Goal: Task Accomplishment & Management: Manage account settings

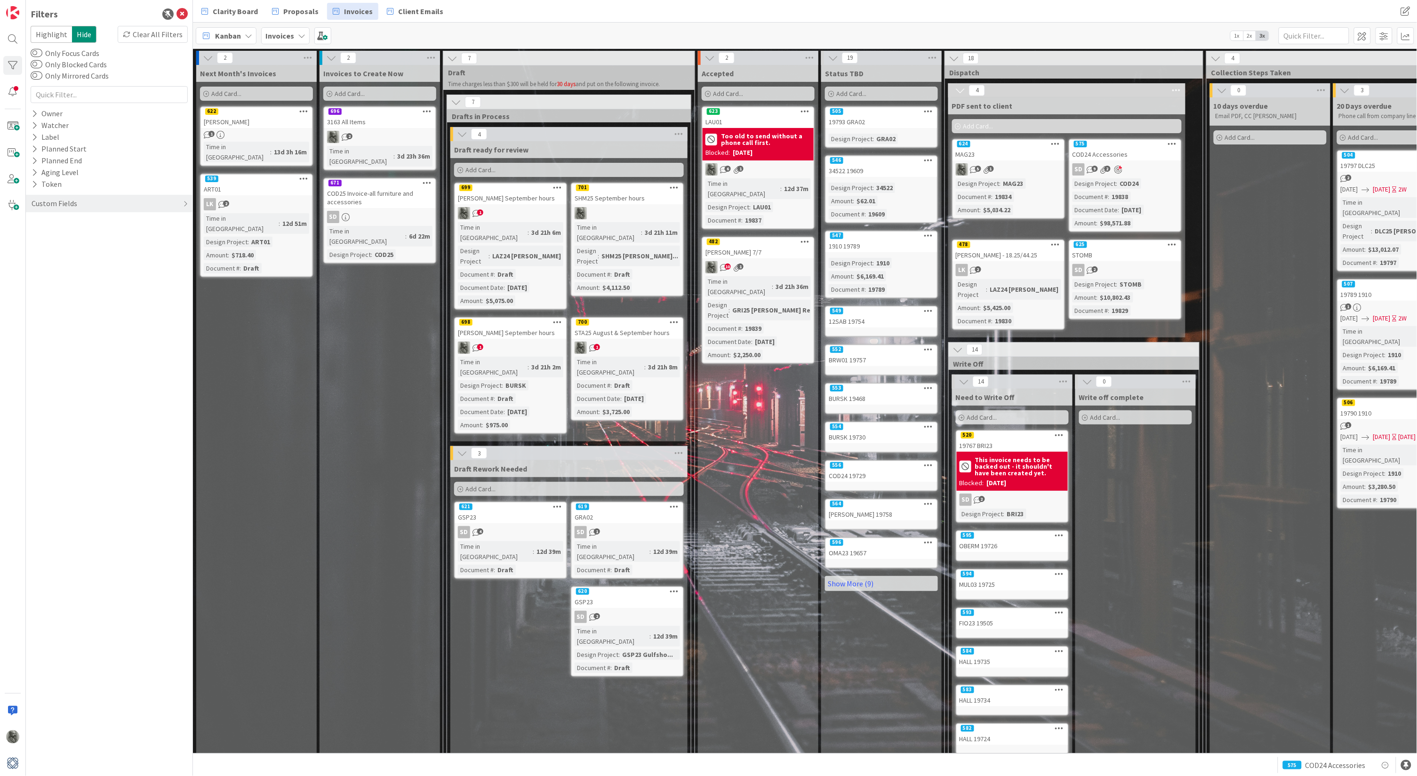
click at [1014, 494] on div "SD 2" at bounding box center [1012, 500] width 111 height 12
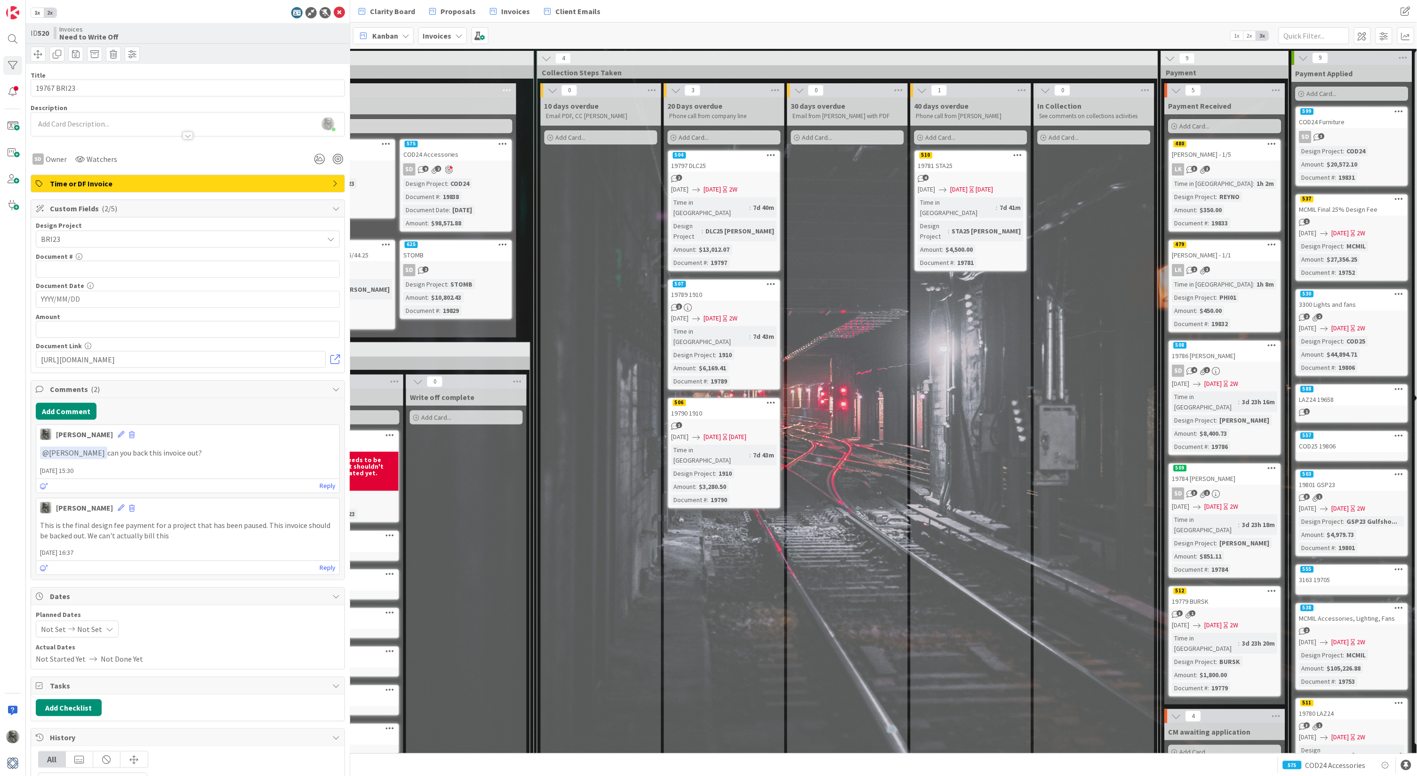
scroll to position [0, 825]
click at [1257, 633] on div "Time in Column : 3d 23h 20m Design Project : BURSK Amount : $1,800.00 Document …" at bounding box center [1225, 663] width 105 height 60
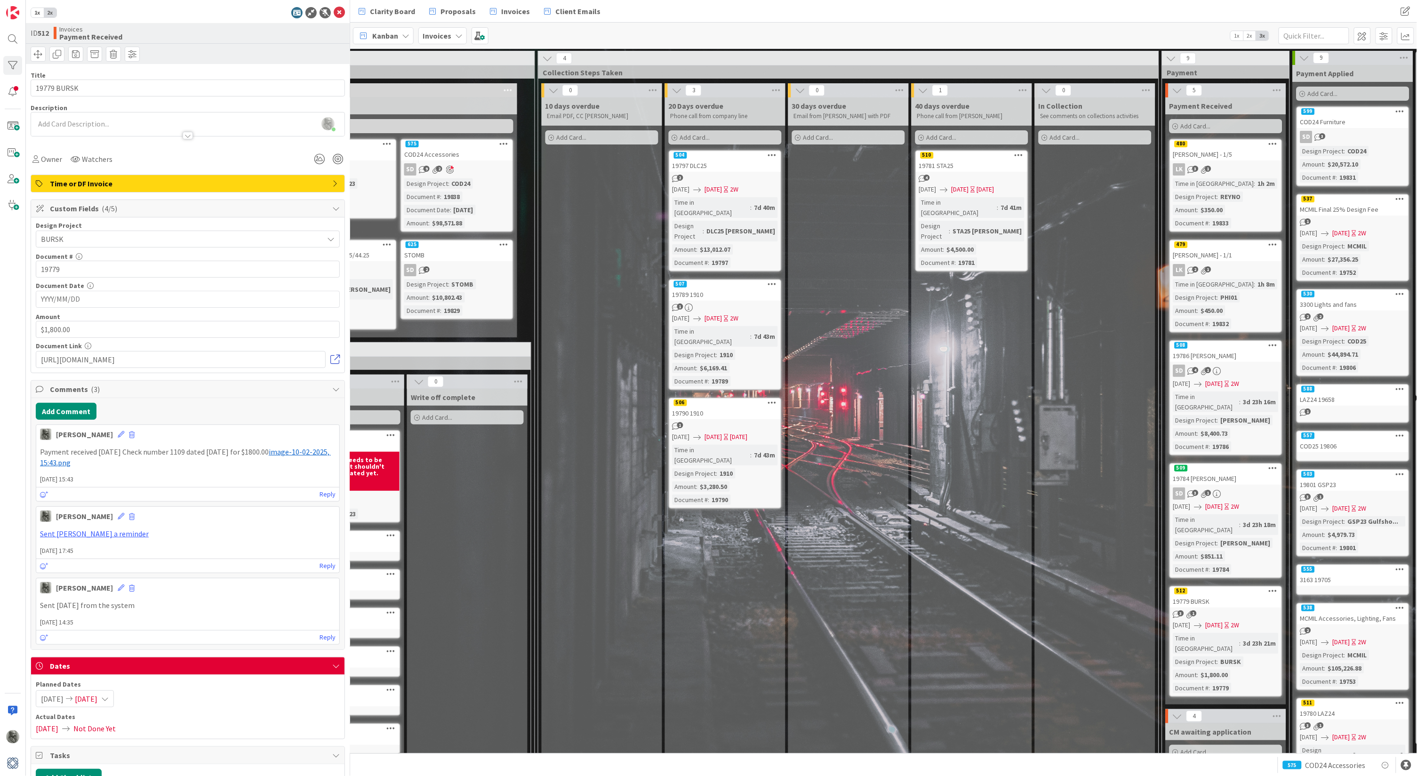
click at [334, 355] on link at bounding box center [334, 359] width 9 height 9
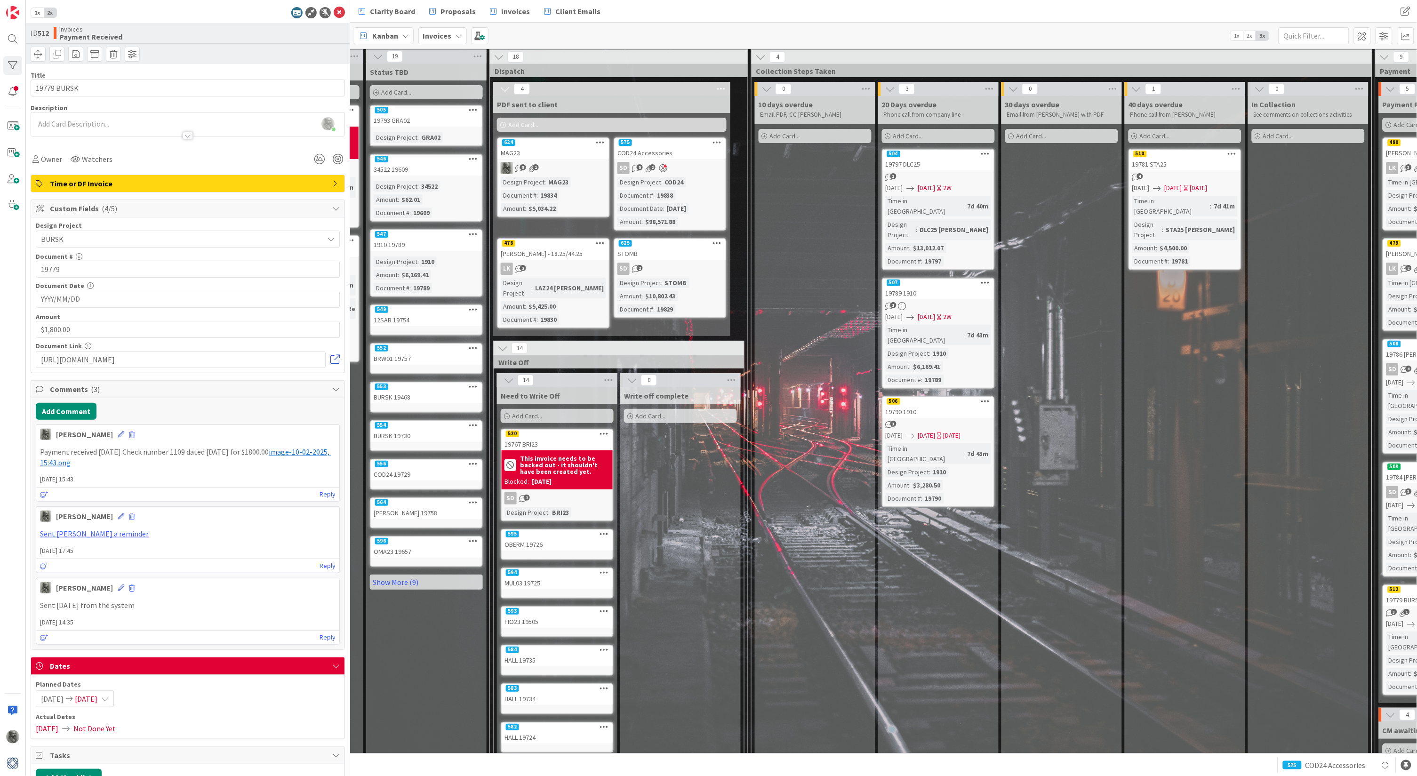
scroll to position [4, 612]
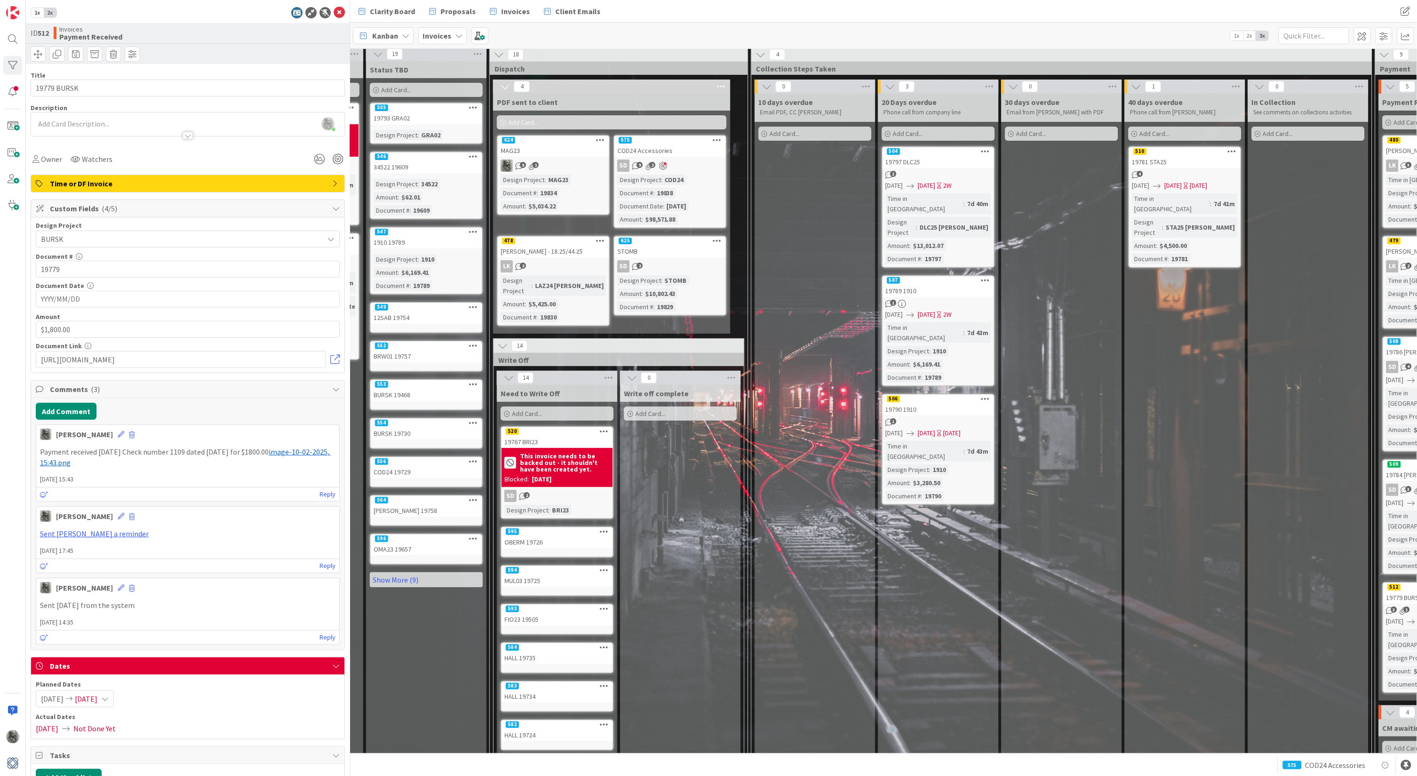
click at [544, 152] on div "MAG23" at bounding box center [553, 150] width 111 height 12
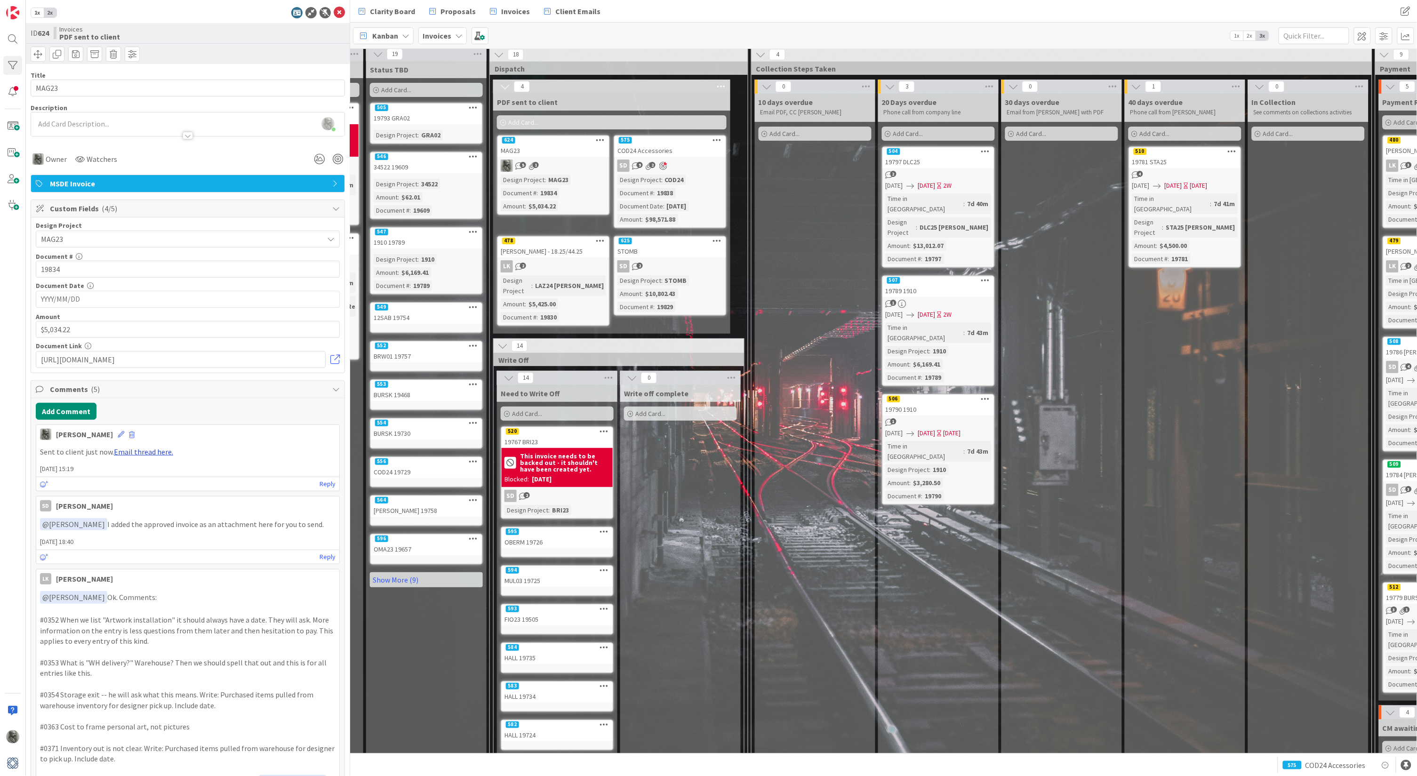
click at [146, 451] on link "Email thread here." at bounding box center [143, 451] width 59 height 9
click at [660, 245] on div "STOMB" at bounding box center [669, 251] width 111 height 12
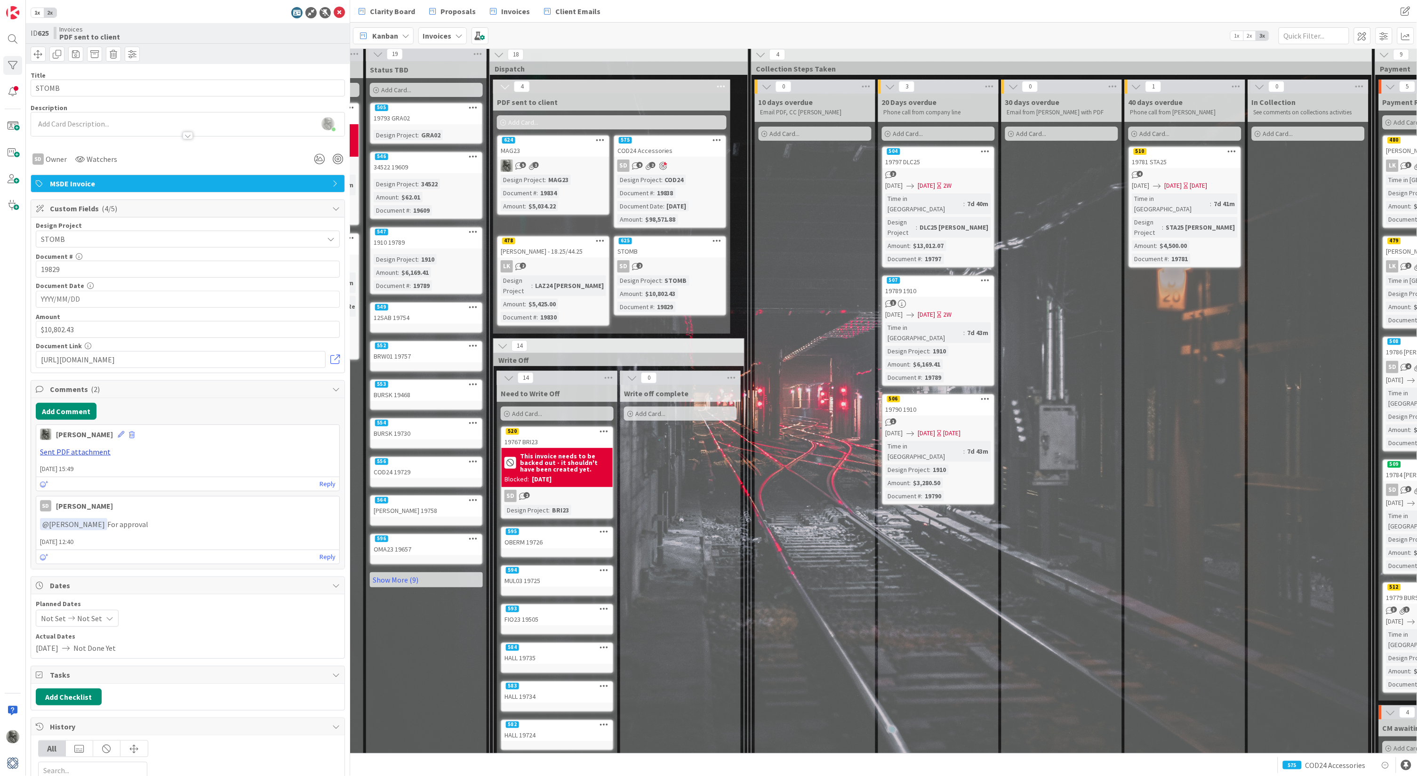
click at [74, 447] on link "Sent PDF attachment" at bounding box center [75, 451] width 71 height 9
click at [663, 247] on div "STOMB" at bounding box center [669, 251] width 111 height 12
click at [92, 297] on input "YYYY/MM/DD" at bounding box center [188, 299] width 294 height 16
click at [55, 319] on icon "Move backward to switch to the previous month." at bounding box center [55, 323] width 9 height 9
click at [88, 408] on td "23" at bounding box center [93, 411] width 18 height 18
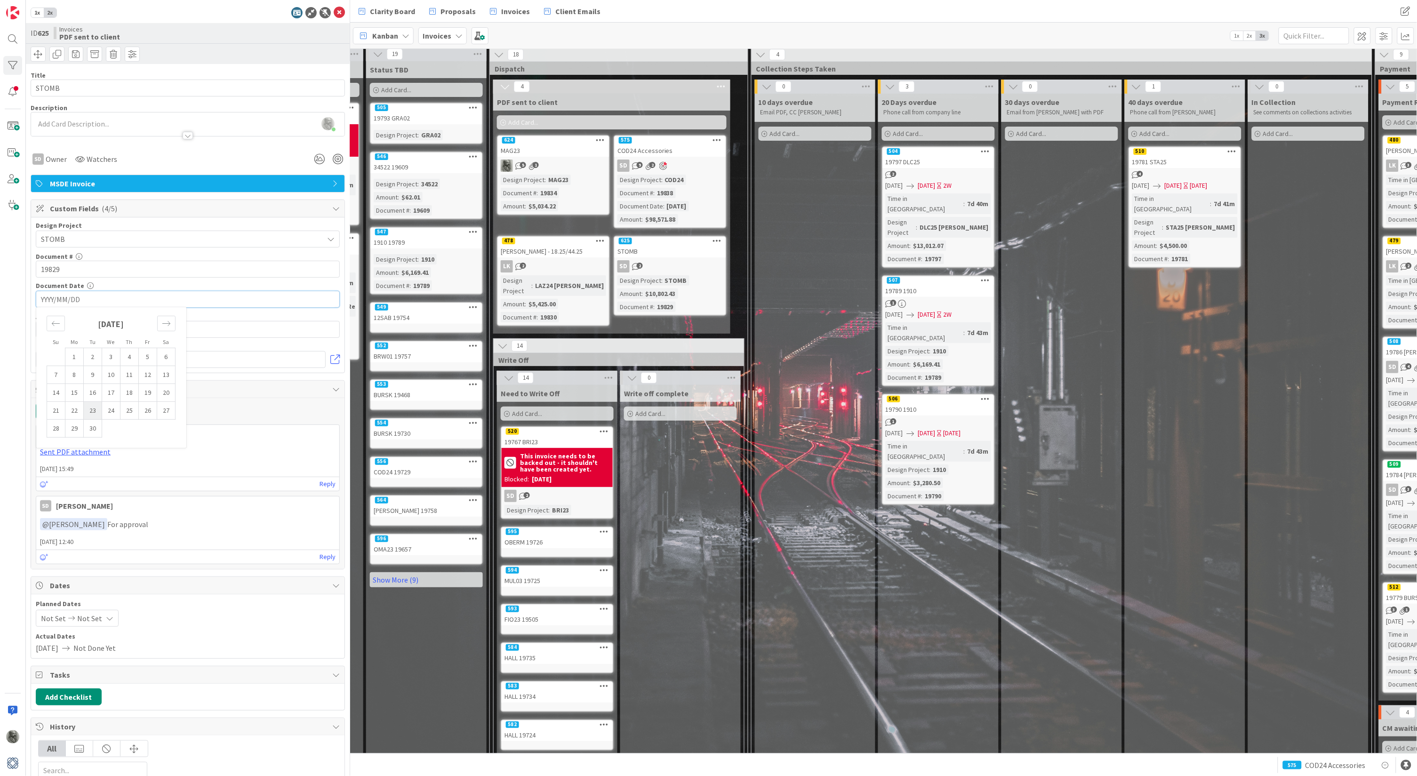
type input "[DATE]"
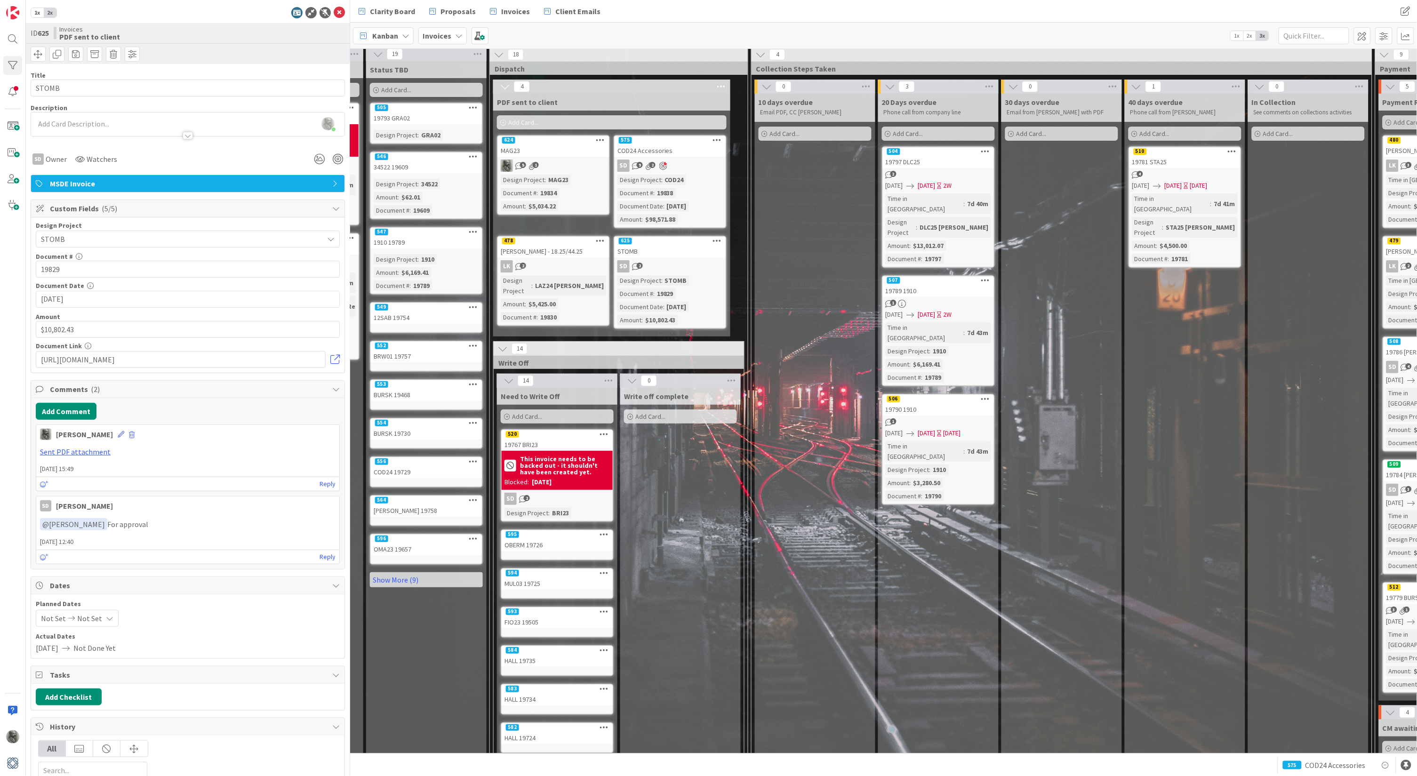
click at [71, 615] on icon at bounding box center [71, 618] width 11 height 7
click at [55, 646] on icon "Move backward to switch to the previous month." at bounding box center [55, 648] width 9 height 9
click at [165, 644] on icon "Move forward to switch to the next month." at bounding box center [165, 648] width 9 height 9
click at [144, 679] on td "3" at bounding box center [147, 682] width 18 height 18
type input "[DATE]"
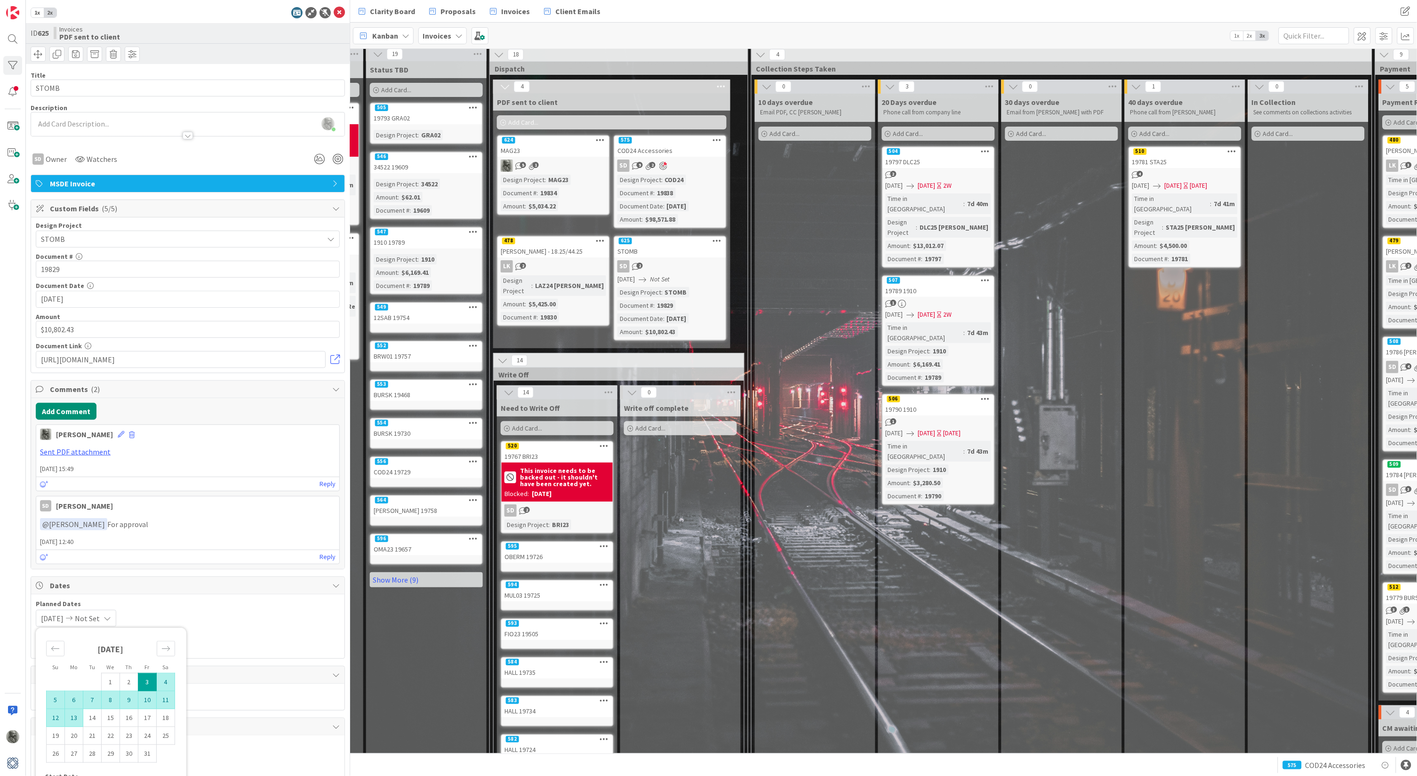
click at [74, 714] on td "13" at bounding box center [74, 718] width 18 height 18
type input "[DATE]"
click at [254, 621] on div "[DATE] [DATE] Mo Tu We Th Fr Sa [DATE] 1 2 3 4 5 6 7 8 9 10 11 12 13 14 15 16 1…" at bounding box center [188, 618] width 304 height 17
click at [570, 246] on div "[PERSON_NAME] - 18.25/44.25" at bounding box center [553, 251] width 111 height 12
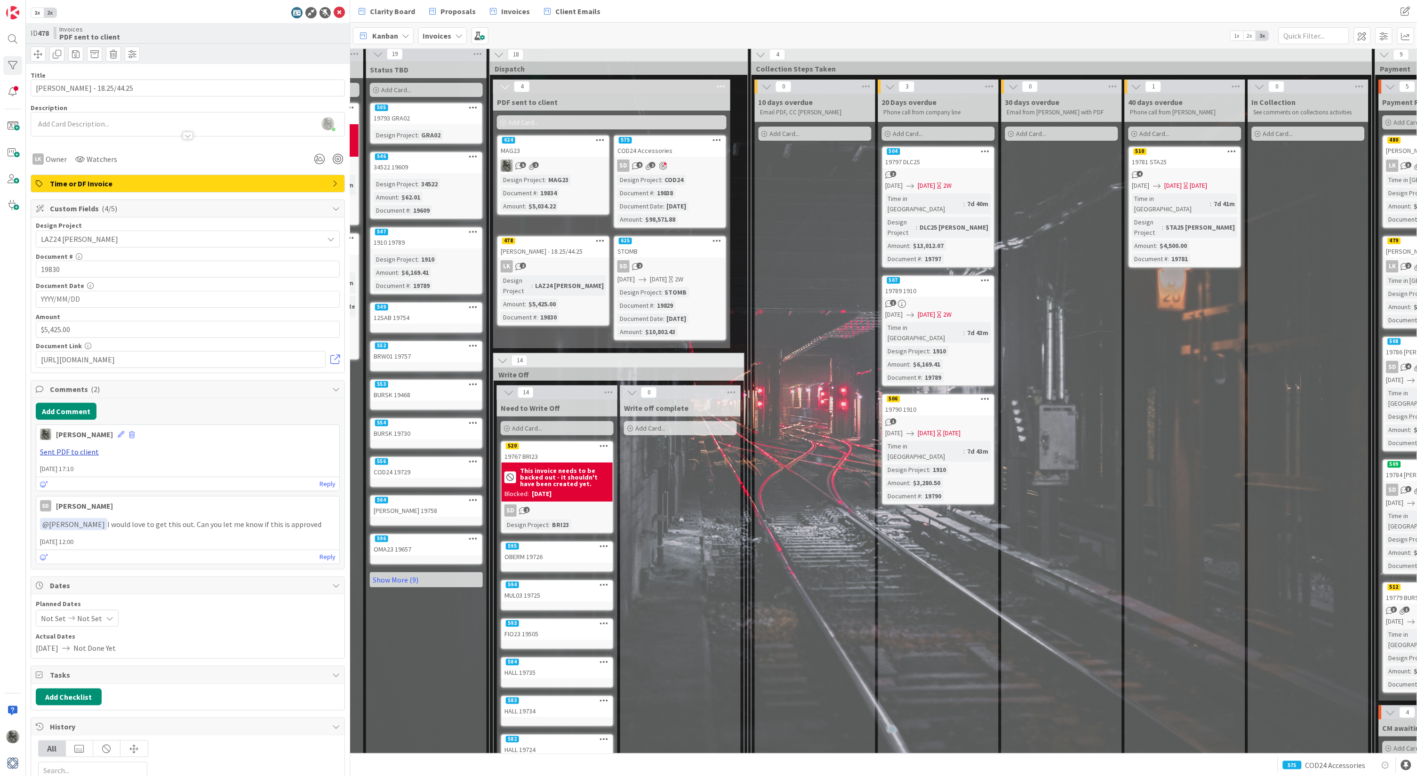
click at [78, 450] on link "Sent PDF to client" at bounding box center [69, 451] width 59 height 9
click at [65, 296] on input "YYYY/MM/DD" at bounding box center [188, 299] width 294 height 16
click at [149, 392] on td "17" at bounding box center [148, 393] width 18 height 18
type input "[DATE]"
click at [57, 617] on span "Not Set" at bounding box center [53, 618] width 25 height 11
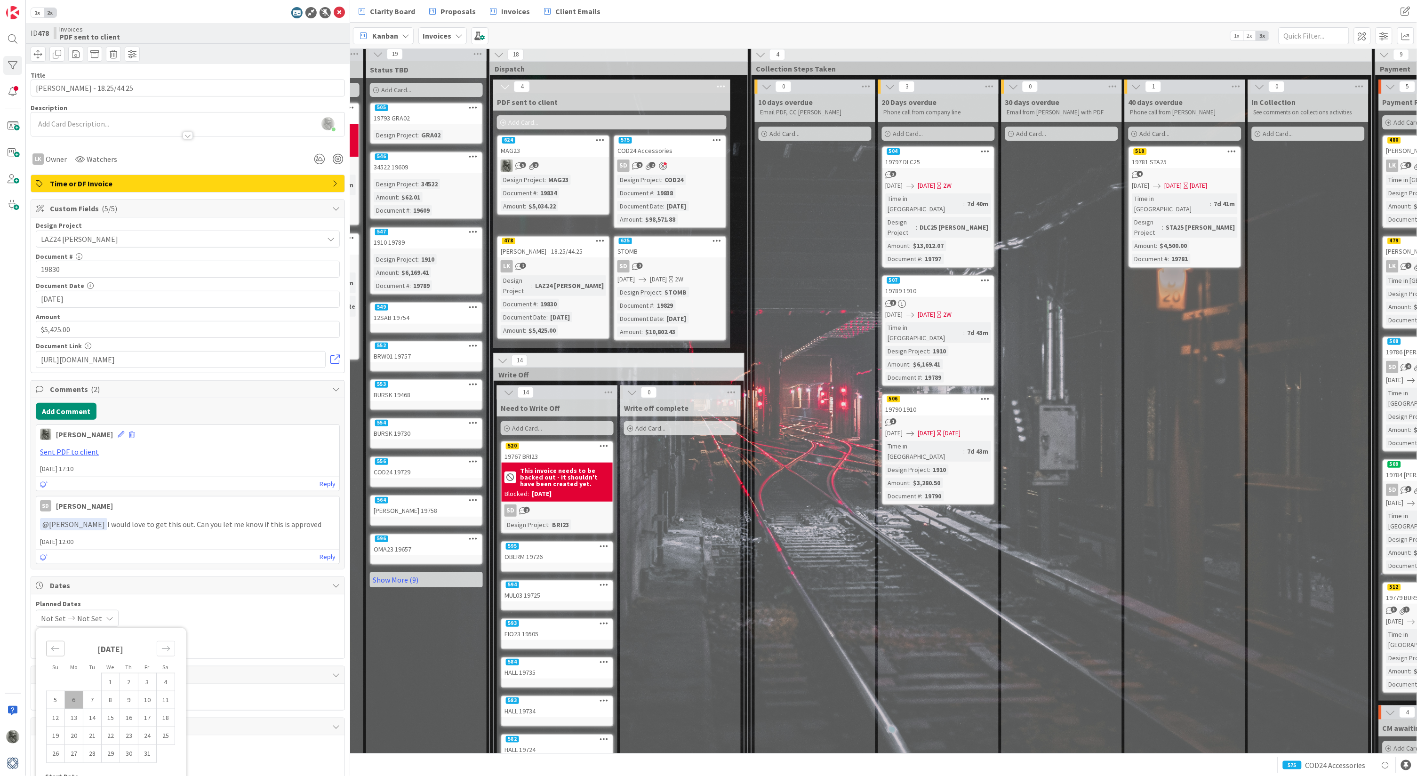
click at [59, 646] on icon "Move backward to switch to the previous month." at bounding box center [55, 648] width 9 height 9
click at [164, 735] on td "27" at bounding box center [166, 736] width 18 height 18
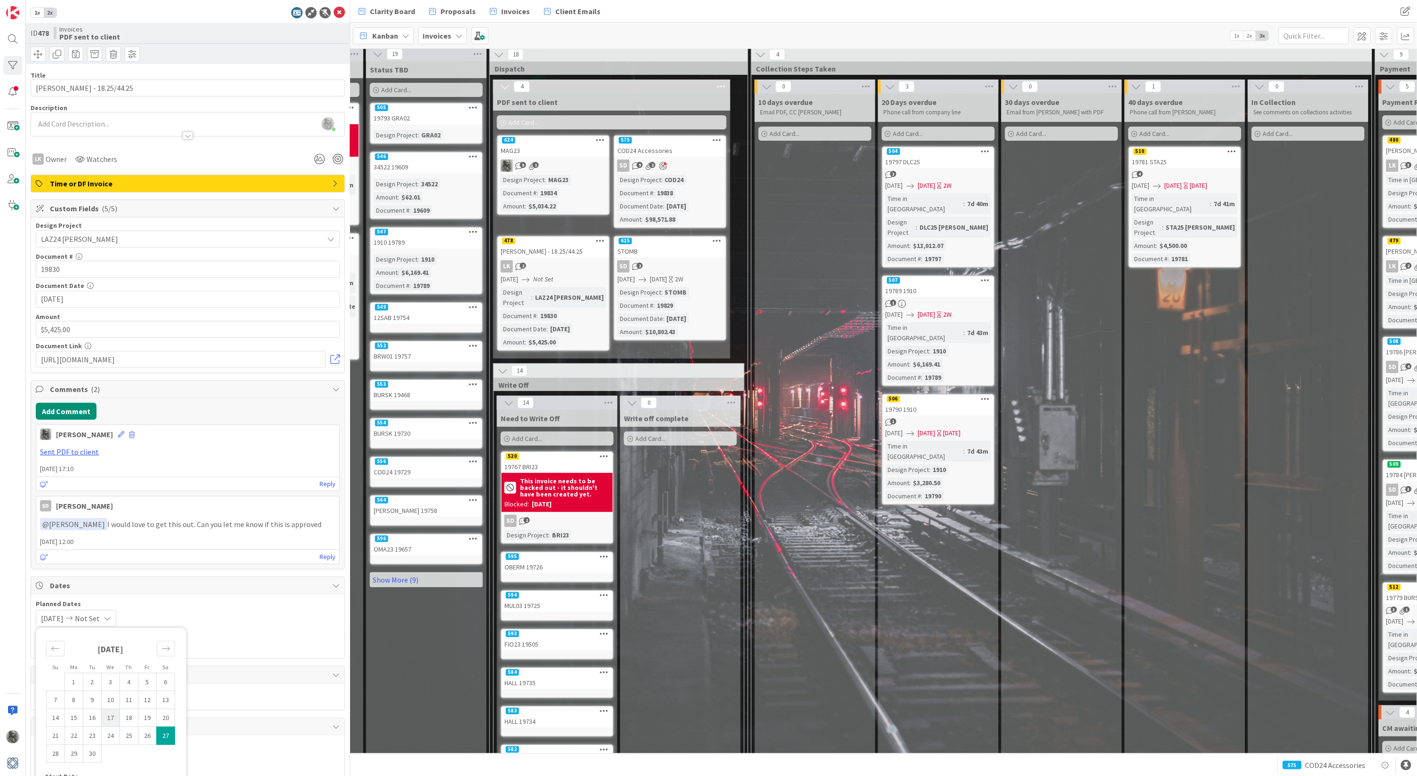
click at [112, 714] on td "17" at bounding box center [111, 718] width 18 height 18
type input "[DATE]"
click at [167, 732] on td "27" at bounding box center [166, 736] width 18 height 18
type input "[DATE]"
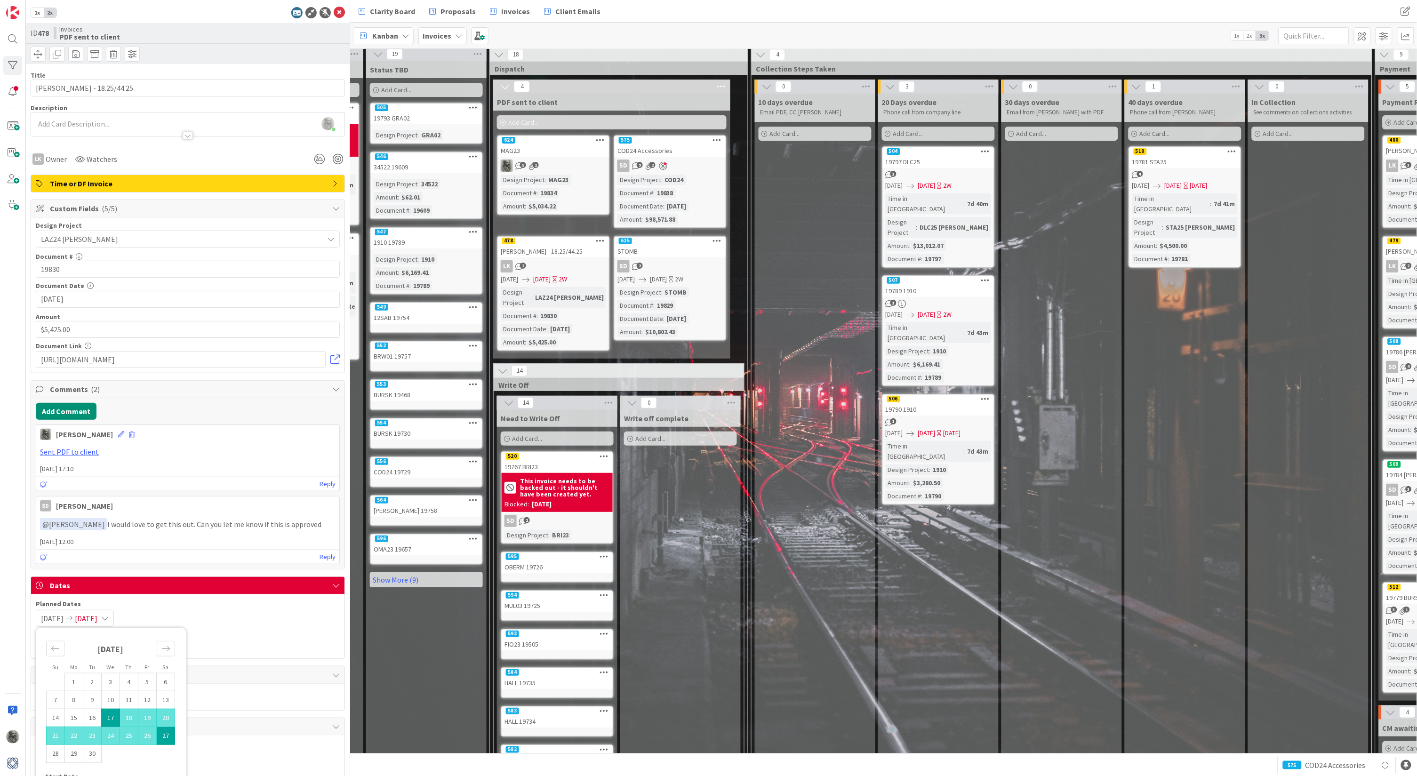
click at [231, 625] on div "Planned Dates [DATE] [DATE] Mo Tu We Th Fr Sa [DATE] 1 2 3 4 5 6 7 8 9 10 11 12…" at bounding box center [188, 626] width 304 height 55
click at [566, 245] on div "[PERSON_NAME] - 18.25/44.25" at bounding box center [553, 251] width 111 height 12
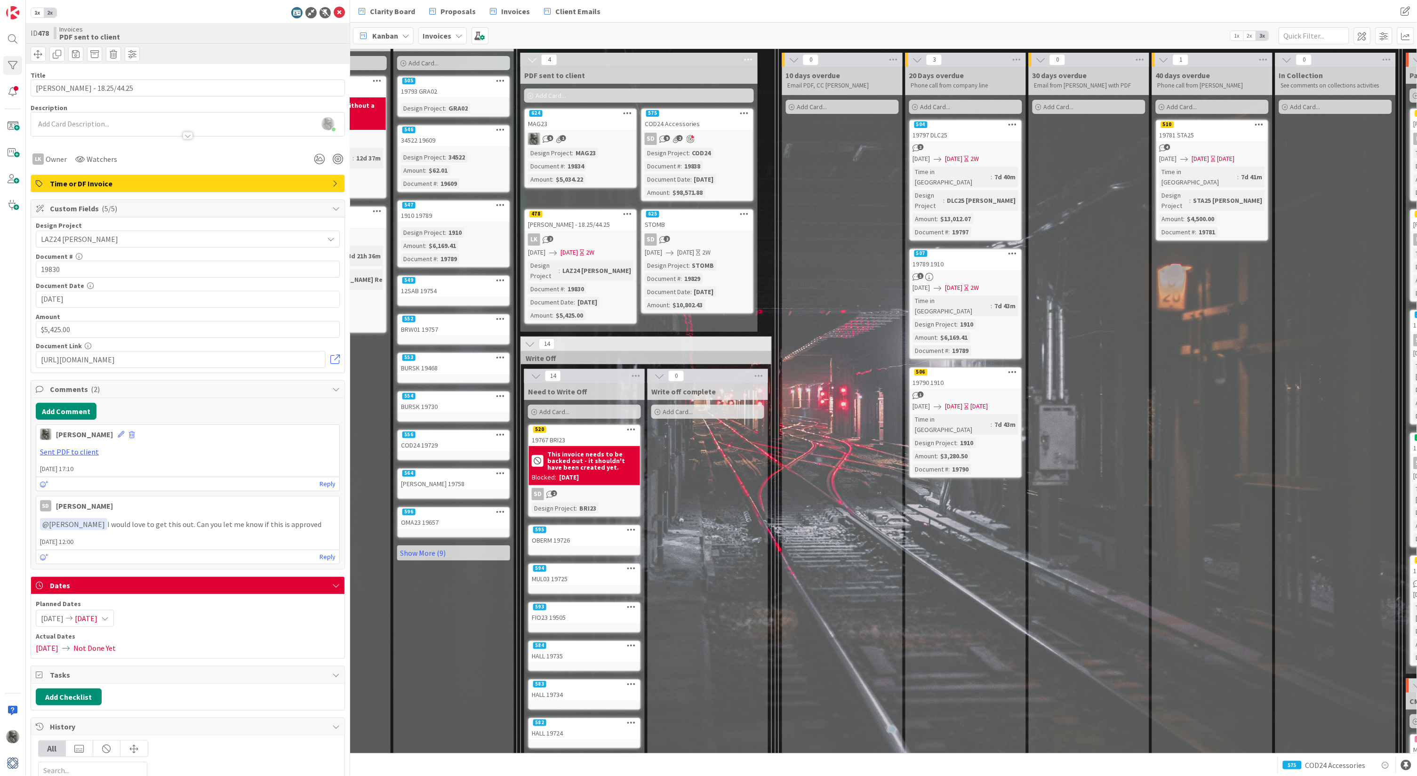
scroll to position [28, 584]
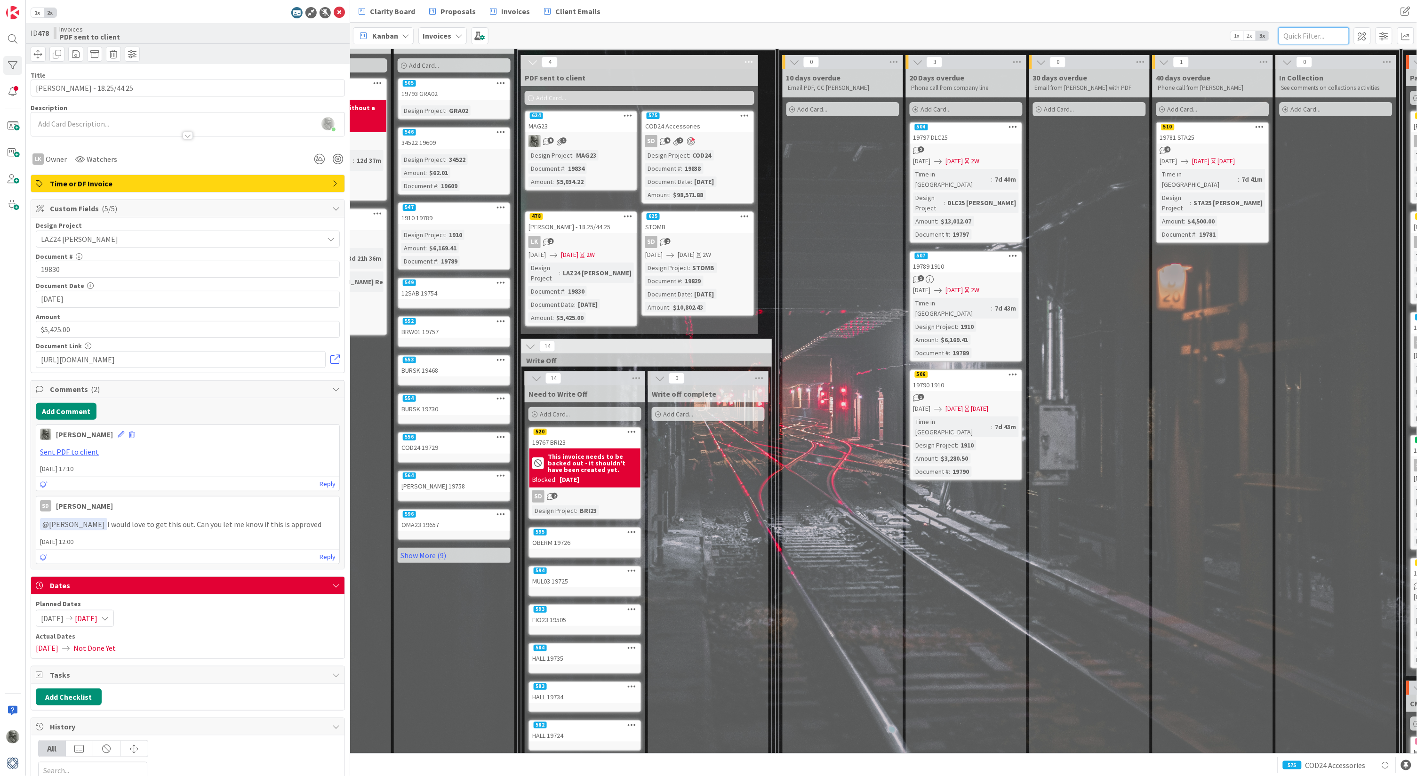
click at [1303, 36] on input "text" at bounding box center [1313, 35] width 71 height 17
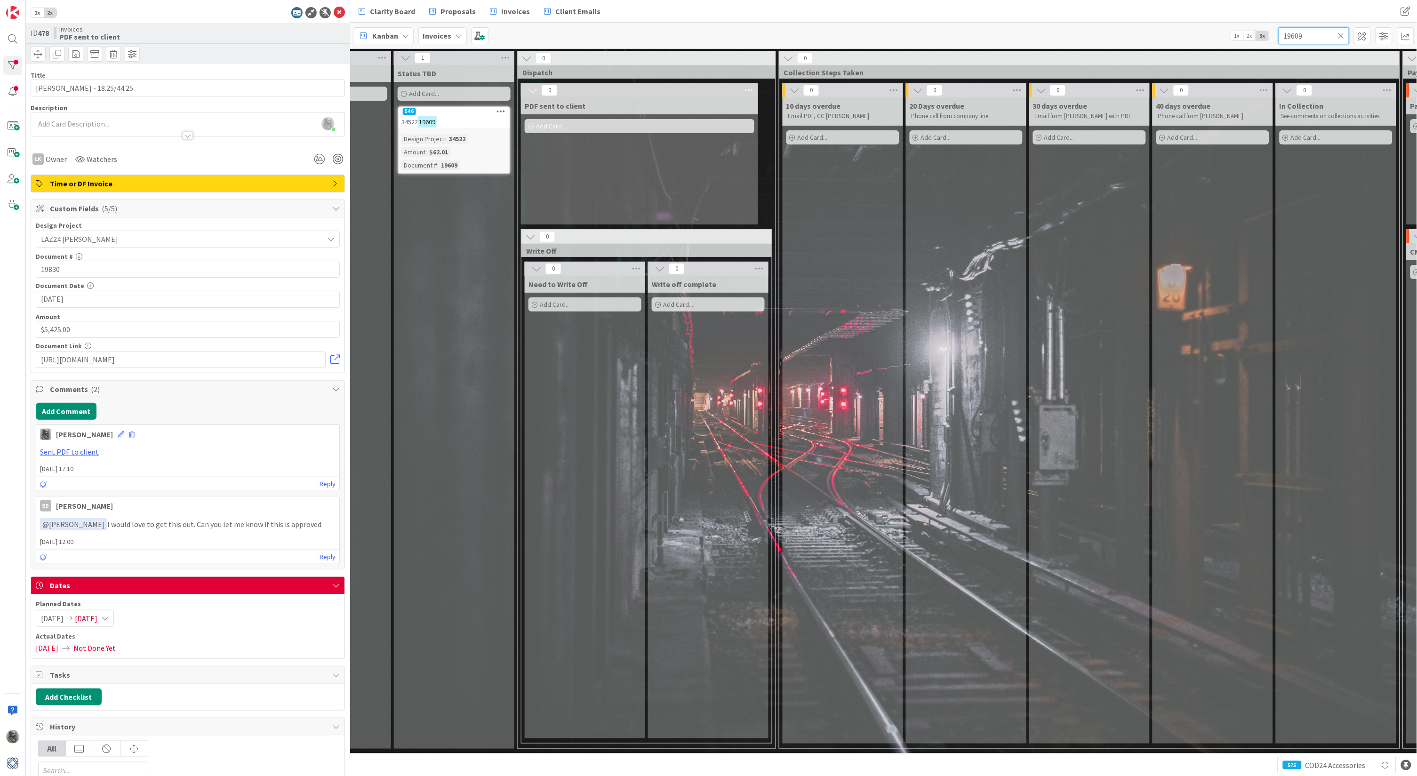
scroll to position [0, 480]
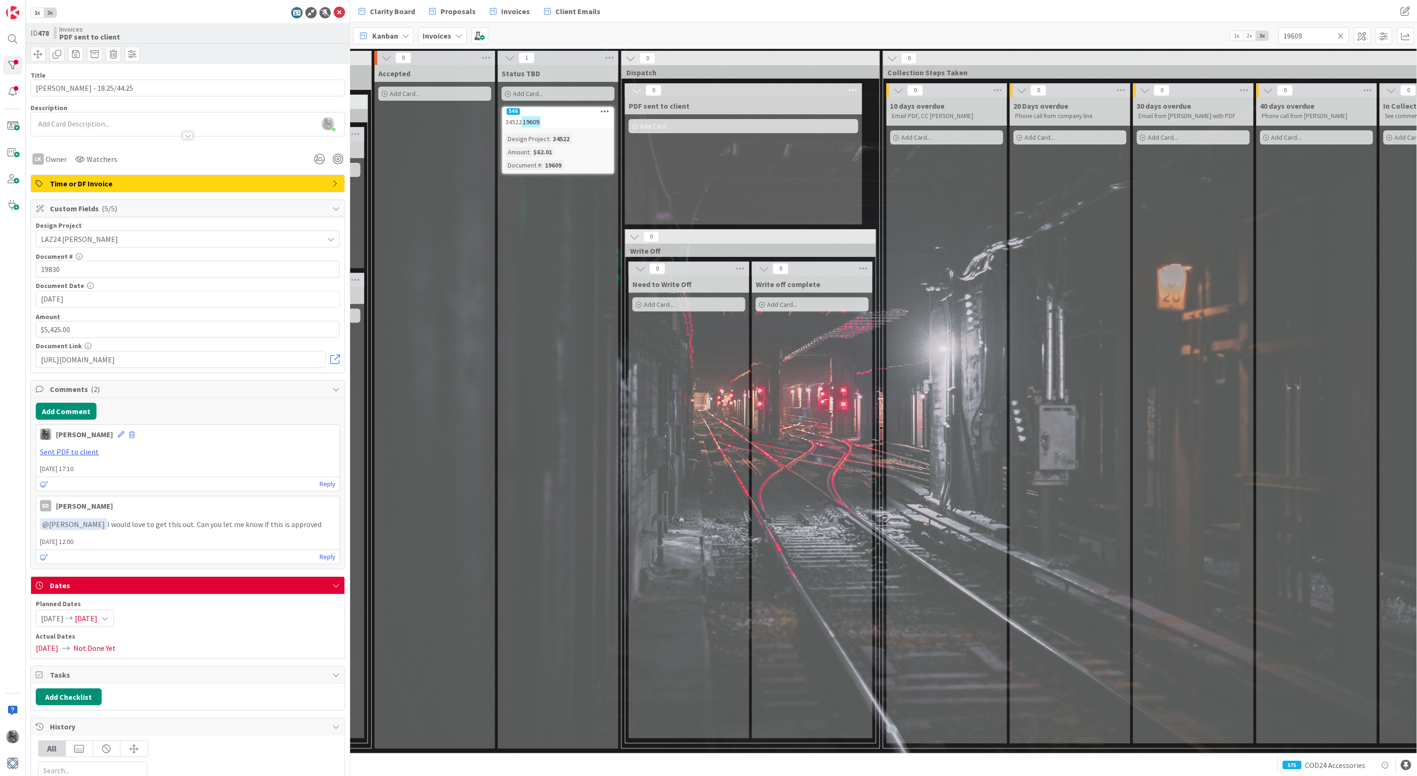
click at [569, 118] on div "34522 19609" at bounding box center [558, 122] width 111 height 12
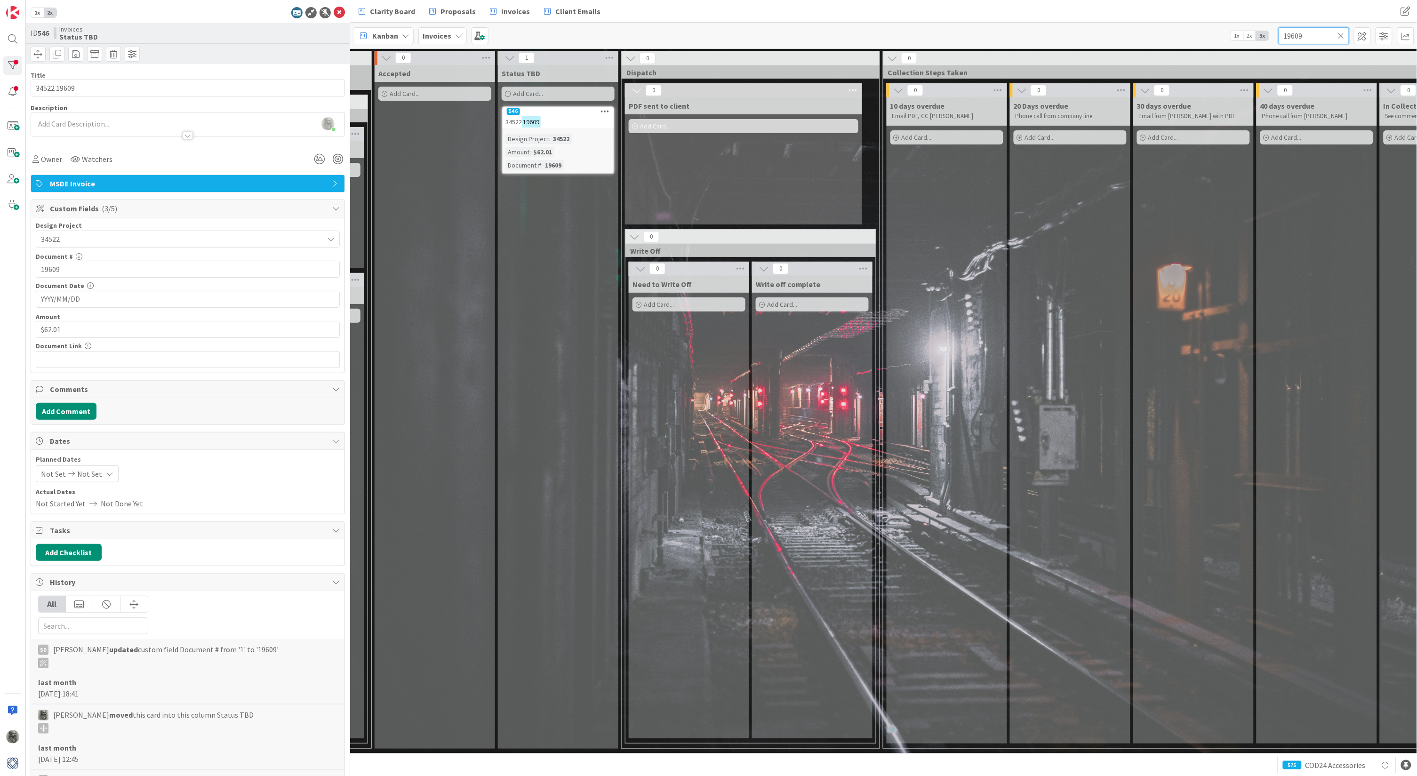
click at [1312, 35] on input "19609" at bounding box center [1313, 35] width 71 height 17
type input "19754"
click at [563, 115] on div "549" at bounding box center [558, 111] width 111 height 8
click at [99, 237] on span "Not Set" at bounding box center [180, 238] width 278 height 13
click at [99, 237] on span "Not Set" at bounding box center [179, 239] width 277 height 13
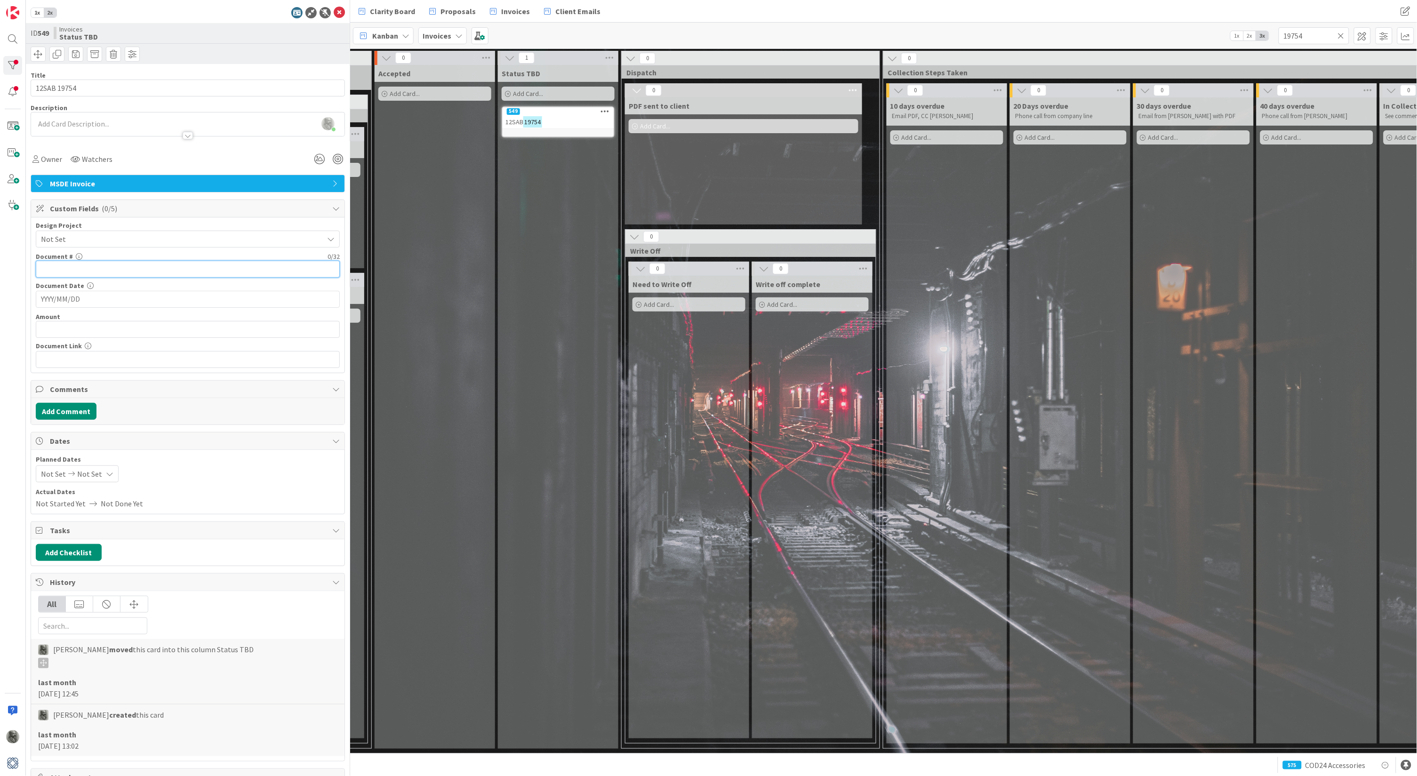
click at [92, 271] on input "text" at bounding box center [188, 269] width 304 height 17
click at [107, 236] on span "Not Set" at bounding box center [180, 238] width 278 height 13
click at [106, 236] on span "Not Set" at bounding box center [179, 239] width 277 height 13
click at [96, 267] on input "text" at bounding box center [188, 269] width 304 height 17
type input "19754"
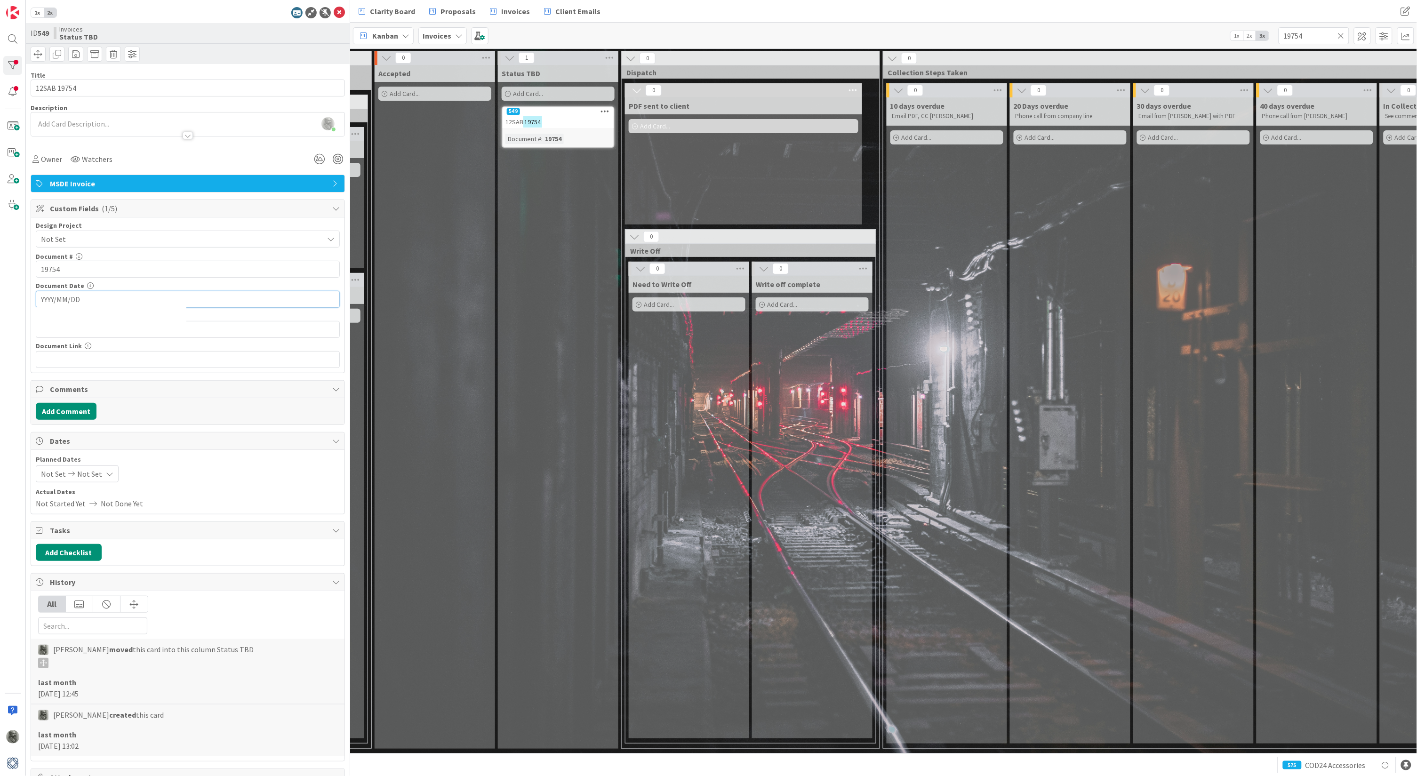
click at [69, 297] on input "YYYY/MM/DD" at bounding box center [188, 299] width 294 height 16
type input "[DATE]"
click at [439, 360] on div "Accepted Add Card..." at bounding box center [435, 407] width 120 height 684
click at [338, 11] on icon at bounding box center [339, 12] width 11 height 11
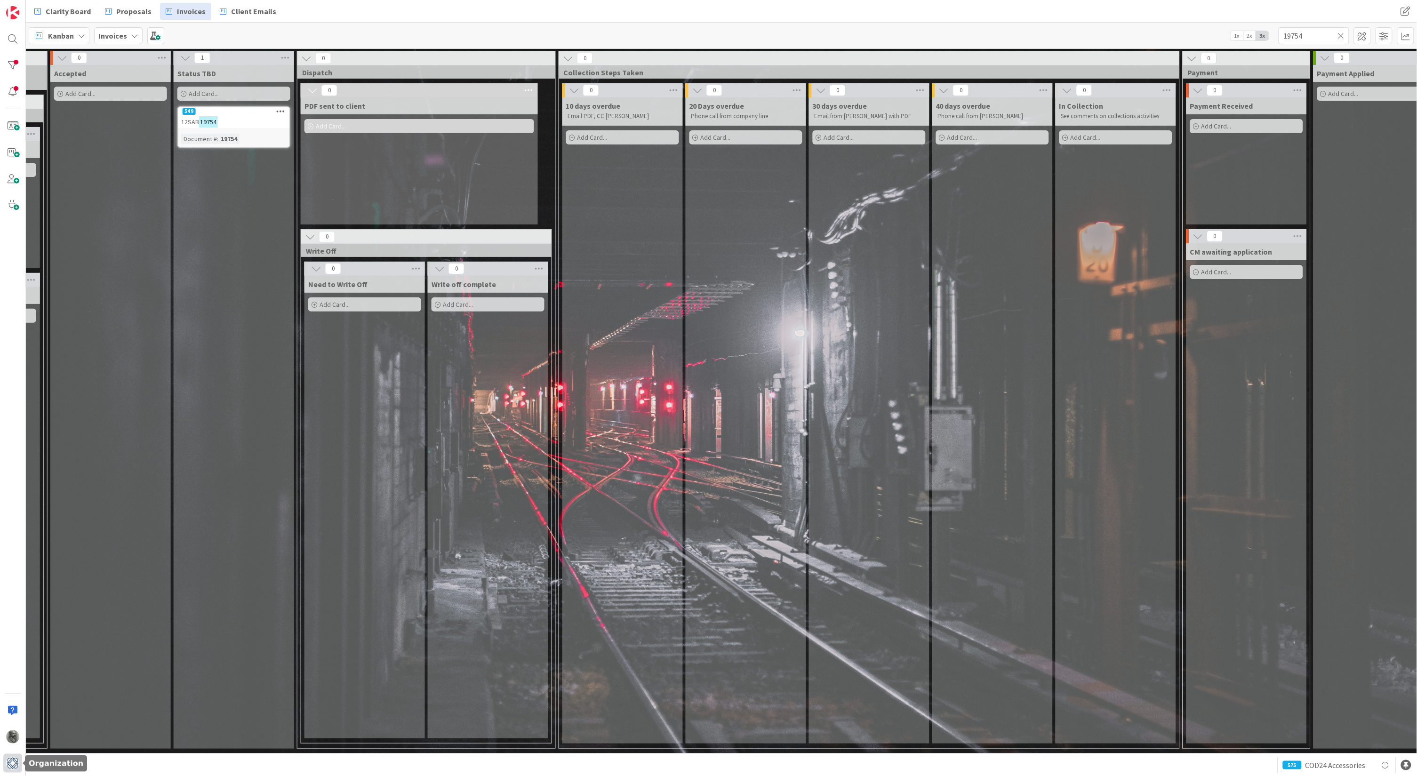
click at [12, 766] on img at bounding box center [12, 763] width 13 height 13
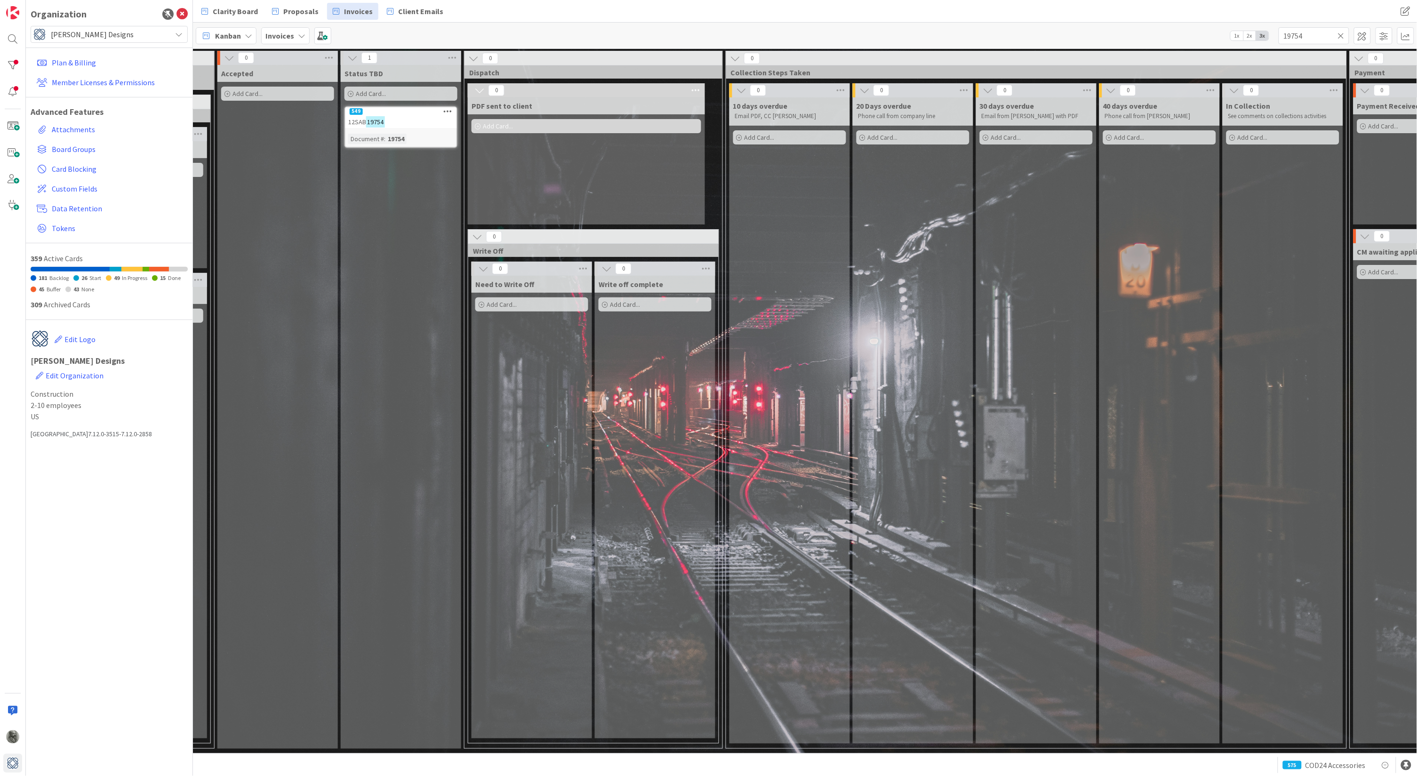
click at [180, 32] on icon at bounding box center [179, 35] width 8 height 8
click at [104, 371] on span "Edit Organization" at bounding box center [75, 375] width 58 height 9
click at [80, 503] on button "Cancel" at bounding box center [82, 503] width 36 height 17
click at [74, 205] on span "Data Retention" at bounding box center [118, 208] width 132 height 11
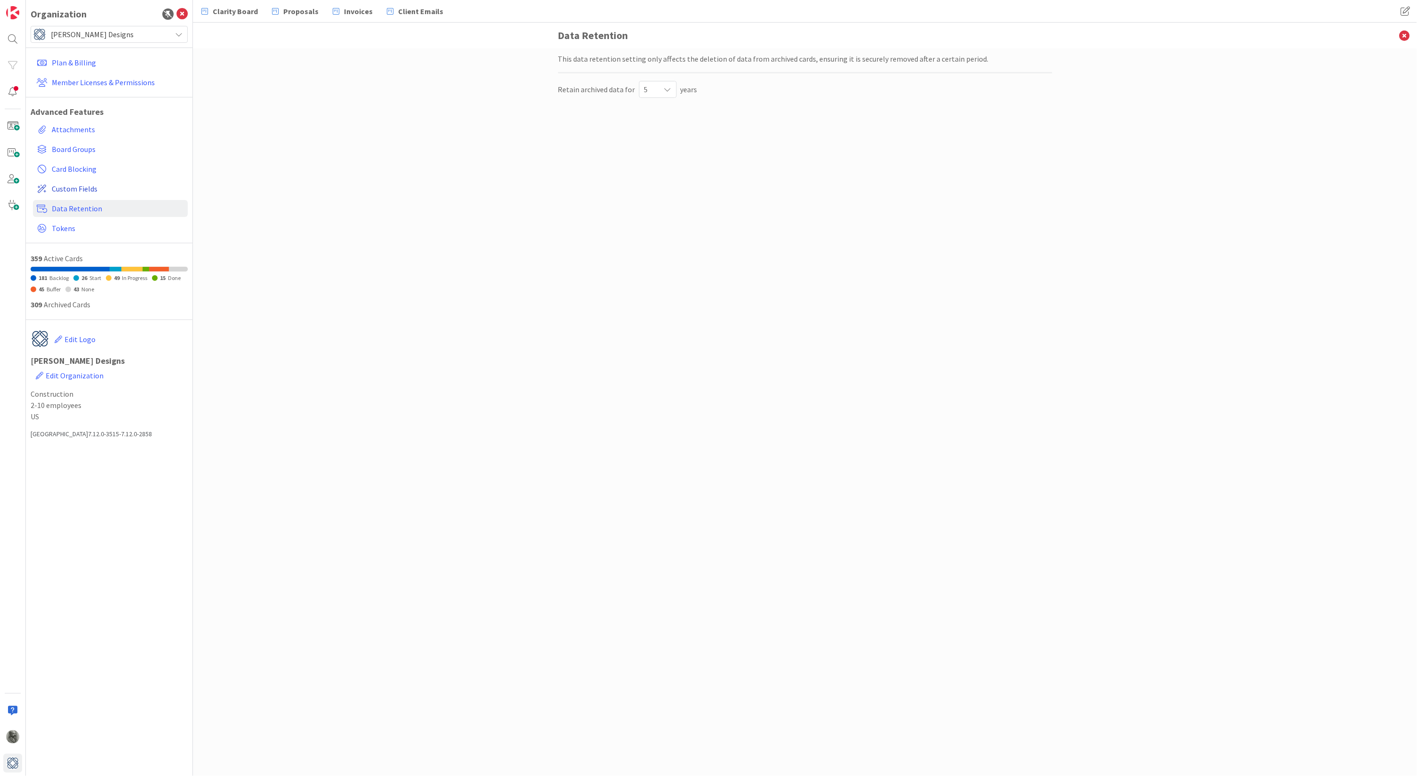
click at [75, 184] on span "Custom Fields" at bounding box center [118, 188] width 132 height 11
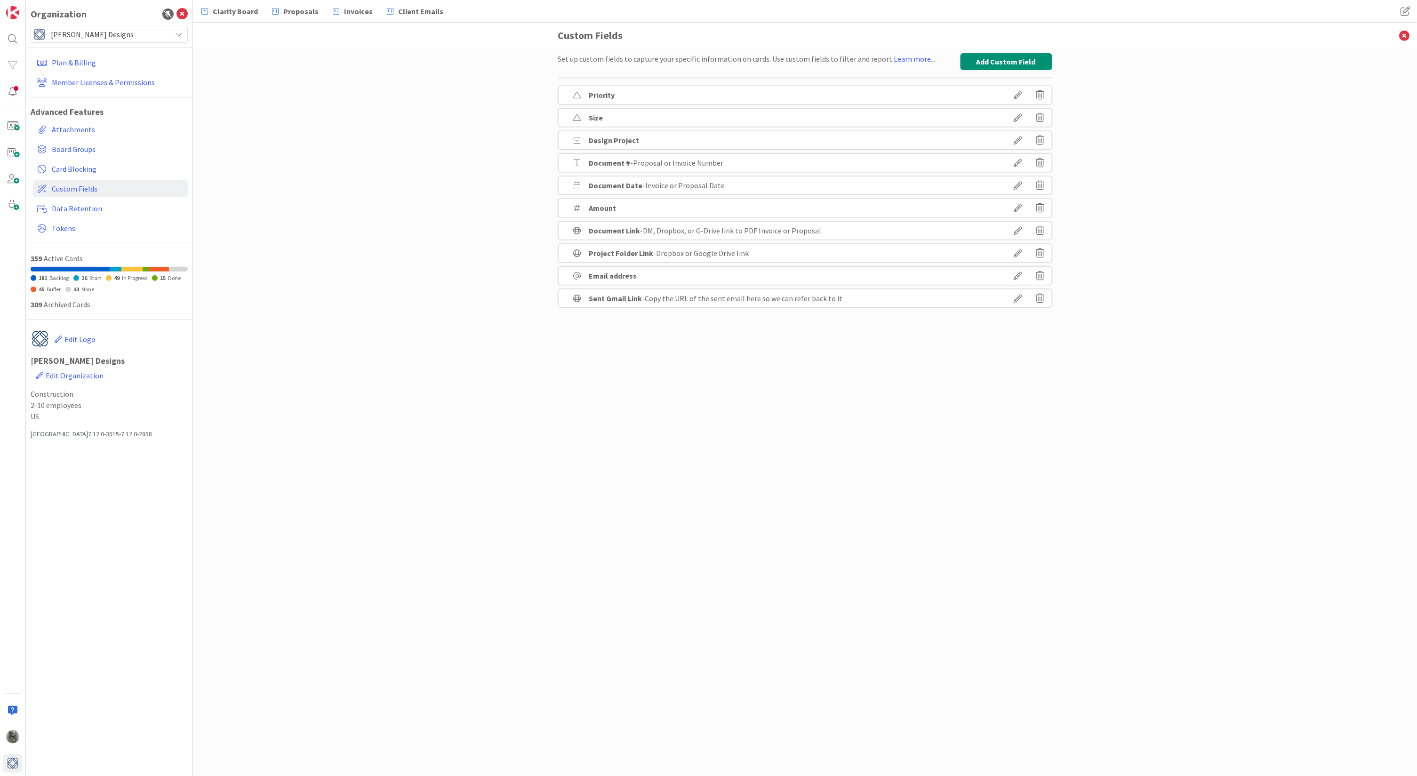
click at [1018, 184] on icon at bounding box center [1018, 185] width 26 height 16
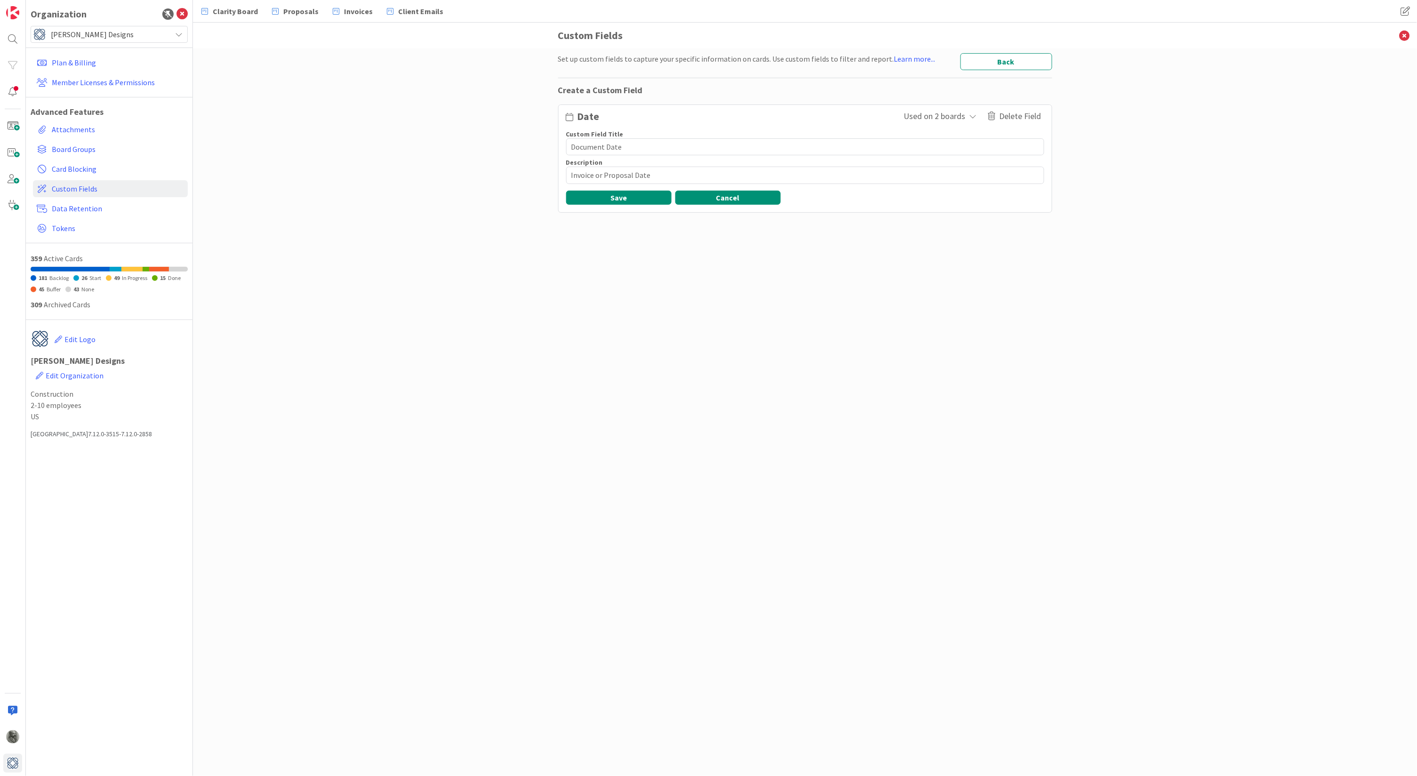
click at [744, 196] on button "Cancel" at bounding box center [727, 198] width 105 height 14
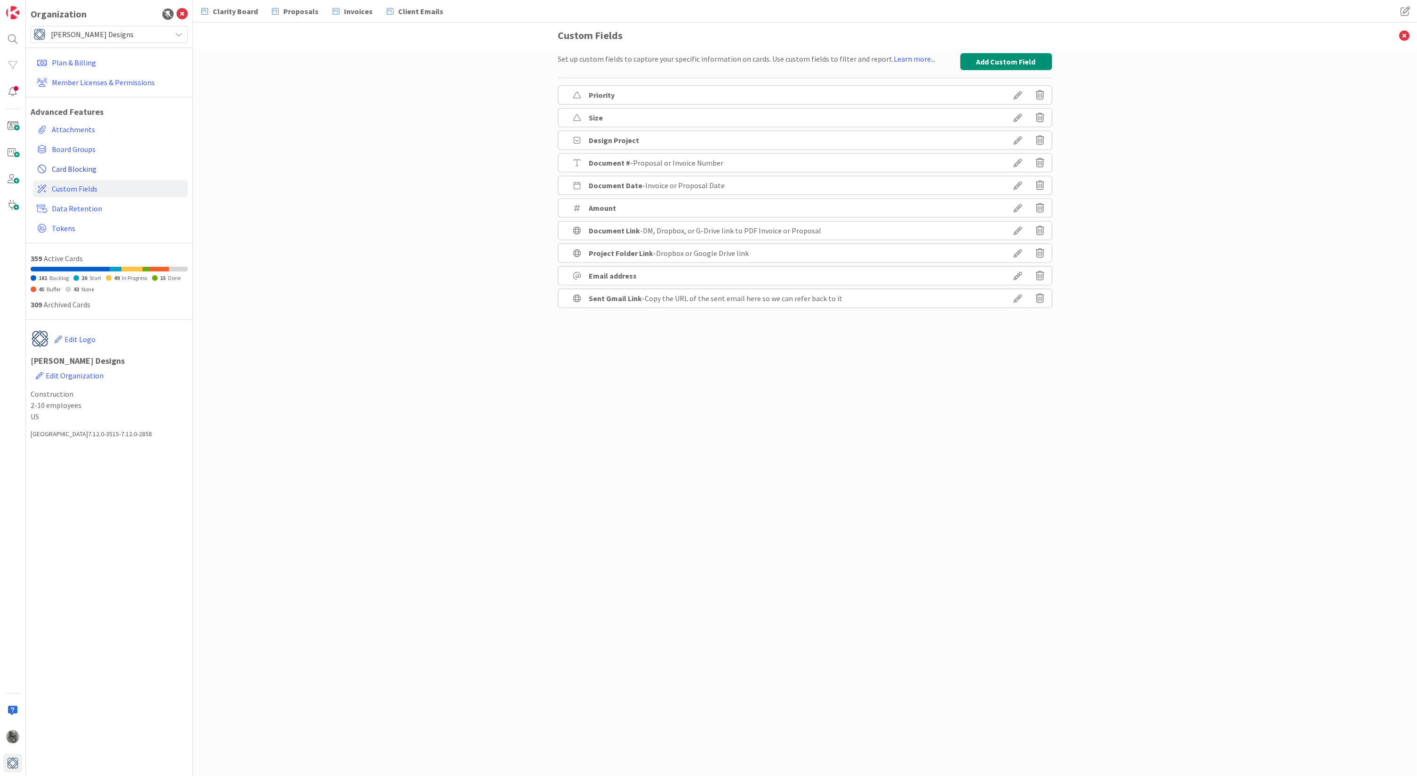
click at [72, 167] on span "Card Blocking" at bounding box center [118, 168] width 132 height 11
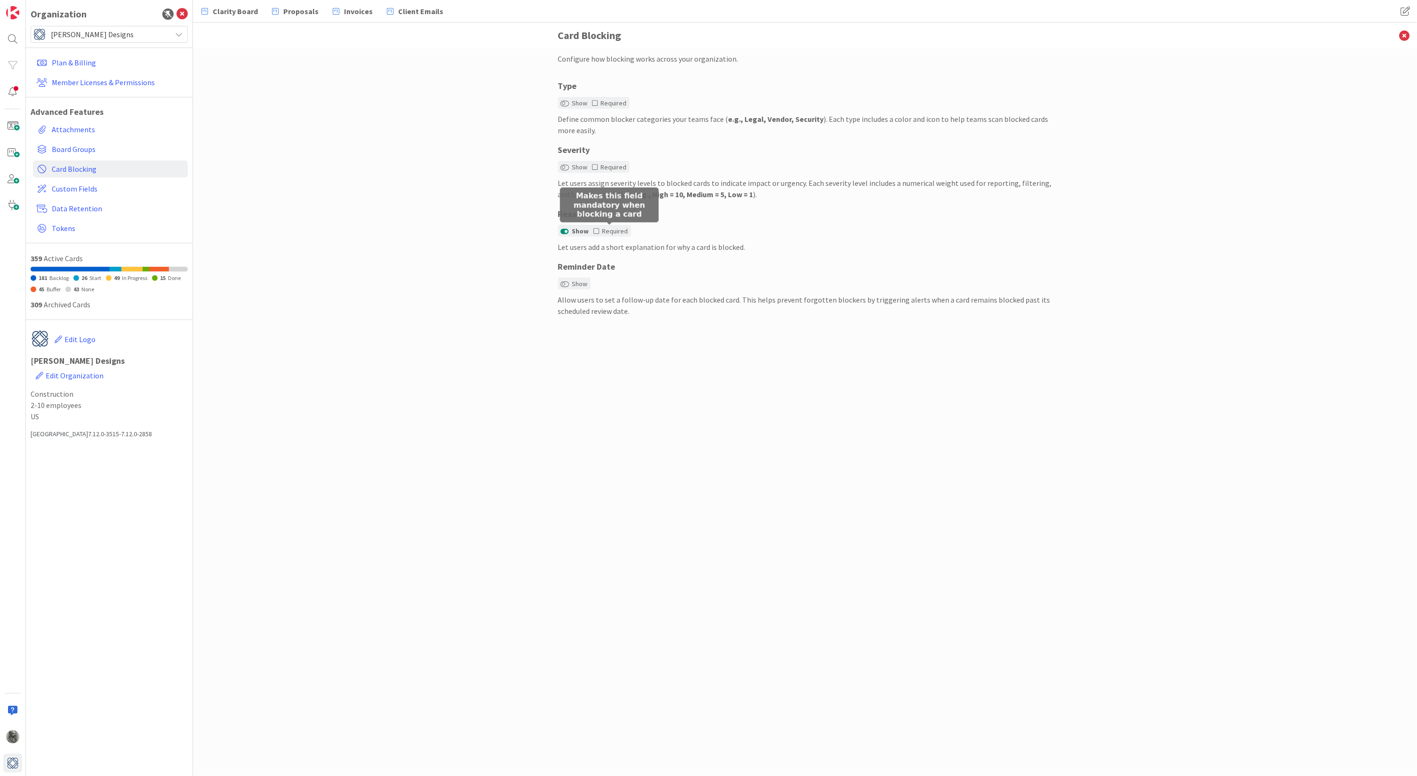
click at [596, 228] on icon at bounding box center [597, 231] width 6 height 7
click at [870, 119] on div "Define common blocker categories your teams face ( e.g., Legal, Vendor, Securit…" at bounding box center [805, 124] width 494 height 23
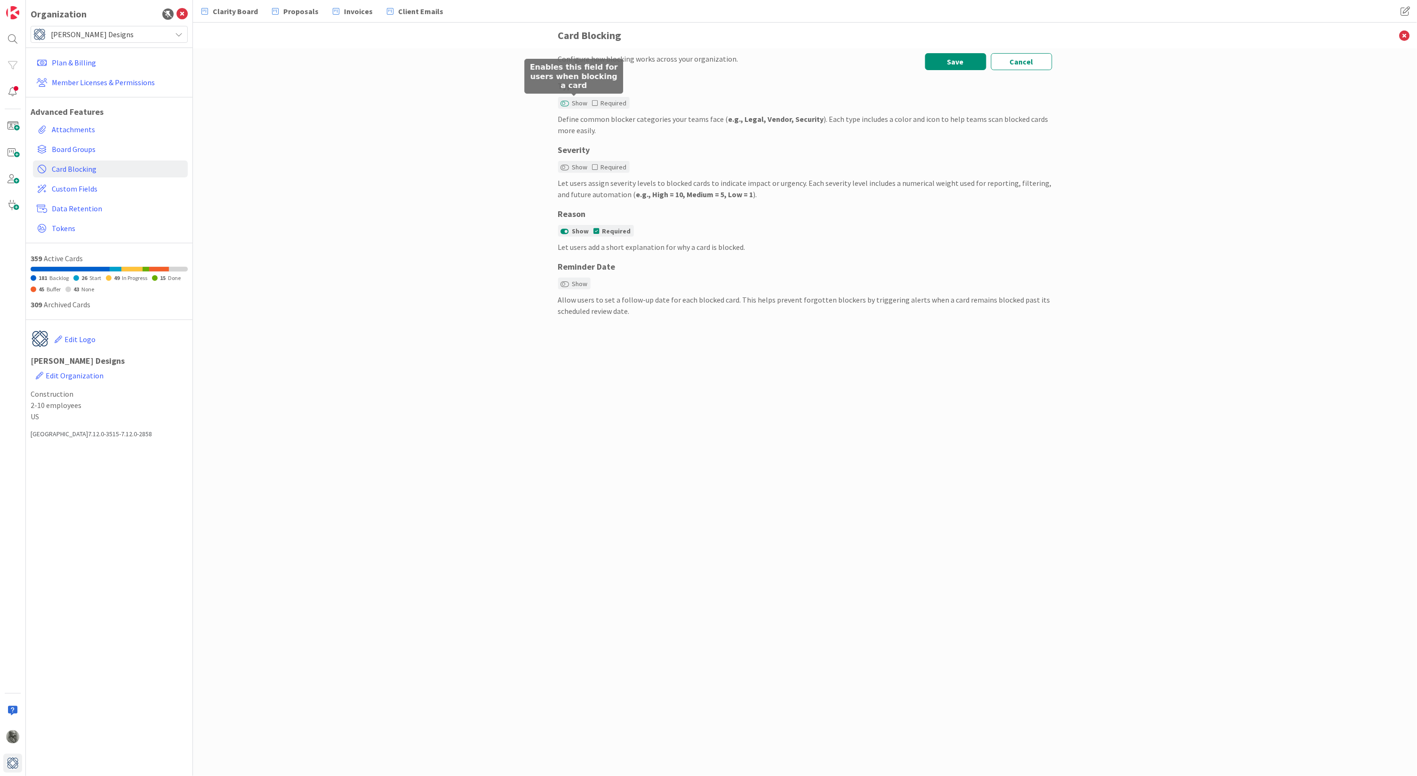
click at [568, 101] on button "Show" at bounding box center [565, 103] width 8 height 7
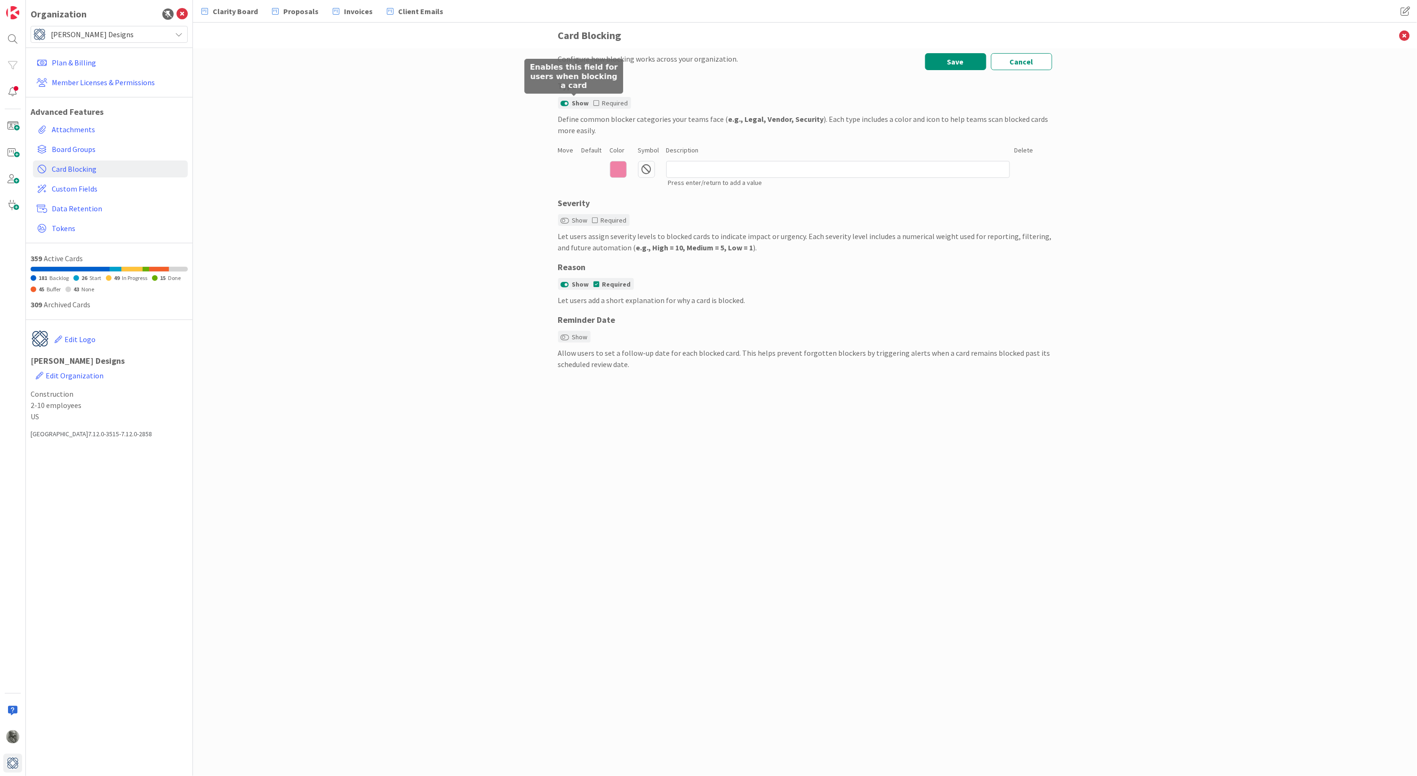
click at [568, 101] on button "Show" at bounding box center [565, 103] width 8 height 7
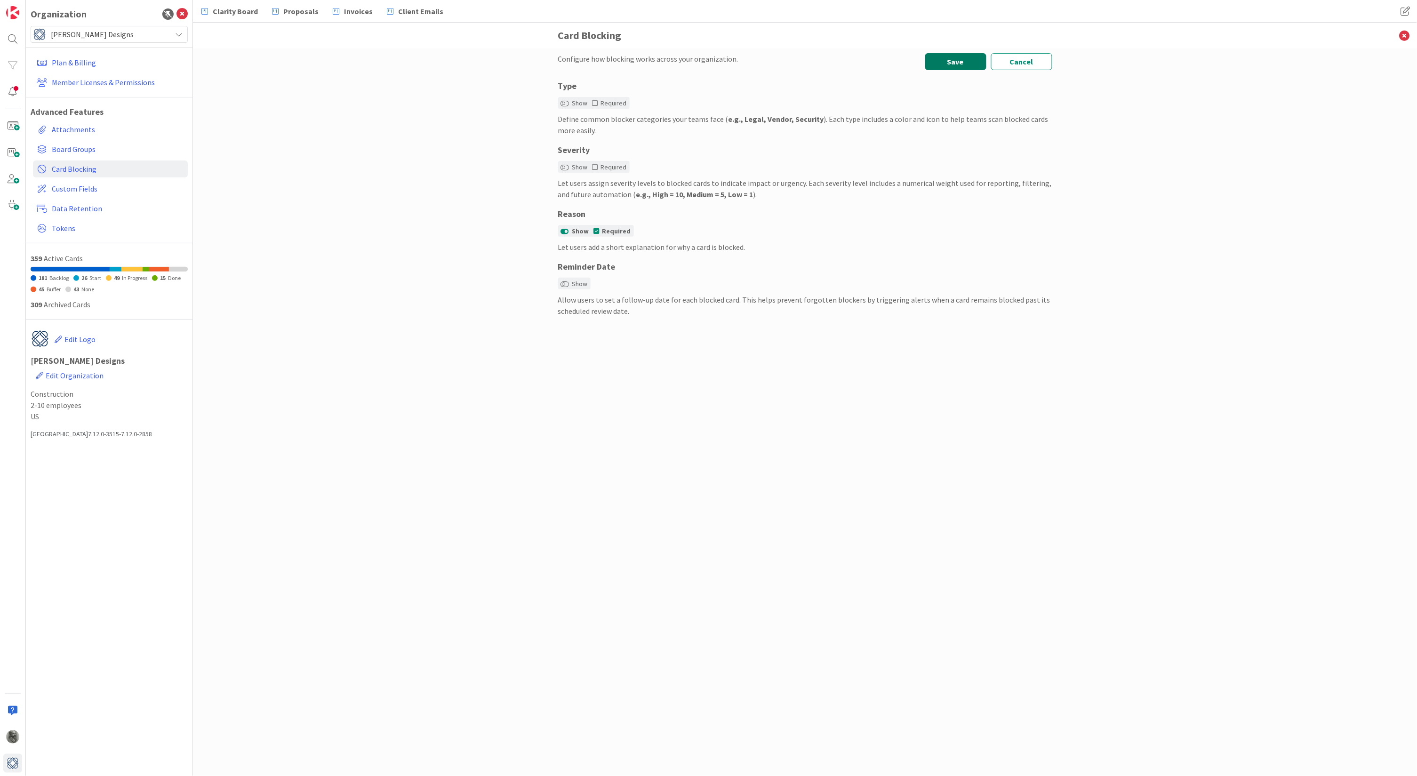
click at [956, 64] on button "Save" at bounding box center [955, 61] width 61 height 17
click at [71, 146] on span "Board Groups" at bounding box center [118, 149] width 132 height 11
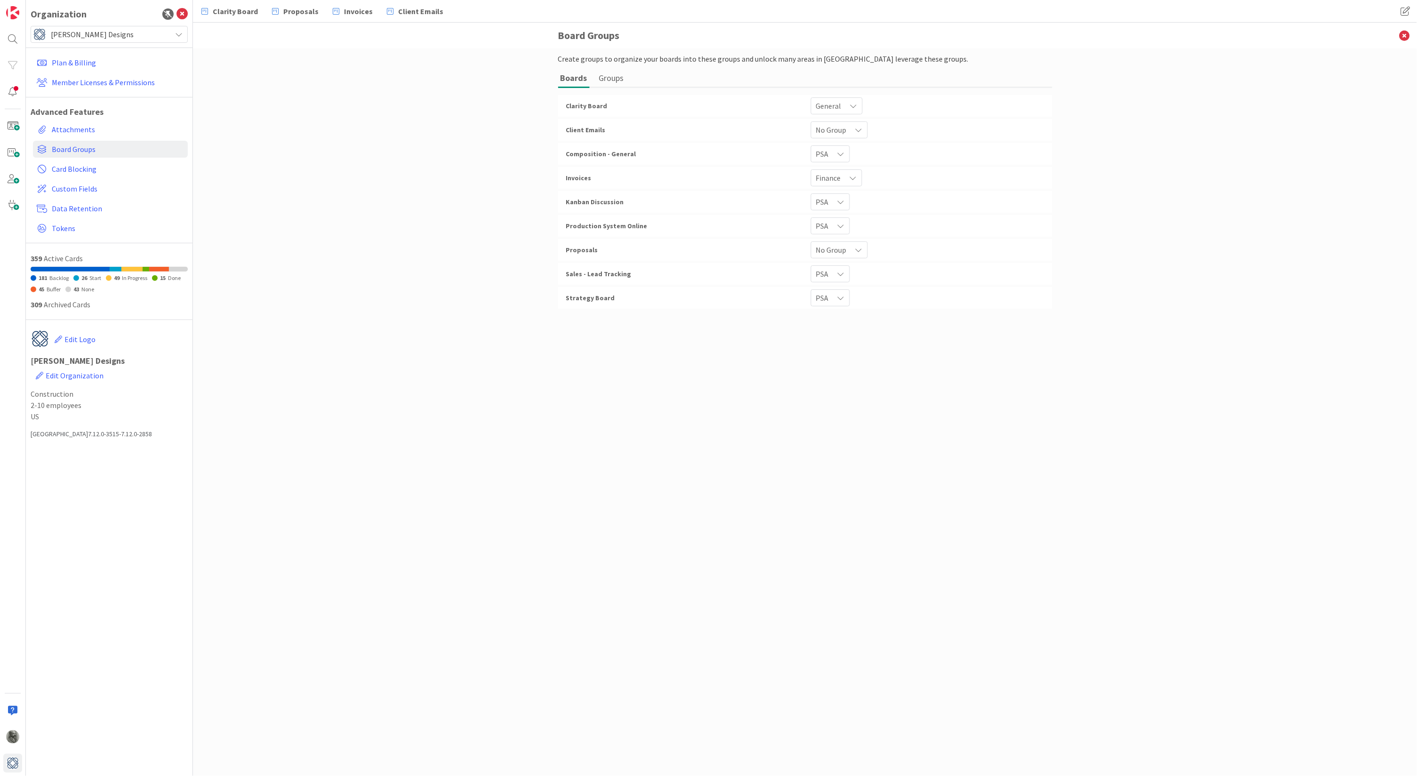
click at [606, 75] on button "Groups" at bounding box center [612, 77] width 30 height 17
click at [981, 161] on icon at bounding box center [983, 161] width 20 height 20
click at [1018, 207] on button "Remove Group" at bounding box center [1009, 206] width 63 height 17
click at [931, 133] on div "No Boards" at bounding box center [907, 134] width 122 height 20
click at [1002, 186] on icon at bounding box center [1001, 186] width 5 height 14
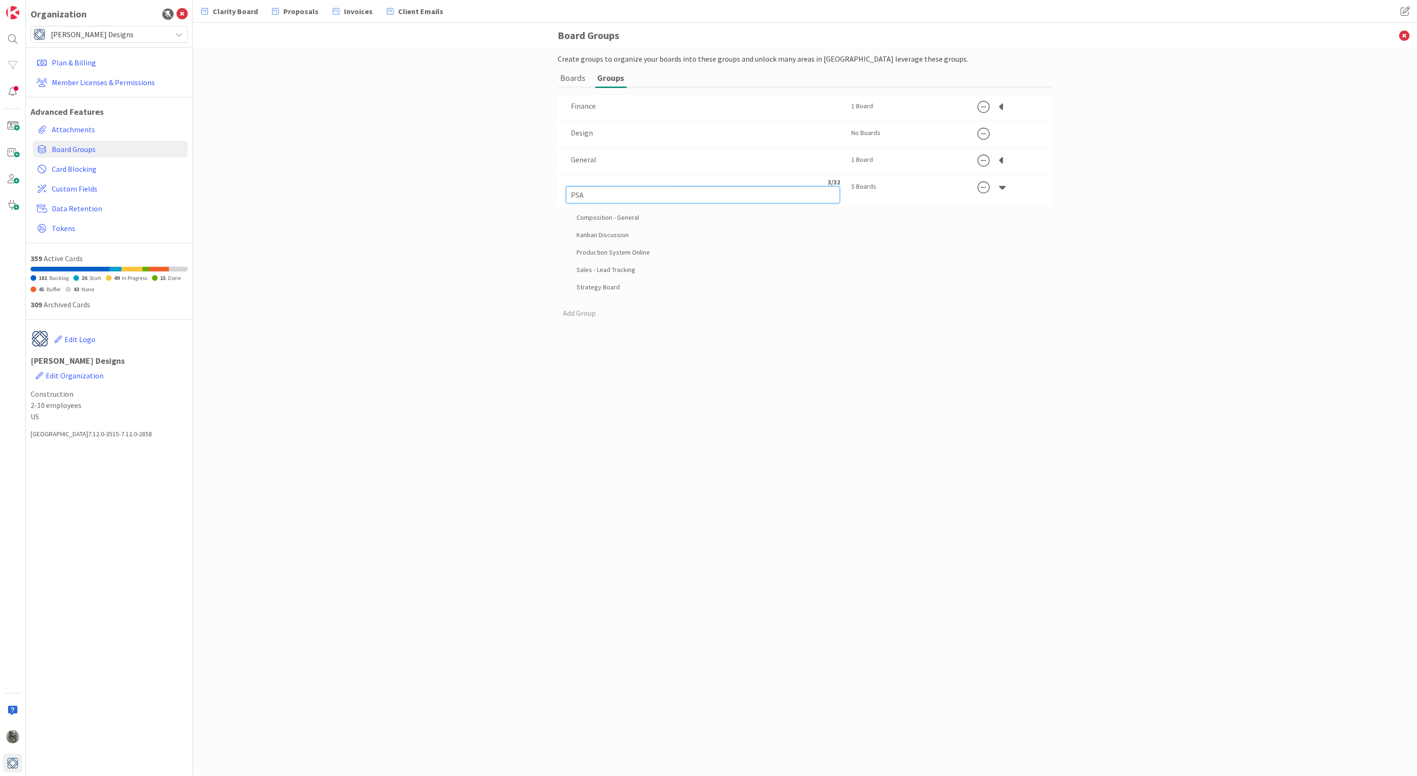
click at [590, 186] on input "PSA" at bounding box center [703, 194] width 274 height 17
drag, startPoint x: 594, startPoint y: 194, endPoint x: 531, endPoint y: 185, distance: 64.1
click at [531, 185] on div "Create groups to organize your boards into these groups and unlock many areas i…" at bounding box center [805, 411] width 1224 height 727
type input "C"
type input "Ops Chief"
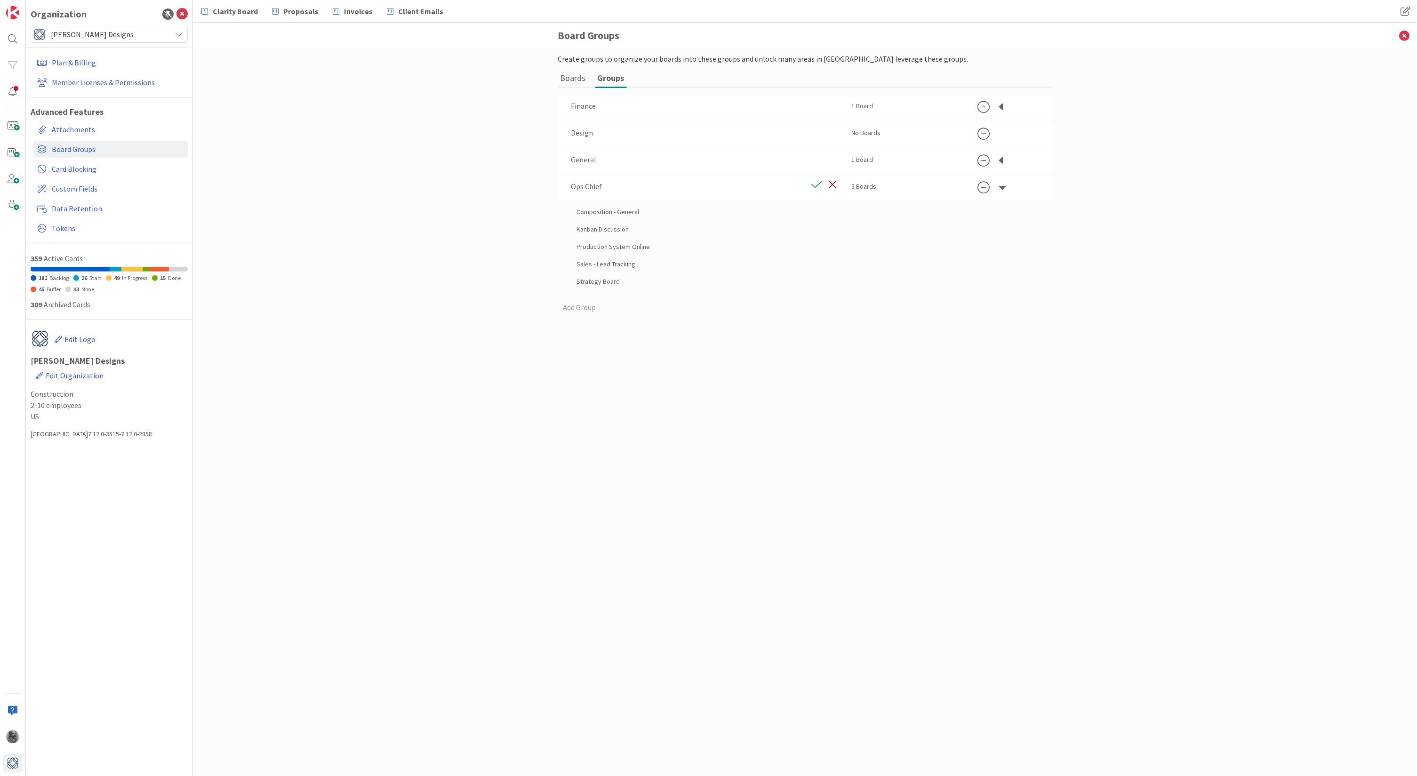
click at [818, 181] on button "button" at bounding box center [816, 184] width 16 height 13
click at [575, 79] on button "Boards" at bounding box center [573, 77] width 30 height 17
click at [846, 127] on span "No Group" at bounding box center [831, 129] width 31 height 13
click at [836, 199] on span "General" at bounding box center [871, 203] width 86 height 14
click at [835, 202] on span "Ops Chief" at bounding box center [831, 201] width 31 height 13
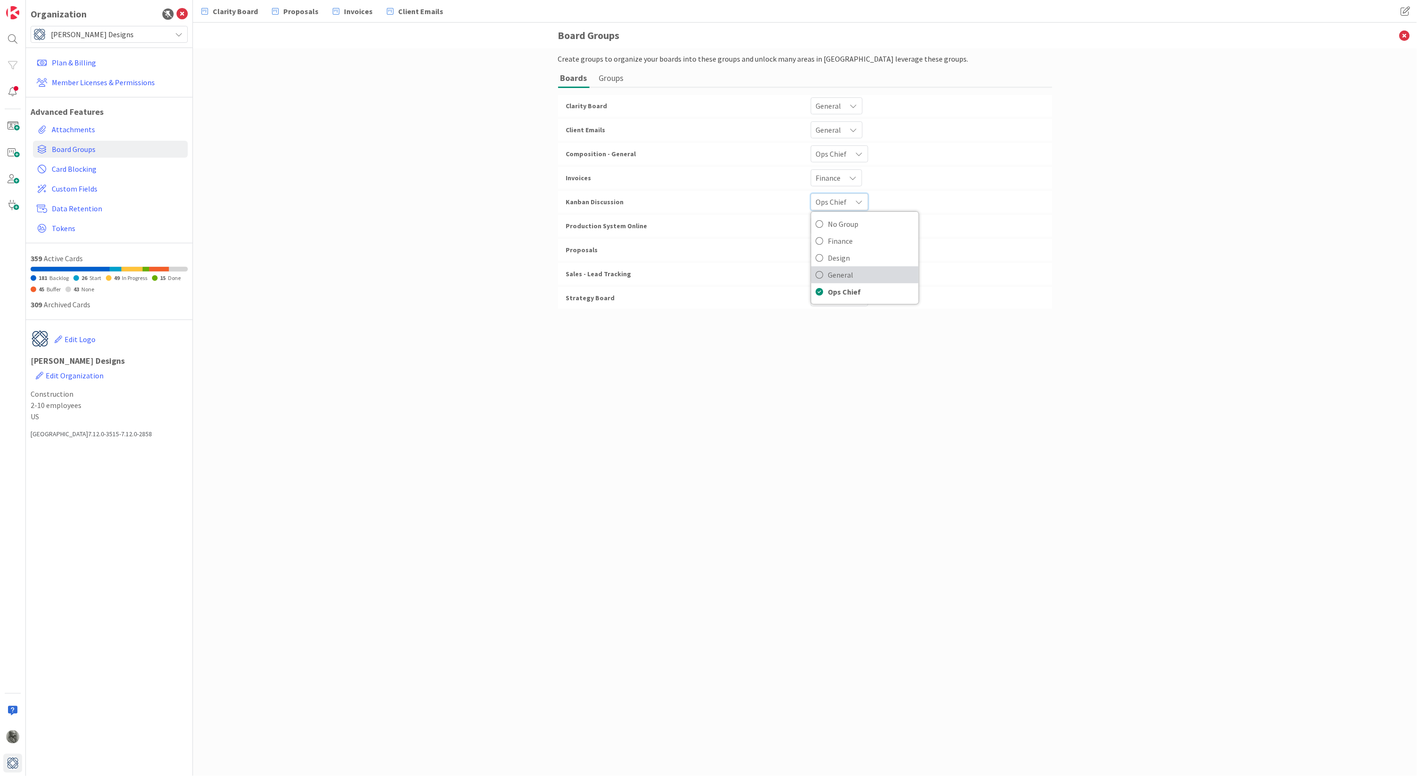
click at [827, 271] on link "General" at bounding box center [864, 274] width 107 height 17
click at [842, 249] on span "No Group" at bounding box center [831, 249] width 31 height 13
click at [835, 305] on span "Design" at bounding box center [871, 306] width 86 height 14
click at [65, 128] on link "Attachments" at bounding box center [110, 129] width 155 height 17
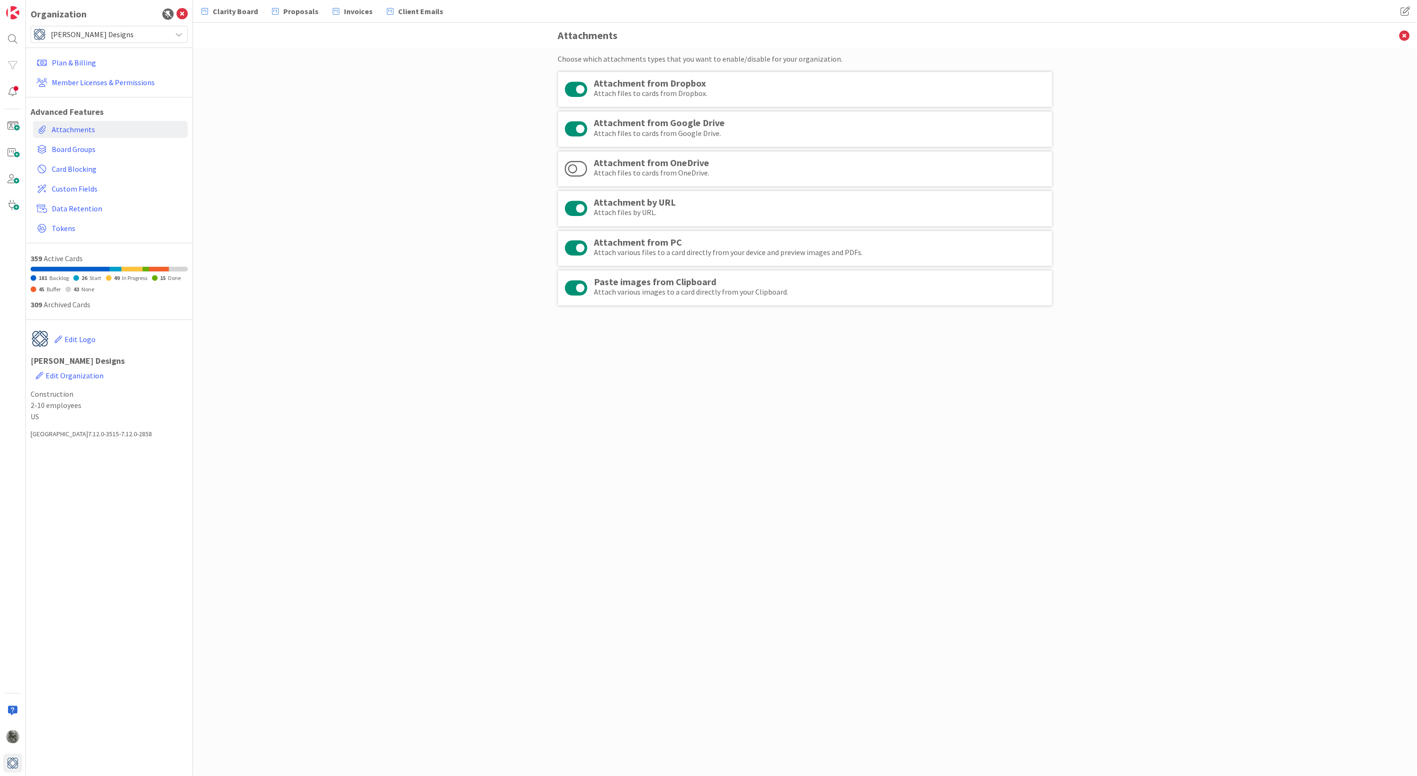
click at [580, 87] on button at bounding box center [576, 89] width 23 height 18
click at [1404, 35] on icon at bounding box center [1404, 36] width 24 height 26
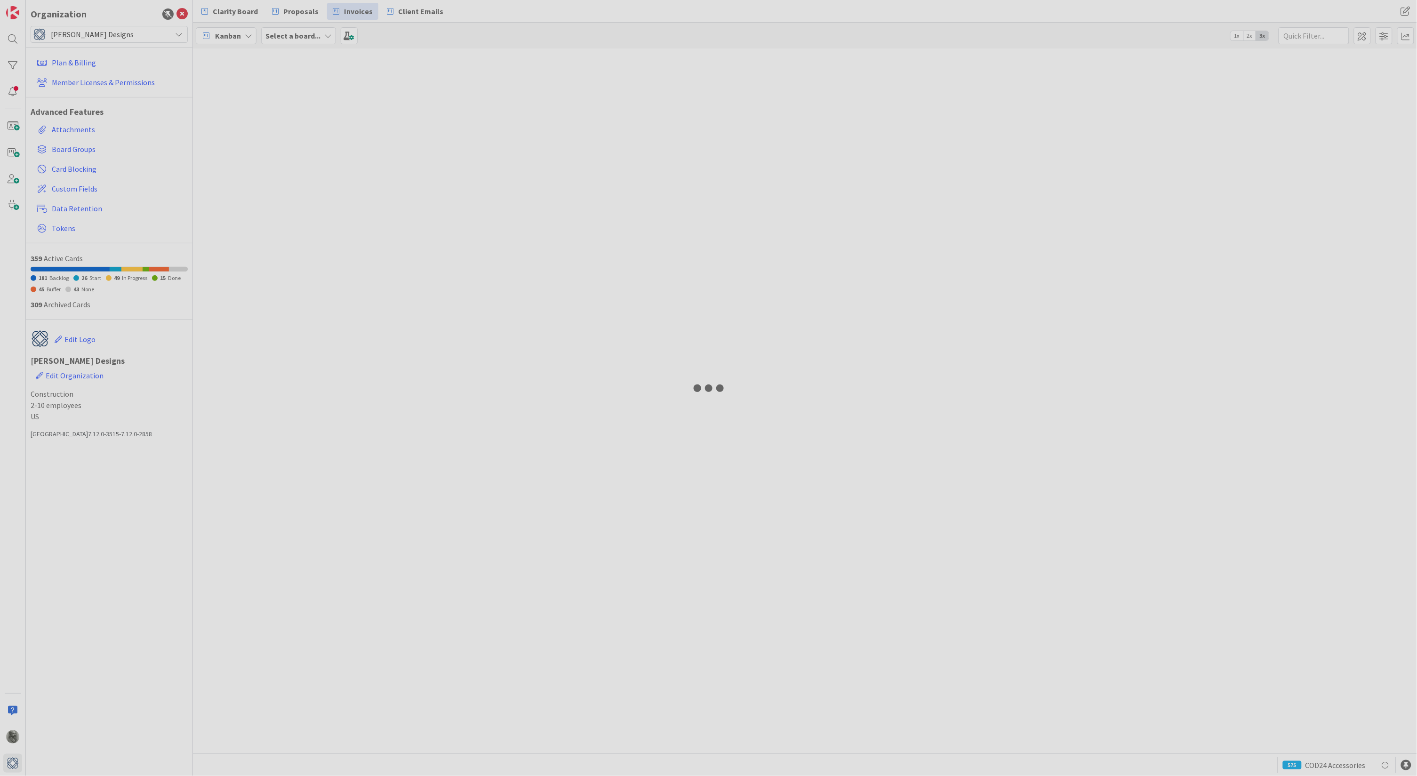
type input "19754"
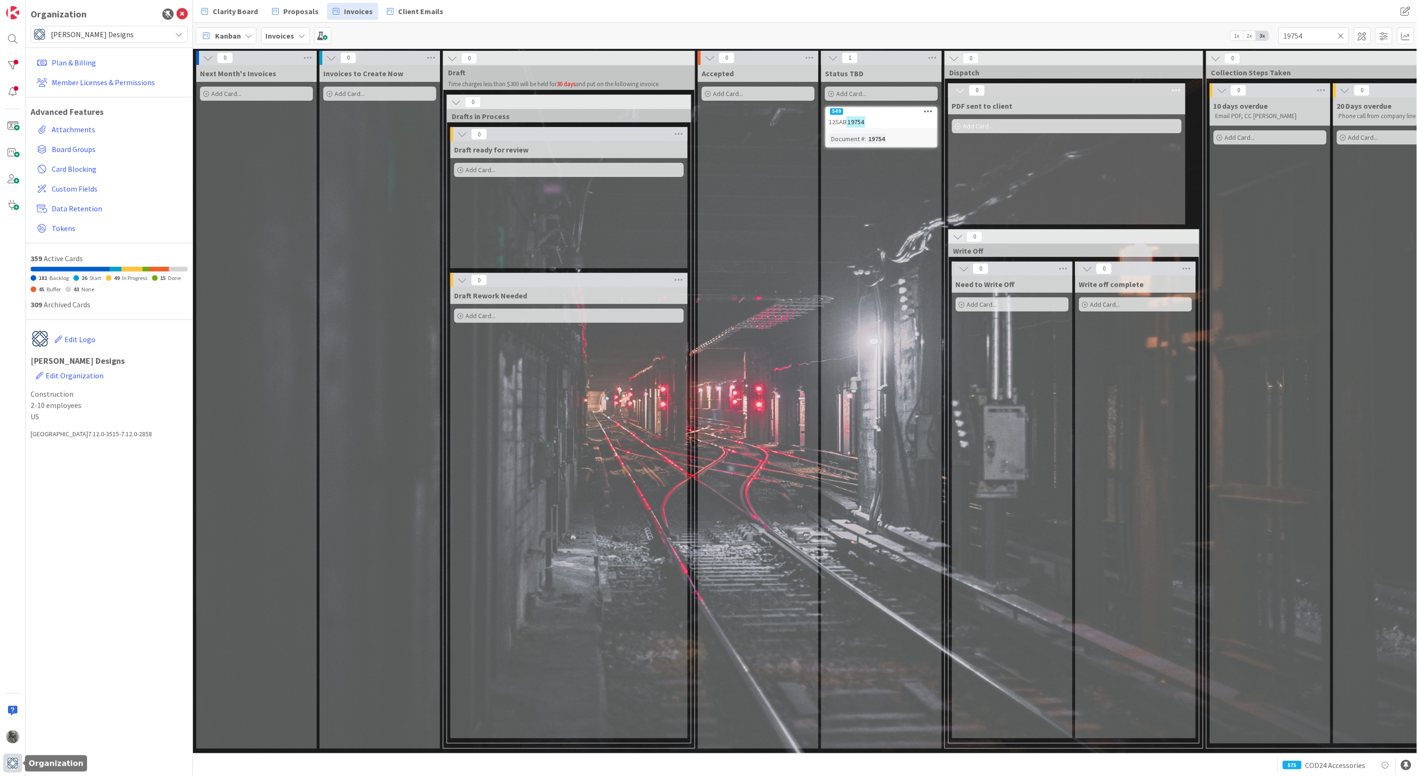
click at [13, 761] on img at bounding box center [12, 763] width 13 height 13
click at [68, 129] on link "Attachments" at bounding box center [110, 129] width 155 height 17
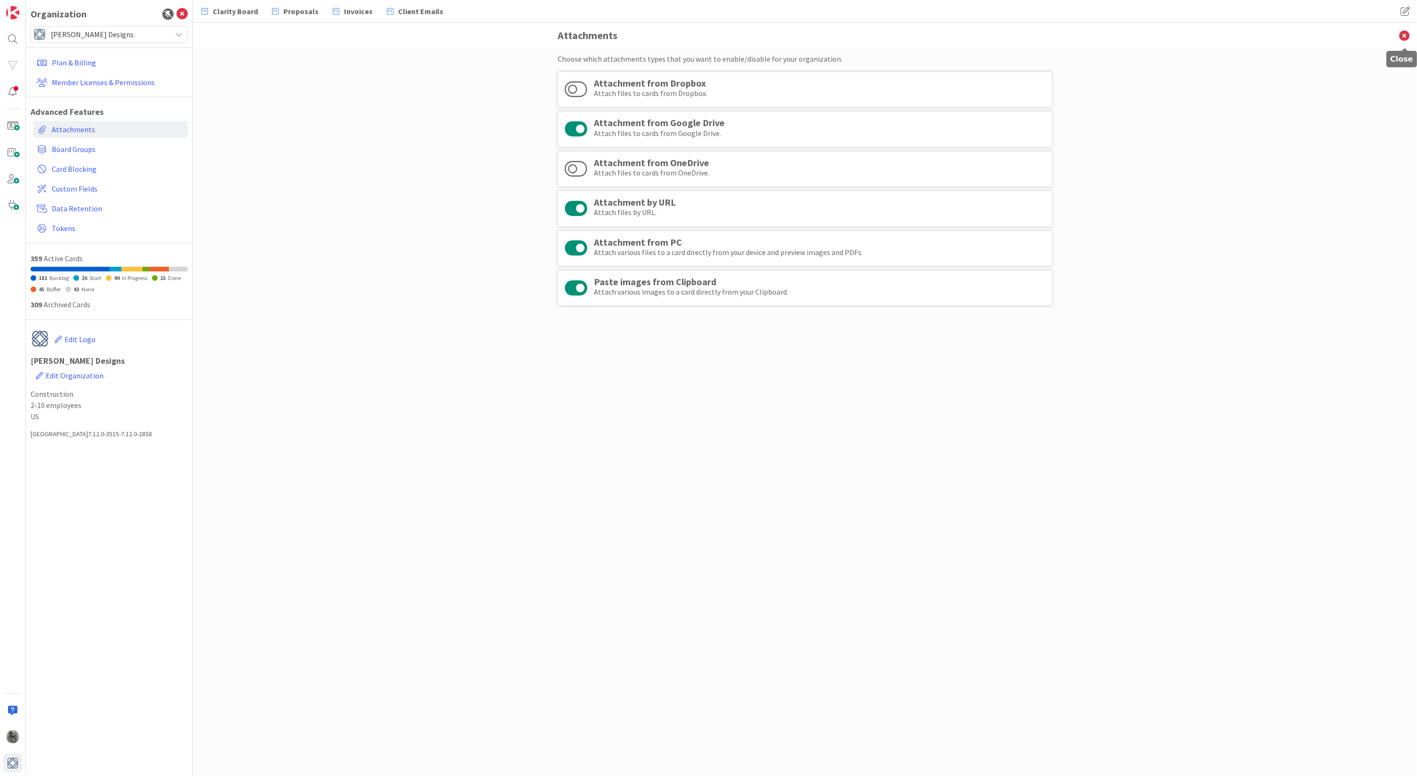
click at [1406, 36] on icon at bounding box center [1404, 36] width 24 height 26
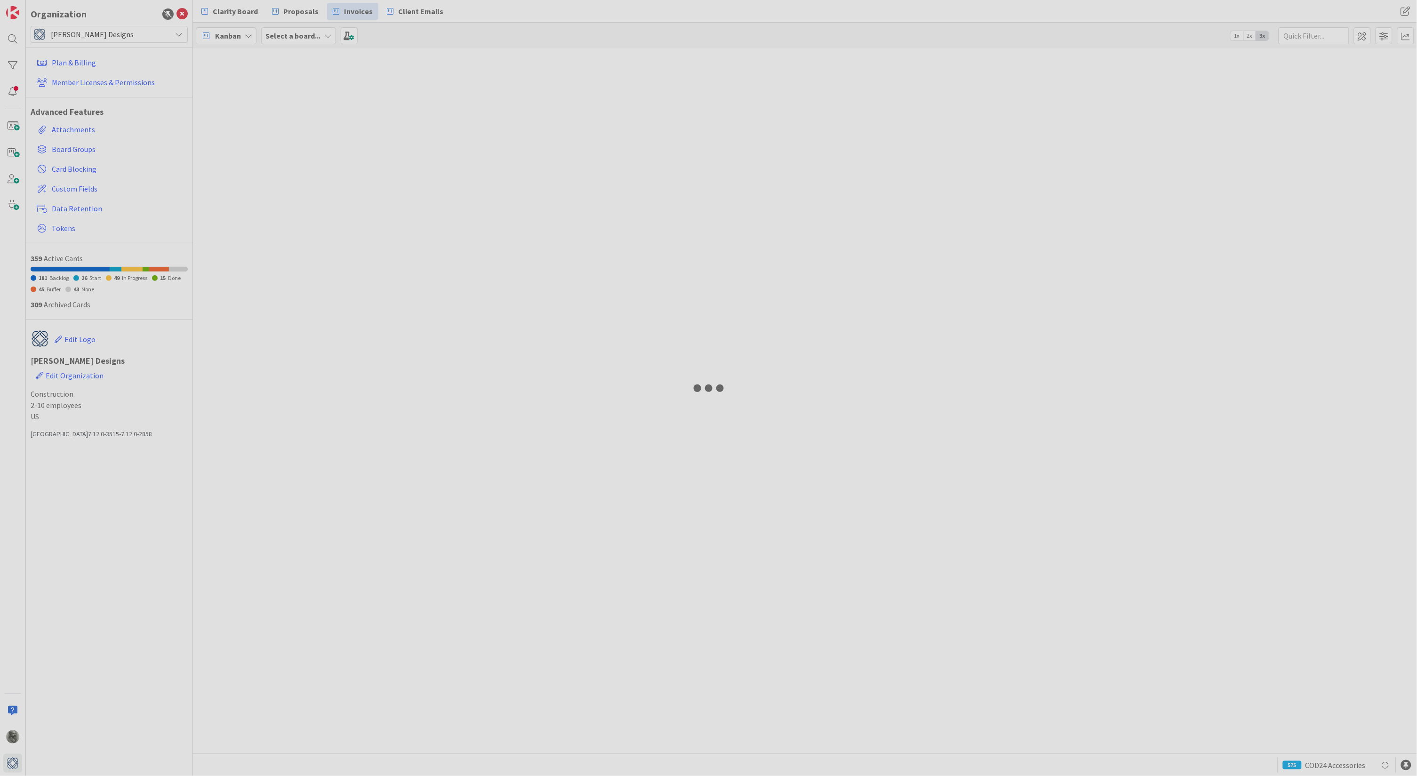
type input "19754"
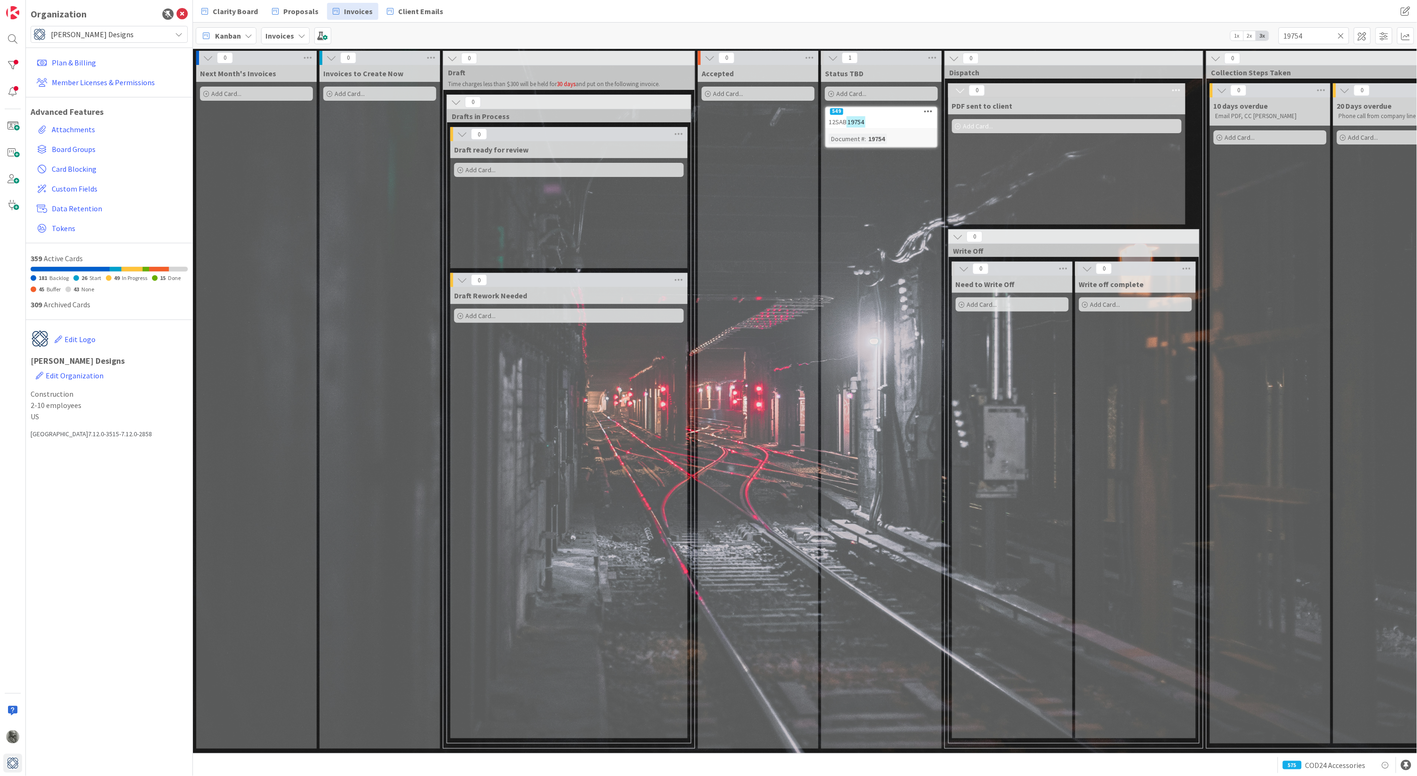
click at [888, 116] on div "12SAB 19754" at bounding box center [881, 122] width 111 height 12
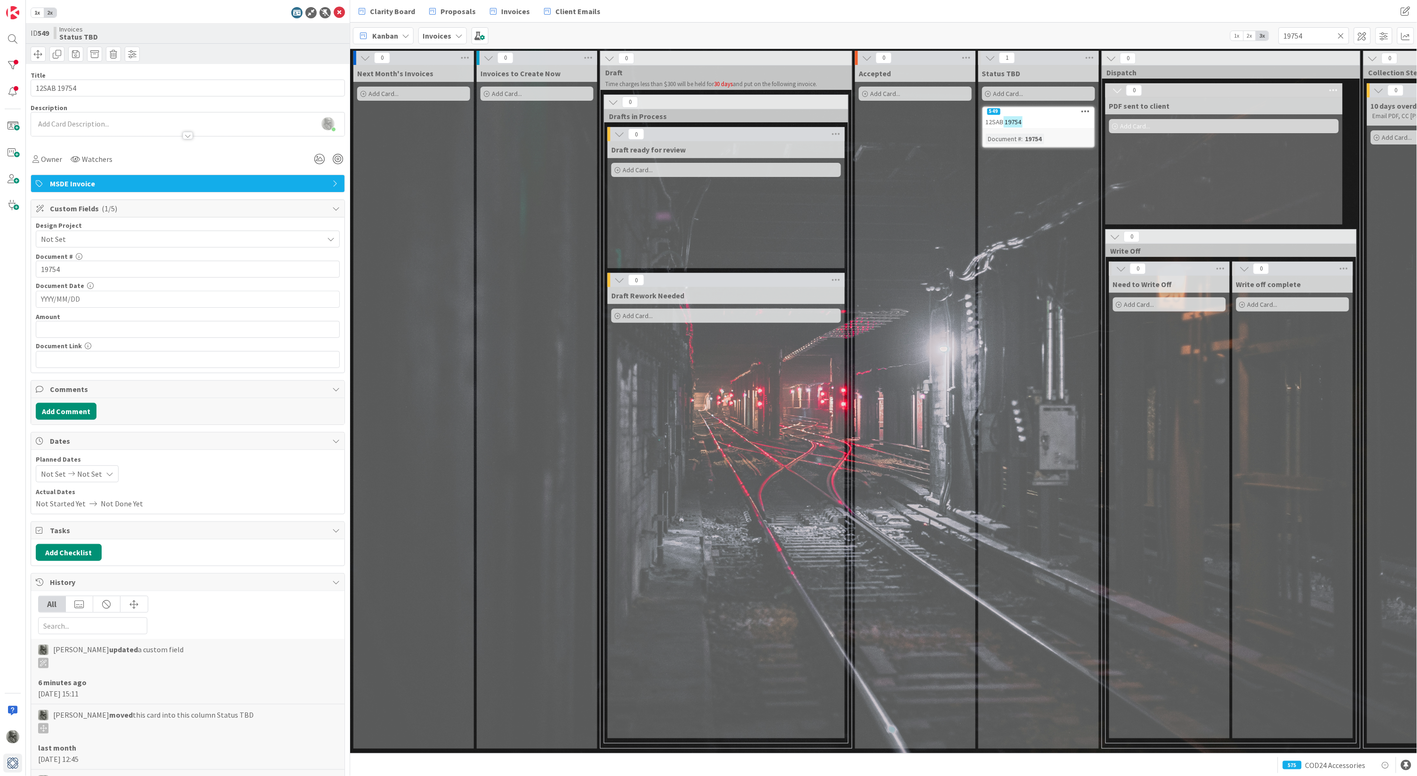
click at [92, 302] on input "YYYY/MM/DD" at bounding box center [188, 299] width 294 height 16
drag, startPoint x: 85, startPoint y: 296, endPoint x: 21, endPoint y: 284, distance: 65.7
click at [21, 284] on div "1x 2x ID 549 Invoices Status TBD Title 11 / 128 12SAB 19754 Description [PERSON…" at bounding box center [175, 388] width 350 height 776
type input "[DATE]"
click at [62, 327] on input "text" at bounding box center [188, 329] width 304 height 17
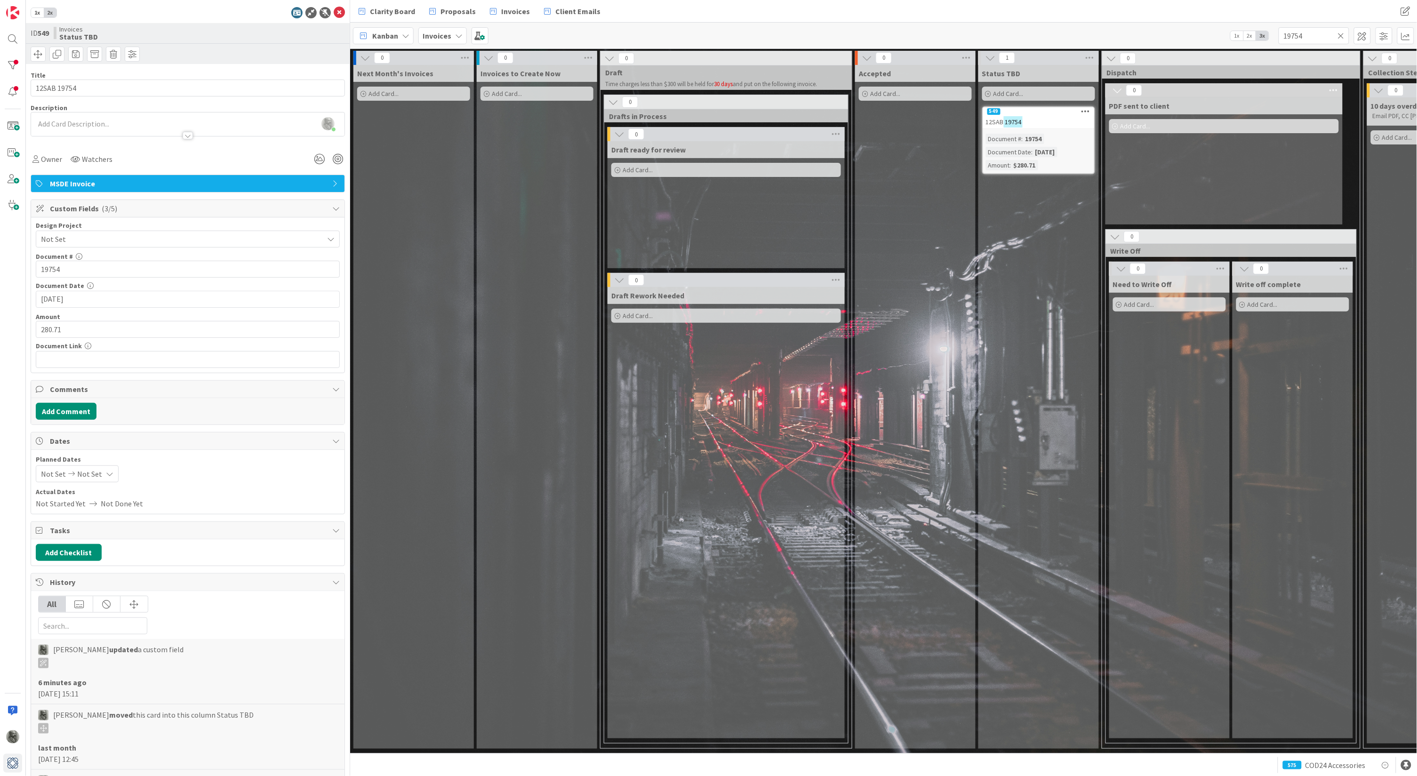
type input "$280.71"
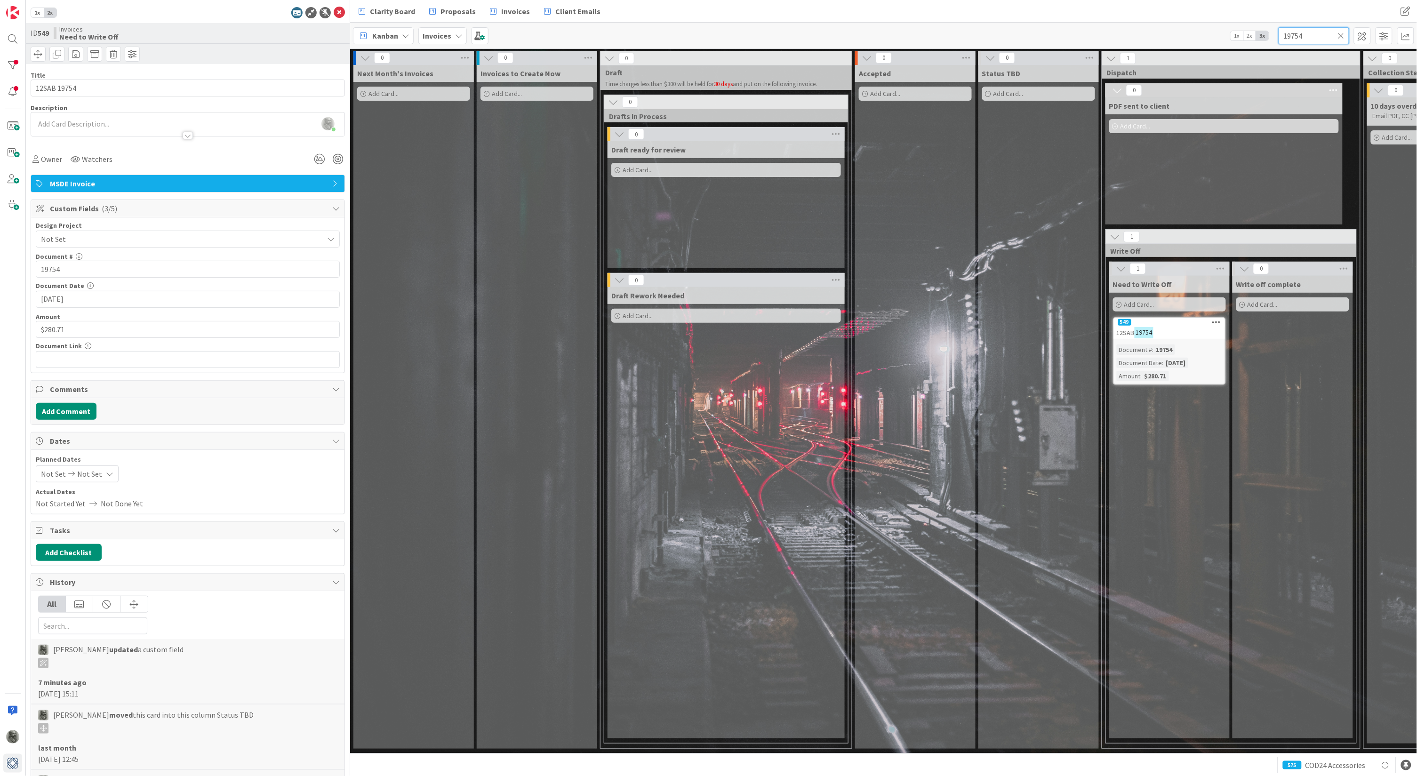
drag, startPoint x: 1316, startPoint y: 38, endPoint x: 1228, endPoint y: 8, distance: 92.8
click at [1228, 8] on div "Clarity Board Proposals Invoices Client Emails Clarity Board Proposals Invoices…" at bounding box center [883, 388] width 1067 height 776
type input "19777"
click at [1149, 327] on div "19777 BROWN" at bounding box center [1169, 333] width 111 height 12
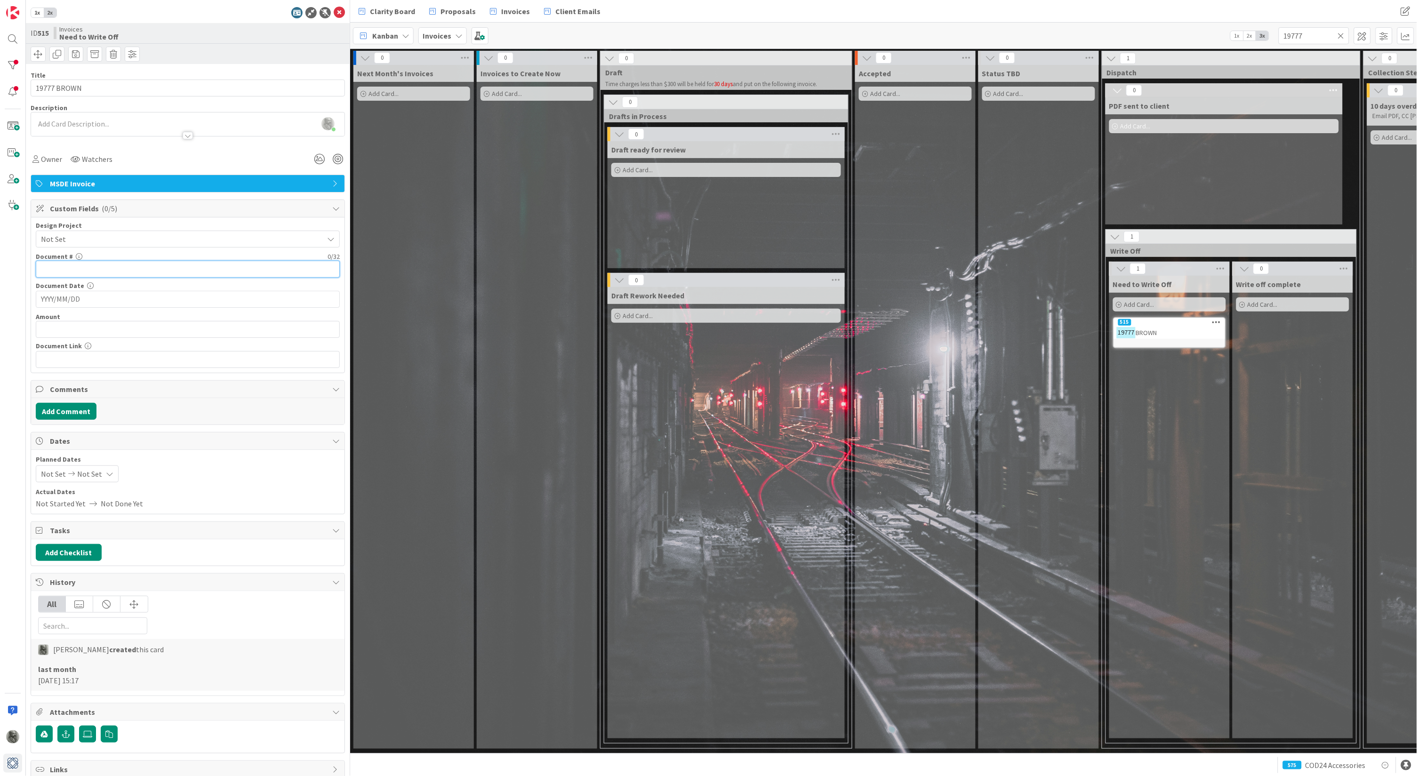
click at [96, 272] on input "text" at bounding box center [188, 269] width 304 height 17
type input "19767"
click at [101, 294] on input "YYYY/MM/DD" at bounding box center [188, 299] width 294 height 16
type input "[DATE]"
click at [93, 329] on input "text" at bounding box center [188, 329] width 304 height 17
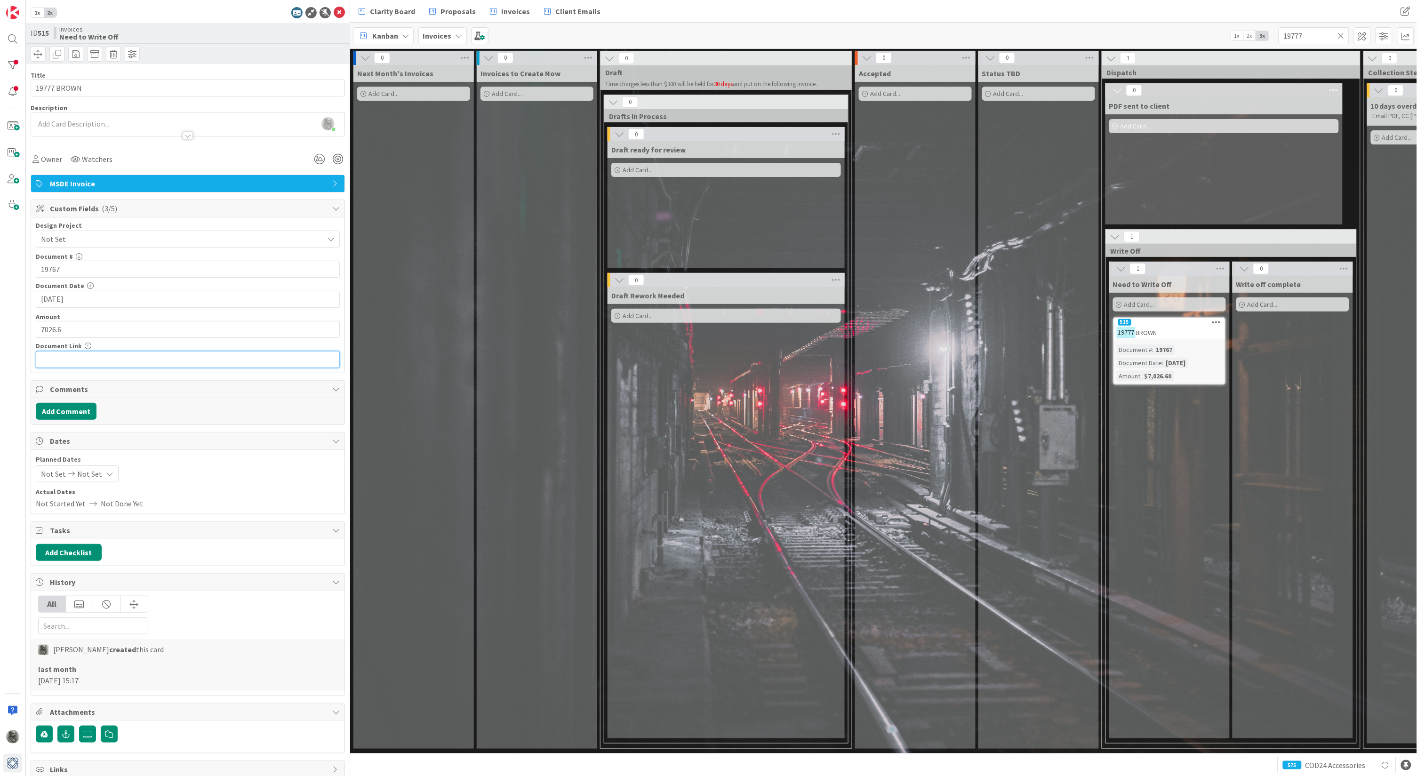
type input "$7,026.60"
click at [84, 363] on input "text" at bounding box center [188, 359] width 304 height 17
drag, startPoint x: 1313, startPoint y: 36, endPoint x: 1296, endPoint y: 36, distance: 16.5
click at [1296, 36] on input "19777" at bounding box center [1313, 35] width 71 height 17
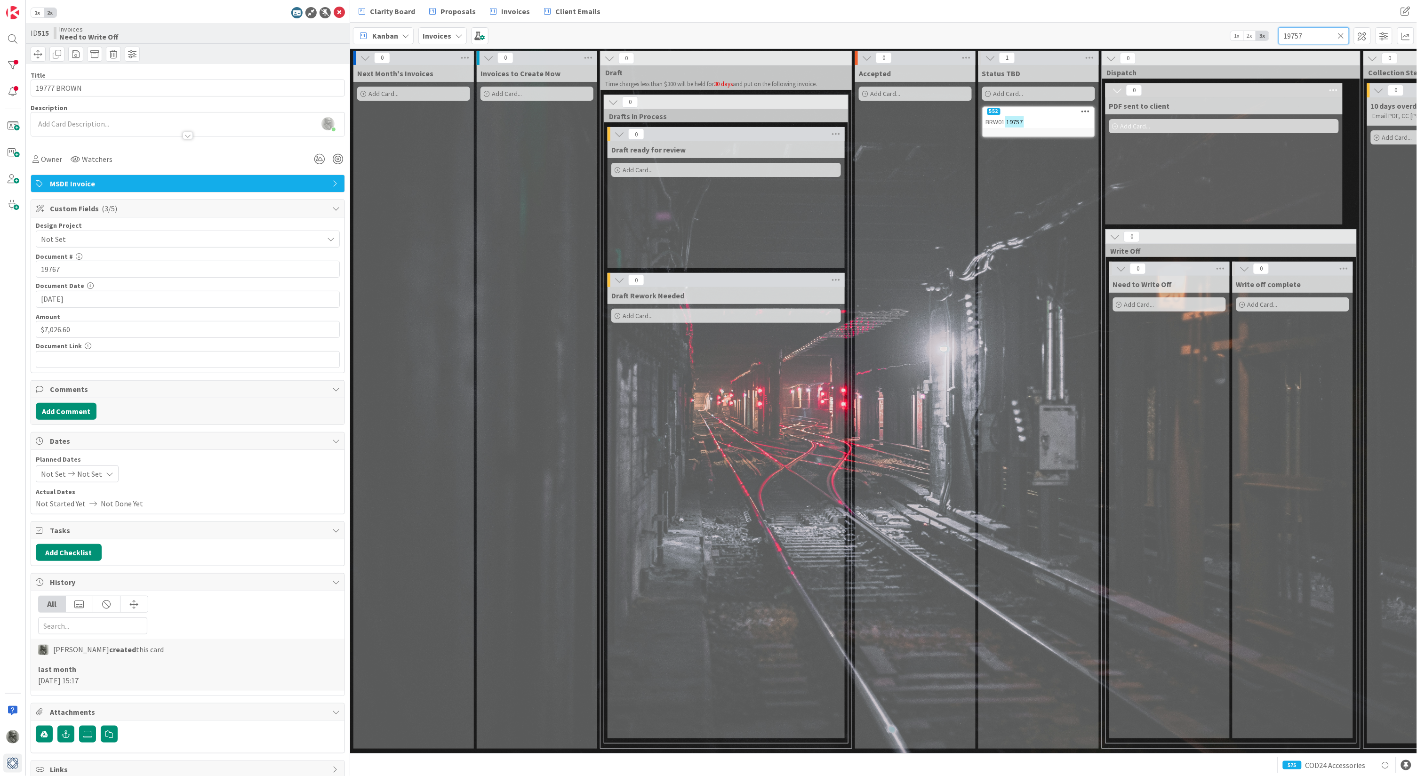
type input "19757"
click at [1053, 109] on div "552" at bounding box center [1038, 111] width 111 height 8
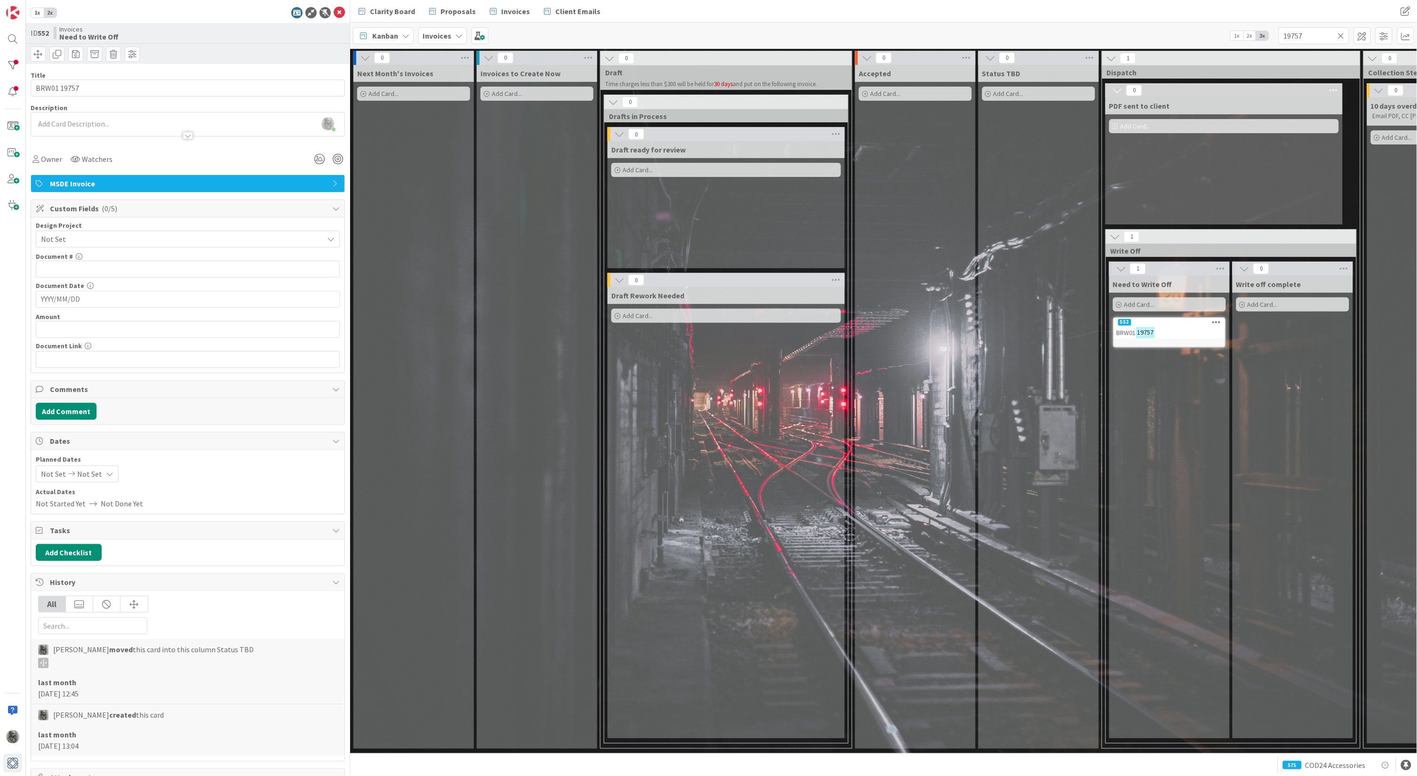
click at [92, 236] on span "Not Set" at bounding box center [180, 238] width 278 height 13
click at [92, 236] on span "Not Set" at bounding box center [179, 239] width 277 height 13
click at [87, 268] on input "text" at bounding box center [188, 269] width 304 height 17
type input "19757"
click at [84, 299] on input "YYYY/MM/DD" at bounding box center [188, 299] width 294 height 16
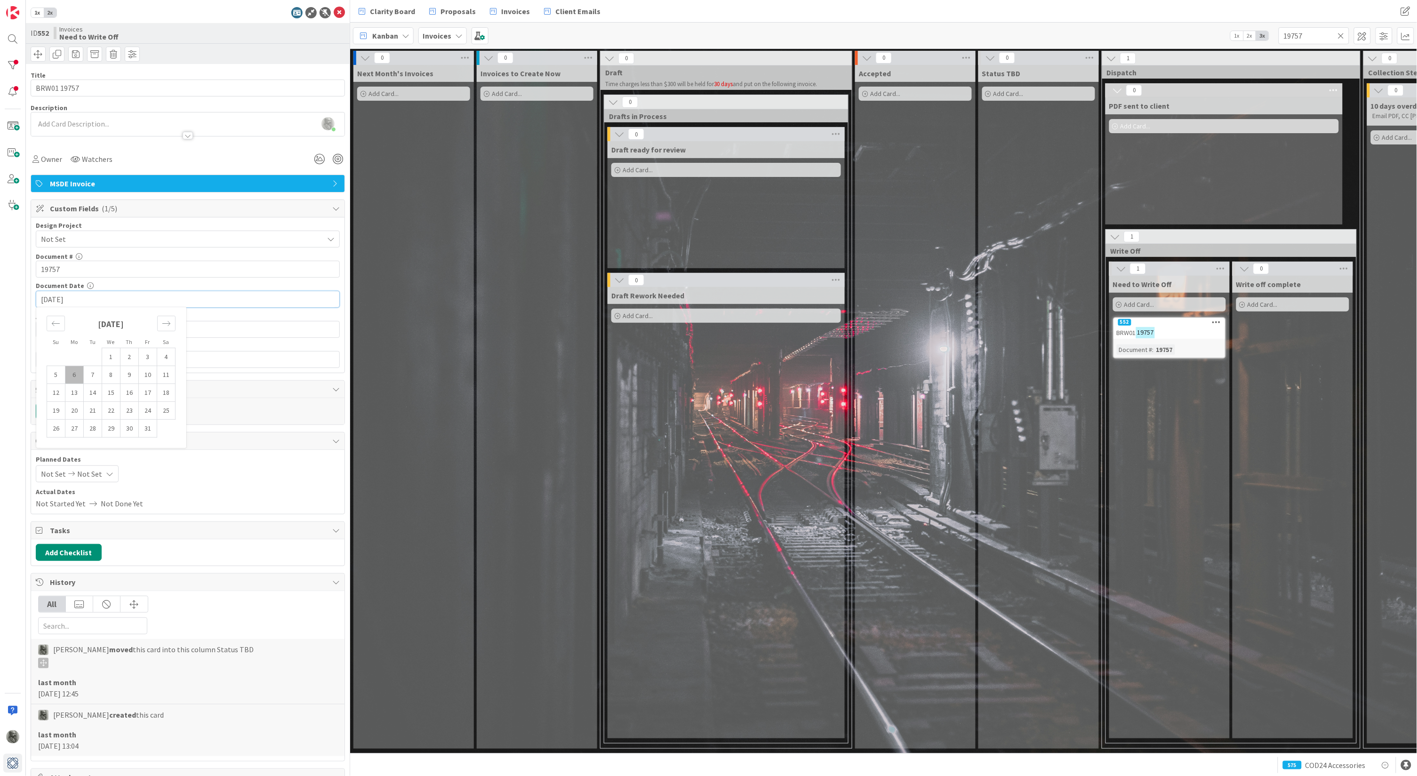
type input "[DATE]"
click at [76, 331] on input "text" at bounding box center [188, 329] width 304 height 17
type input "$7,151.72"
click at [72, 356] on input "text" at bounding box center [188, 359] width 304 height 17
drag, startPoint x: 1319, startPoint y: 37, endPoint x: 1227, endPoint y: 21, distance: 93.6
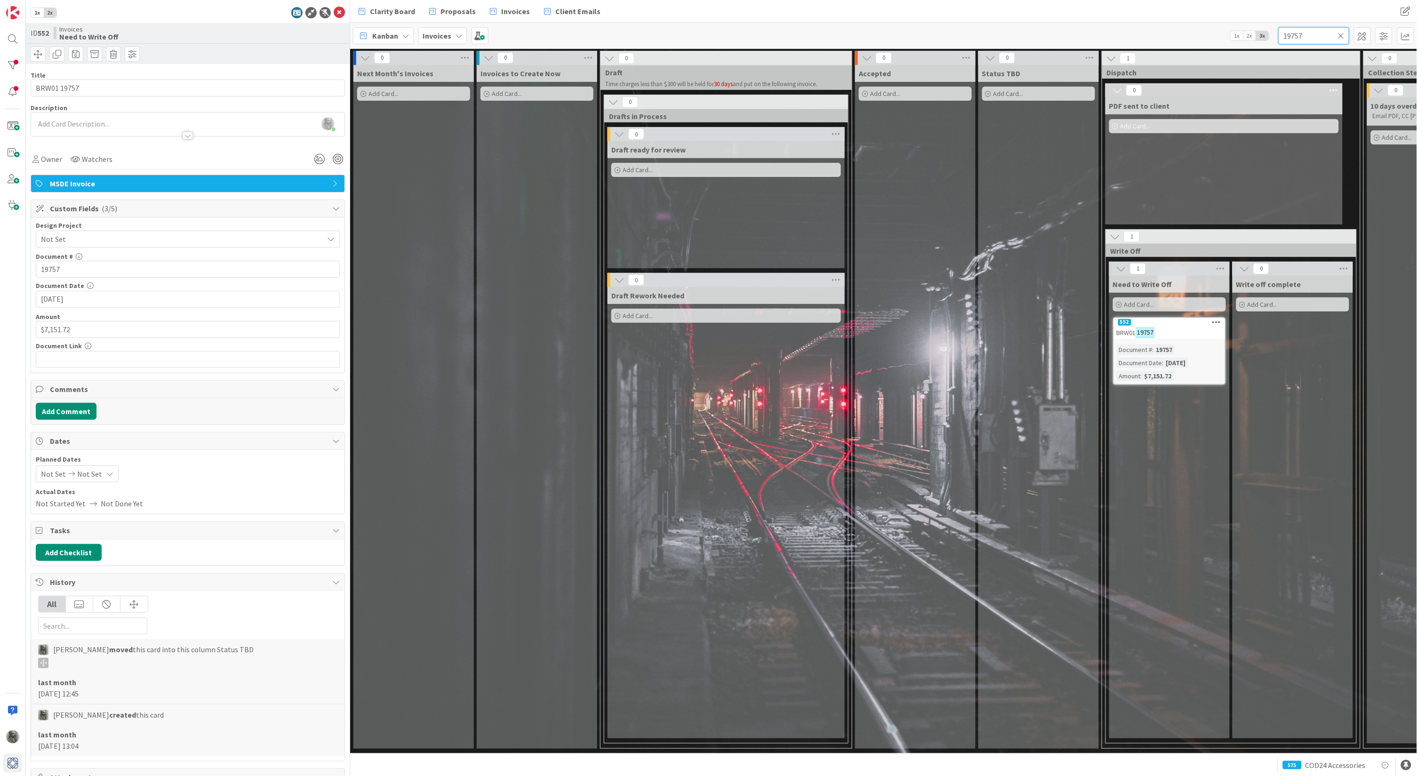
click at [1227, 21] on div "Clarity Board Proposals Invoices Client Emails Clarity Board Proposals Invoices…" at bounding box center [883, 388] width 1067 height 776
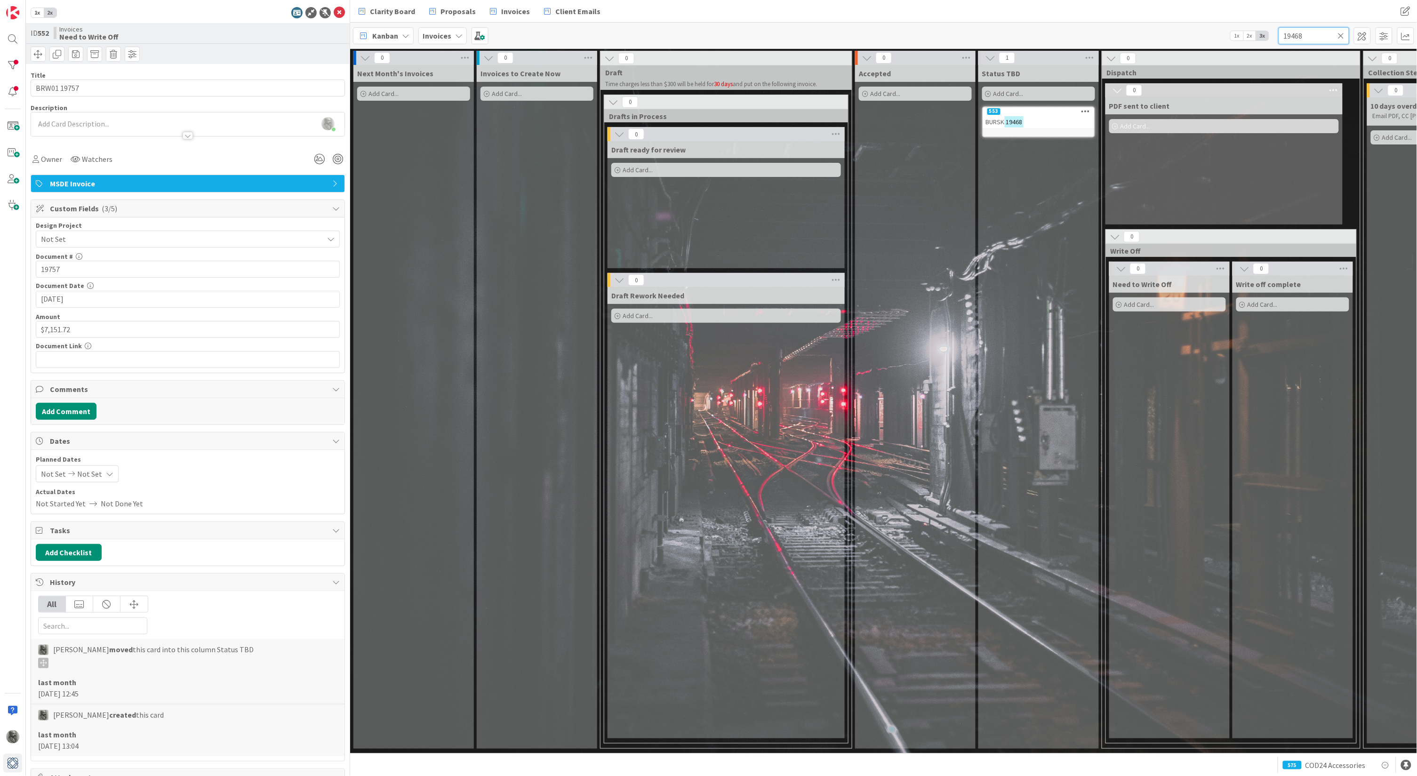
type input "19468"
click at [1016, 111] on div "553" at bounding box center [1038, 111] width 111 height 8
click at [115, 234] on span "Not Set" at bounding box center [180, 238] width 278 height 13
click at [67, 362] on span "BURSK" at bounding box center [194, 367] width 280 height 14
click at [88, 266] on input "text" at bounding box center [188, 269] width 304 height 17
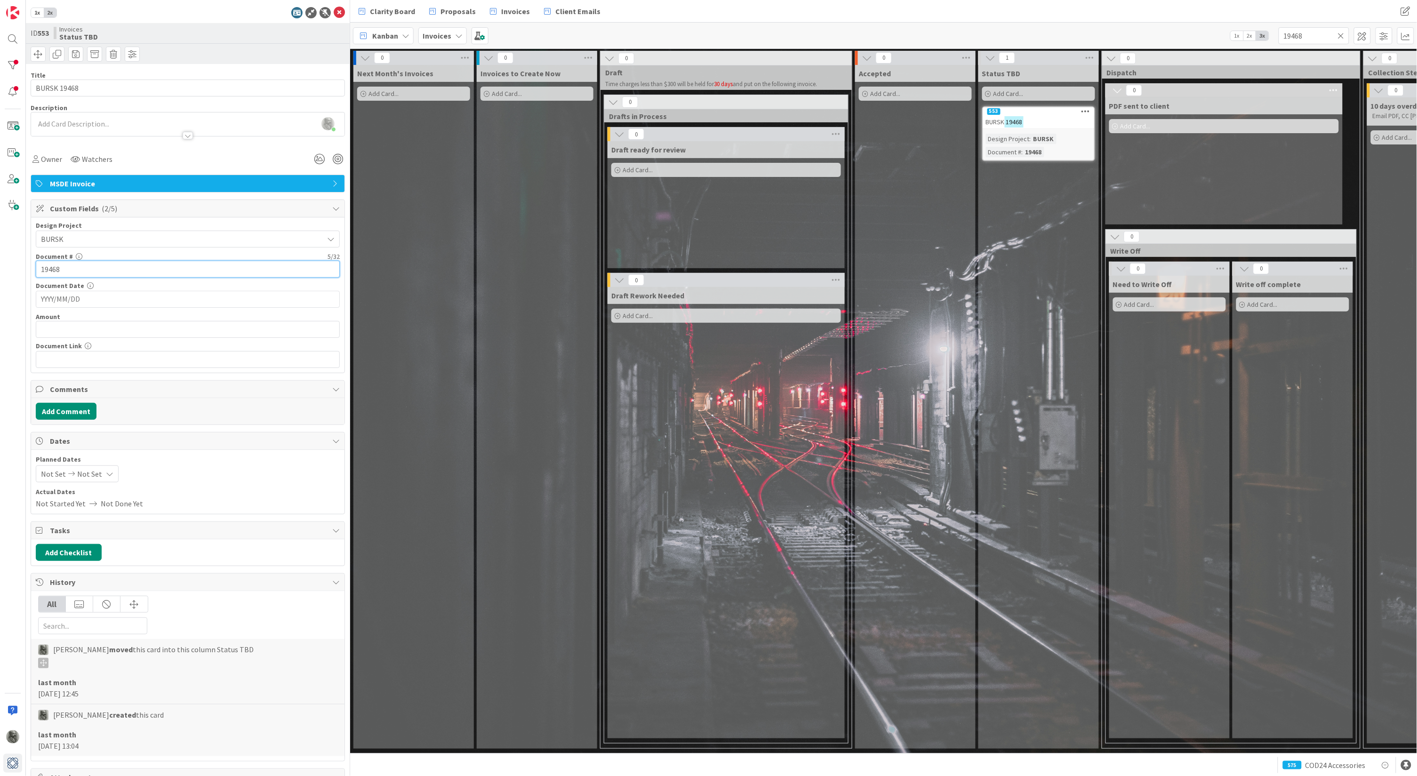
type input "19468"
click at [102, 296] on input "YYYY/MM/DD" at bounding box center [188, 299] width 294 height 16
type input "[DATE]"
click at [102, 329] on input "text" at bounding box center [188, 329] width 304 height 17
type input "$150.00"
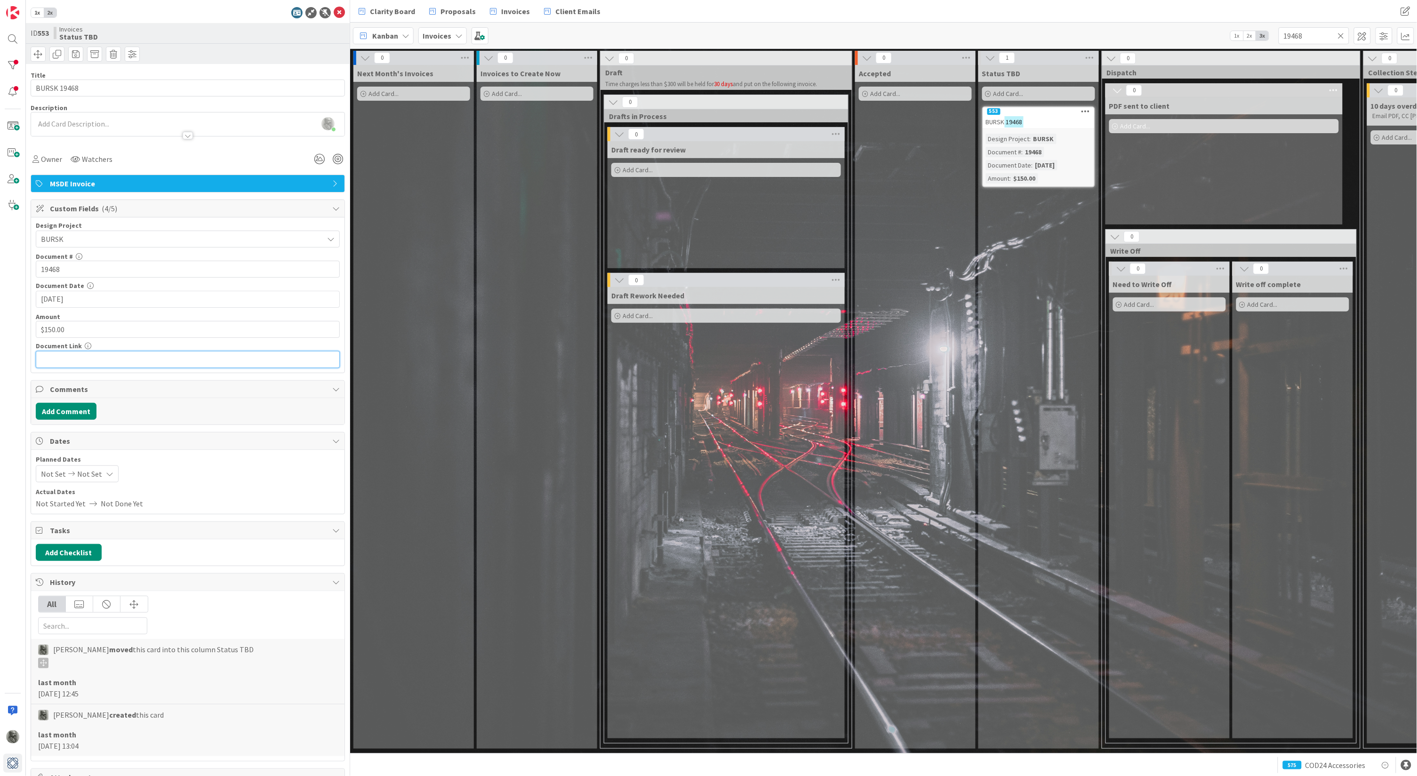
click at [82, 361] on input "text" at bounding box center [188, 359] width 304 height 17
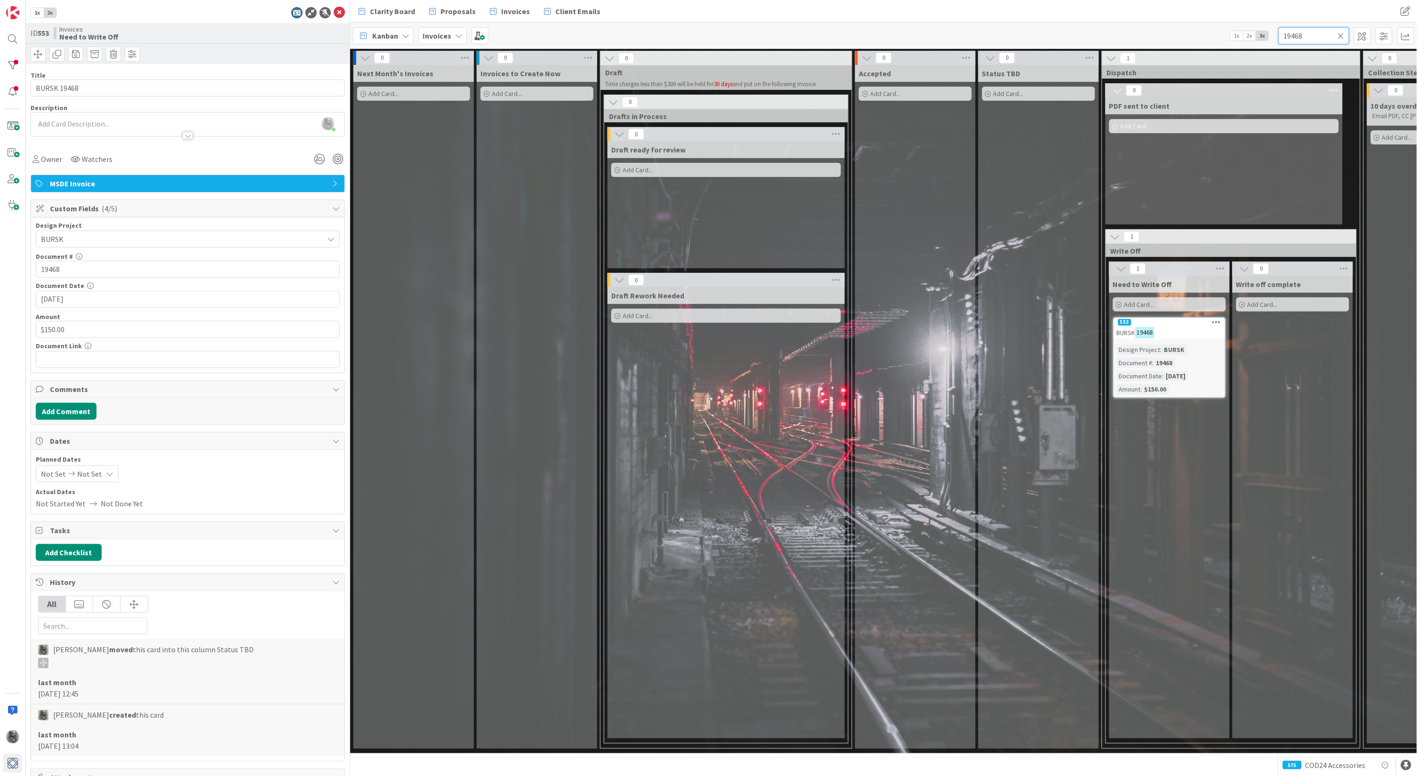
drag, startPoint x: 1308, startPoint y: 35, endPoint x: 1263, endPoint y: 33, distance: 44.3
click at [1263, 33] on div "Kanban Invoices 1x 2x 3x 19468" at bounding box center [883, 36] width 1067 height 26
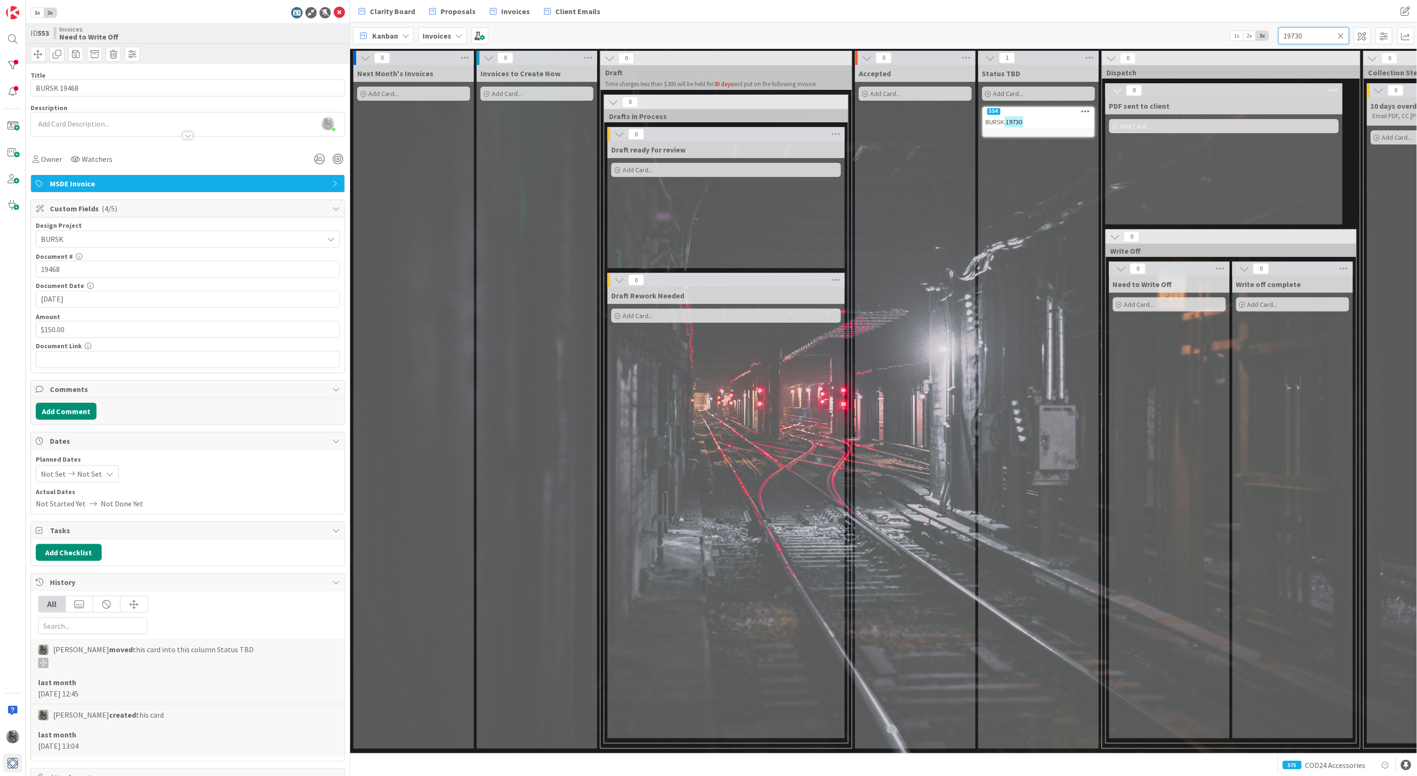
type input "19730"
click at [1034, 117] on div "BURSK 19730" at bounding box center [1038, 122] width 111 height 12
click at [92, 241] on span "Not Set" at bounding box center [180, 238] width 278 height 13
click at [82, 366] on span "BURSK" at bounding box center [194, 367] width 280 height 14
click at [91, 266] on input "text" at bounding box center [188, 269] width 304 height 17
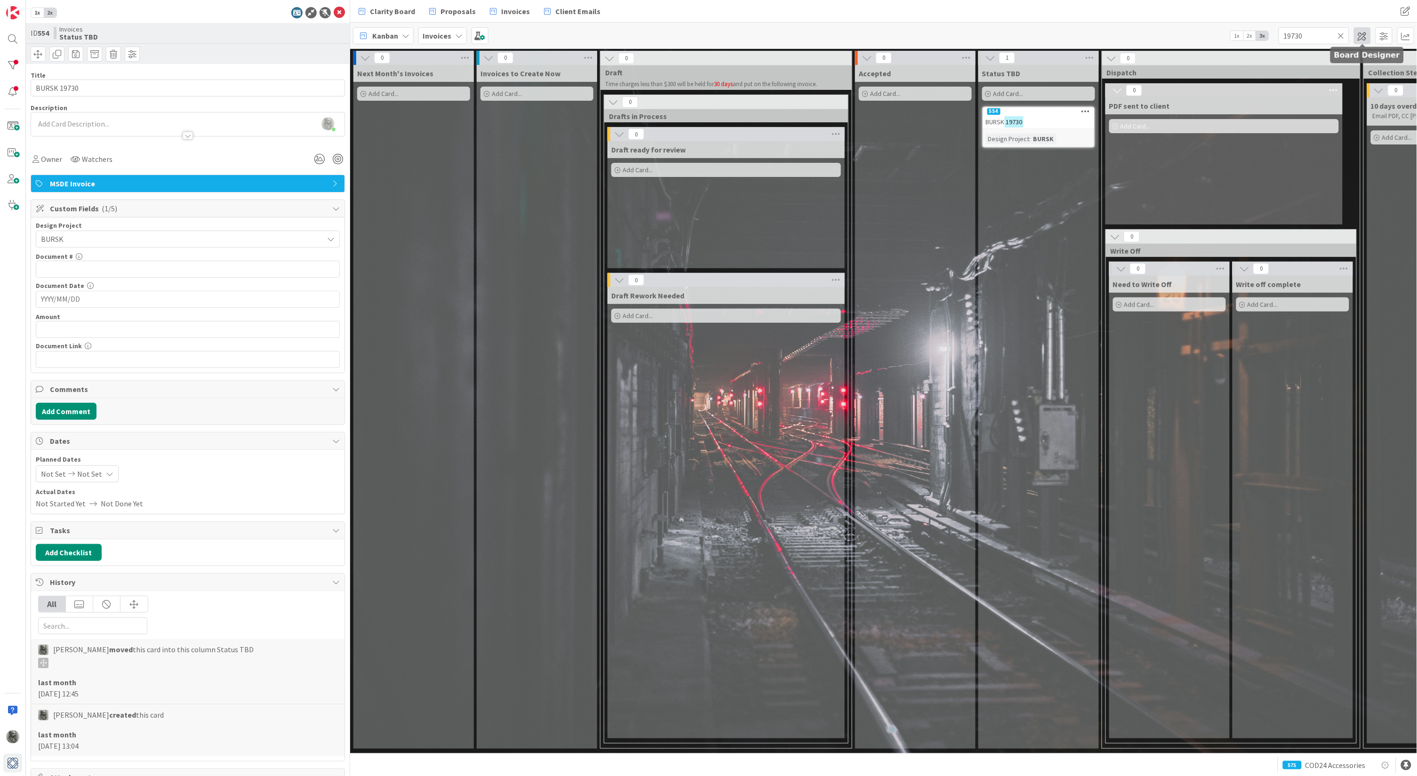
click at [1368, 36] on span at bounding box center [1362, 35] width 17 height 17
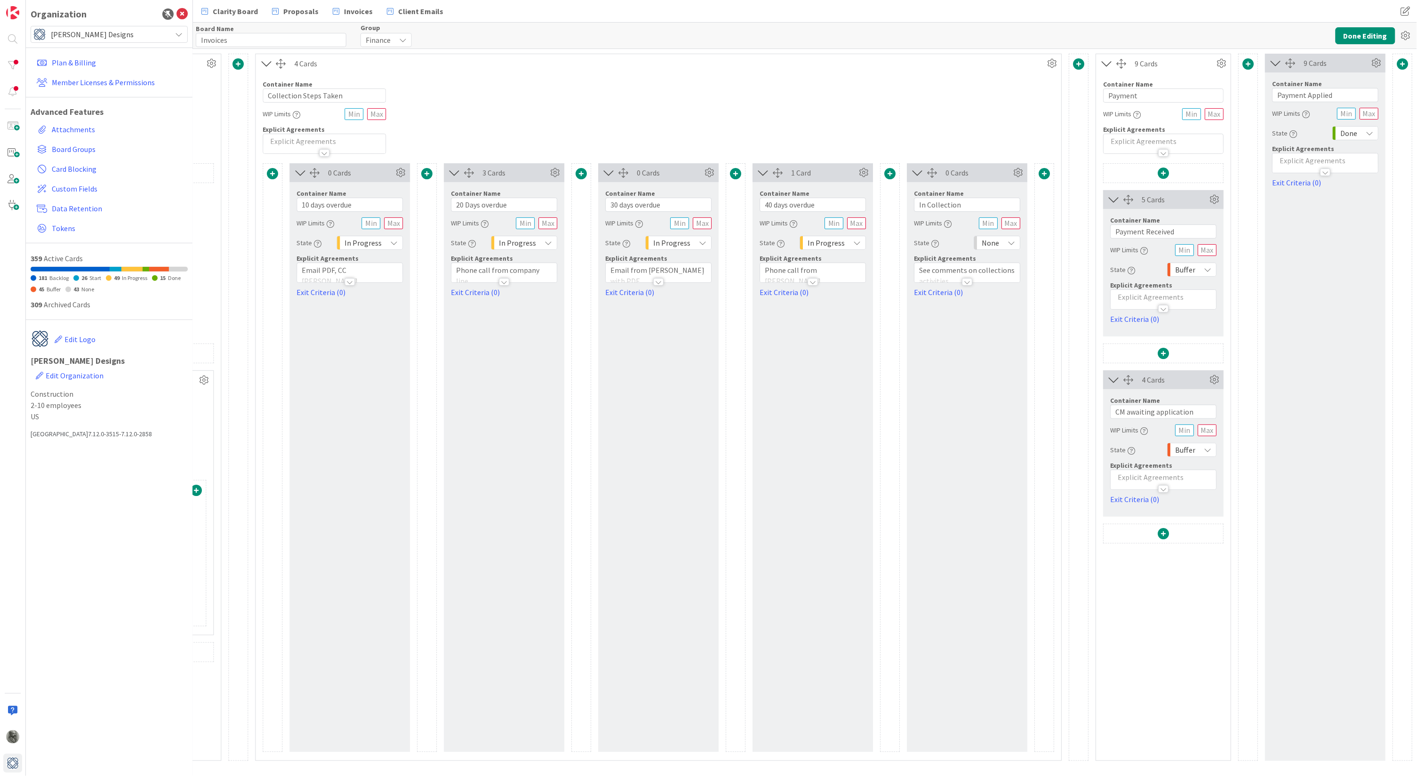
scroll to position [0, 1218]
click at [1163, 530] on span at bounding box center [1162, 533] width 11 height 11
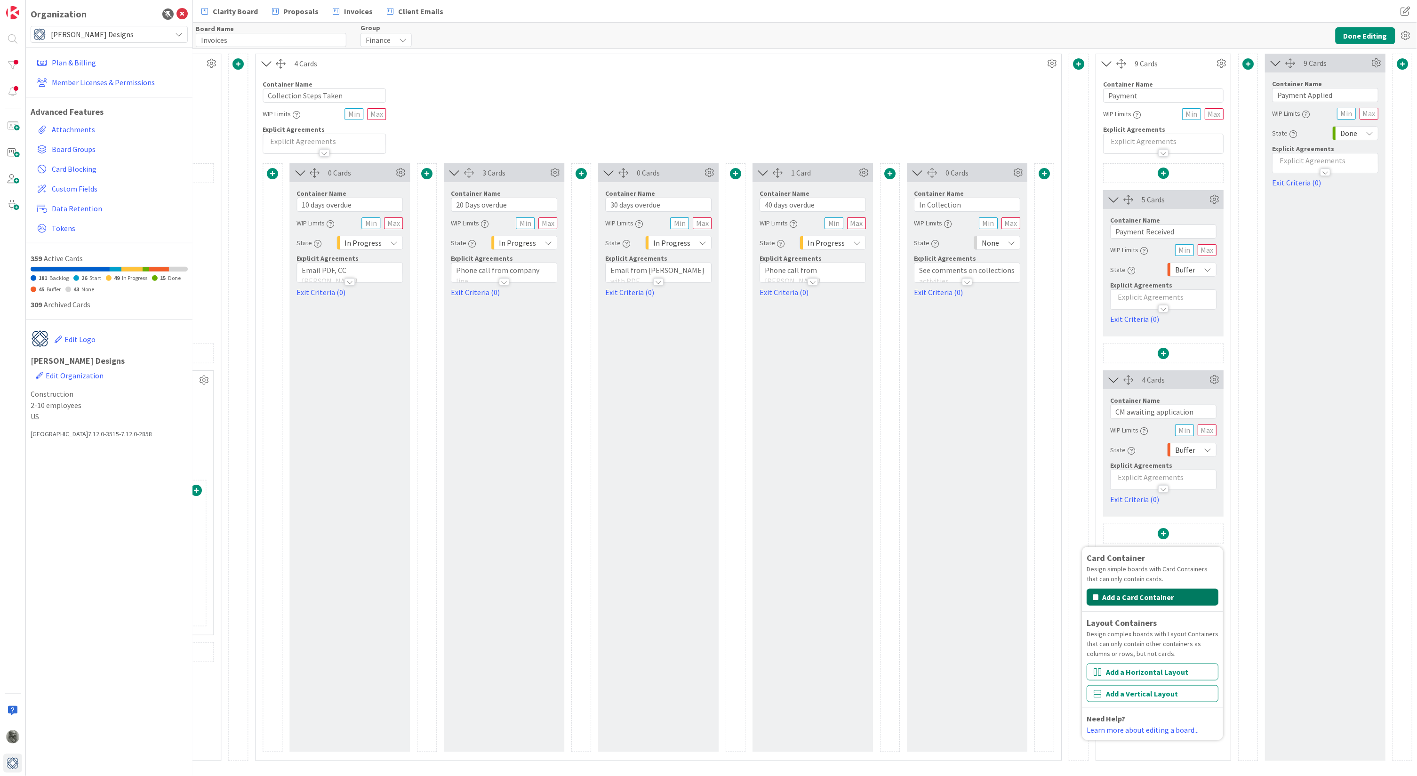
click at [1142, 590] on button "Add a Card Container" at bounding box center [1152, 597] width 132 height 17
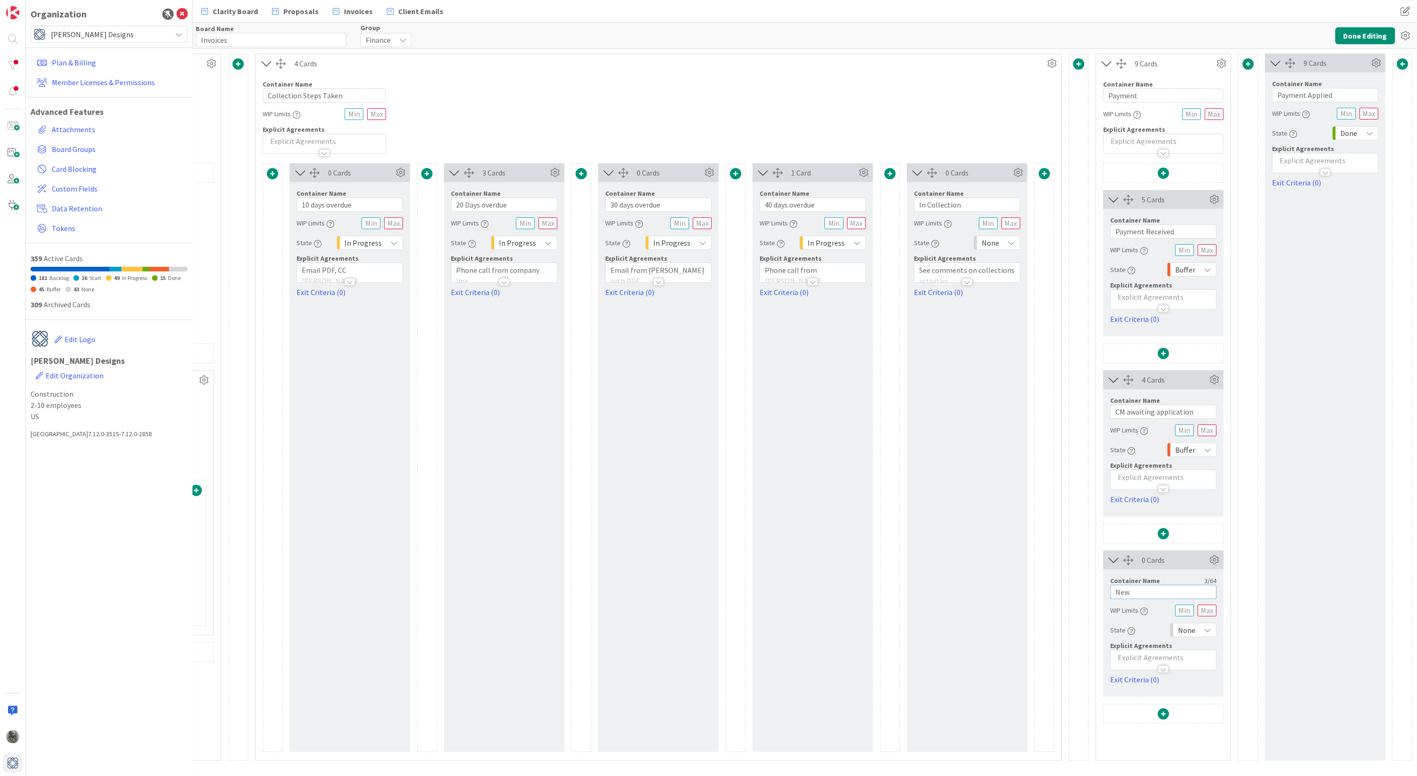
click at [1142, 590] on input "New" at bounding box center [1163, 592] width 106 height 14
type input "N"
type input "CM needing Design Invoice"
click at [1149, 654] on p at bounding box center [1163, 657] width 96 height 11
click at [1159, 685] on p "These are CM we want to create a design fee invoice" at bounding box center [1163, 691] width 96 height 21
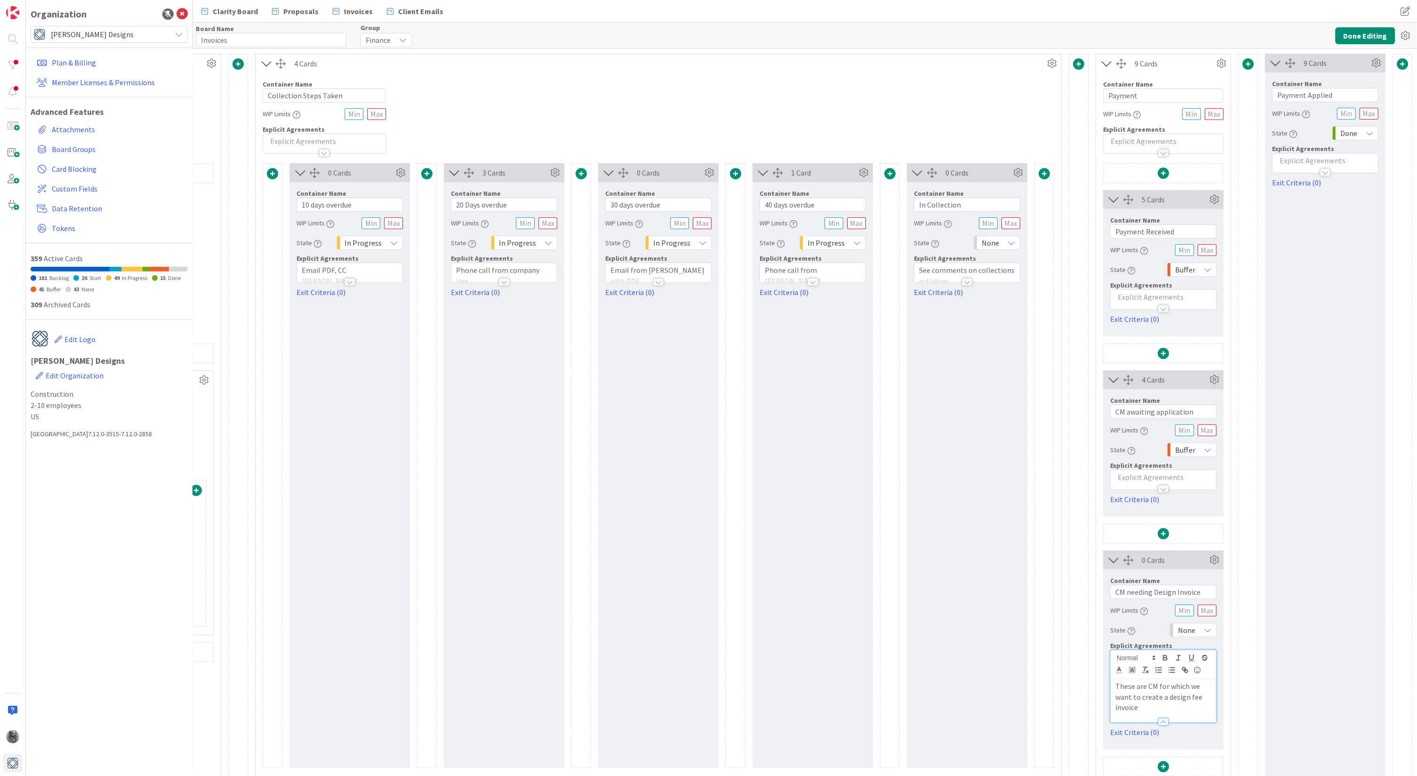
click at [1153, 704] on p "These are CM for which we want to create a design fee invoice" at bounding box center [1163, 697] width 96 height 32
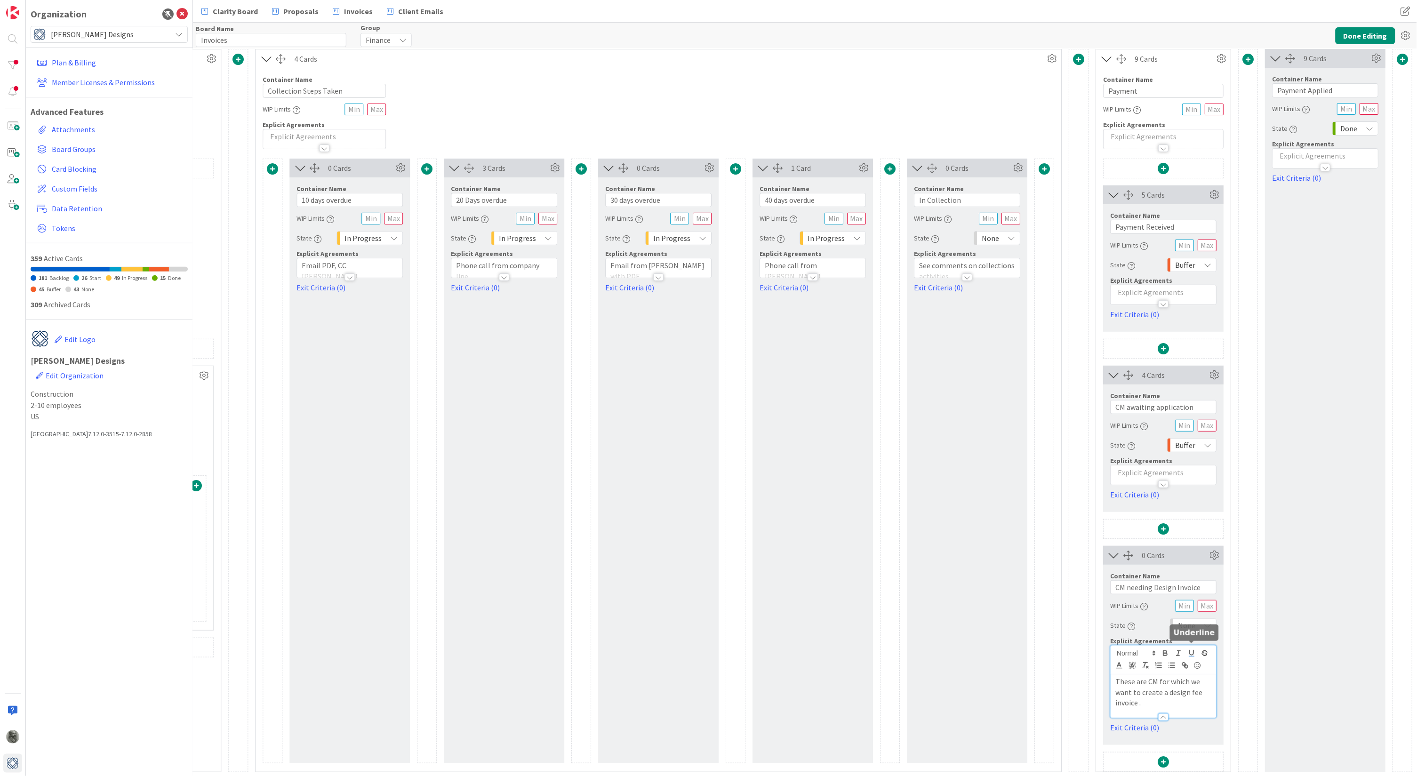
scroll to position [1, 1218]
click at [1142, 474] on p at bounding box center [1163, 476] width 96 height 11
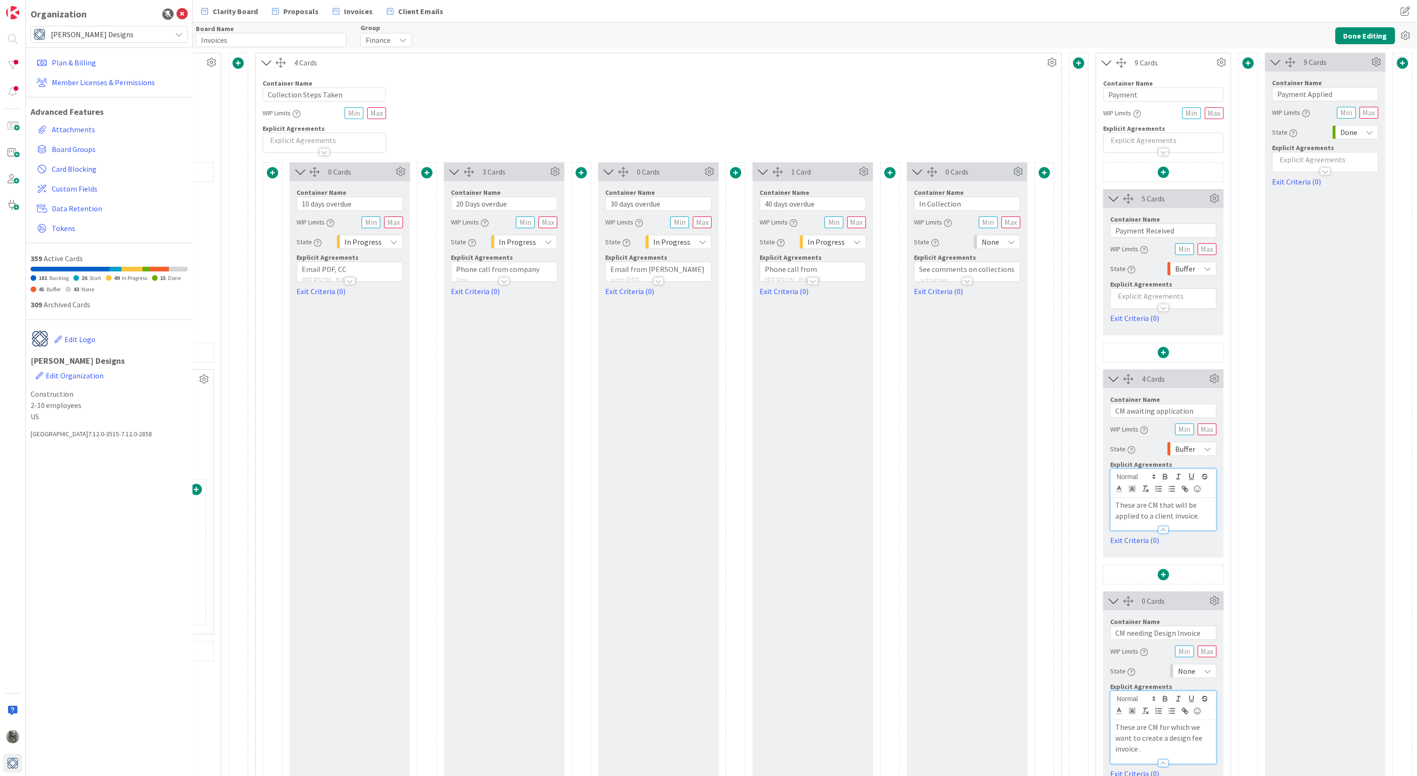
click at [1199, 667] on div "None" at bounding box center [1193, 671] width 47 height 14
click at [1219, 598] on span "Buffer" at bounding box center [1234, 599] width 78 height 14
click at [1367, 33] on button "Done Editing" at bounding box center [1365, 35] width 60 height 17
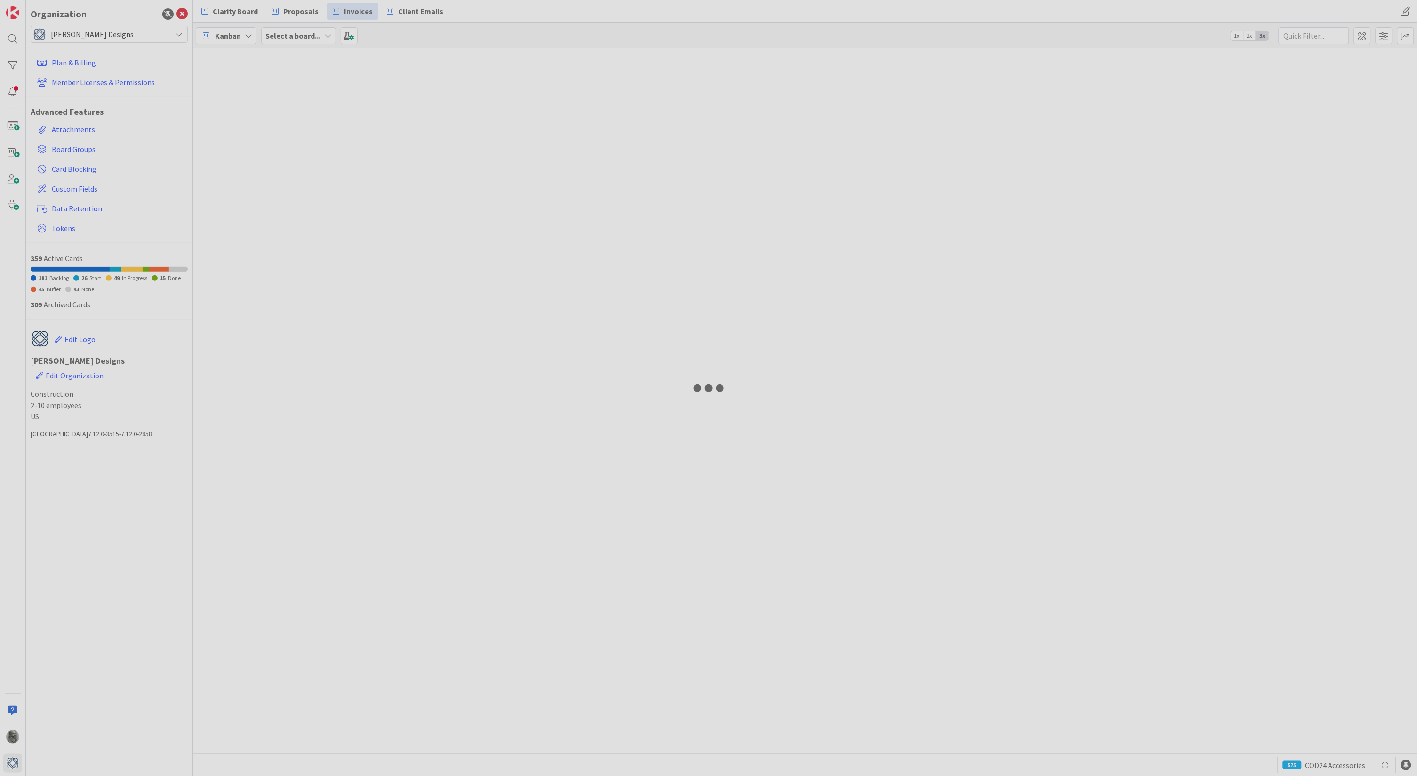
type input "19730"
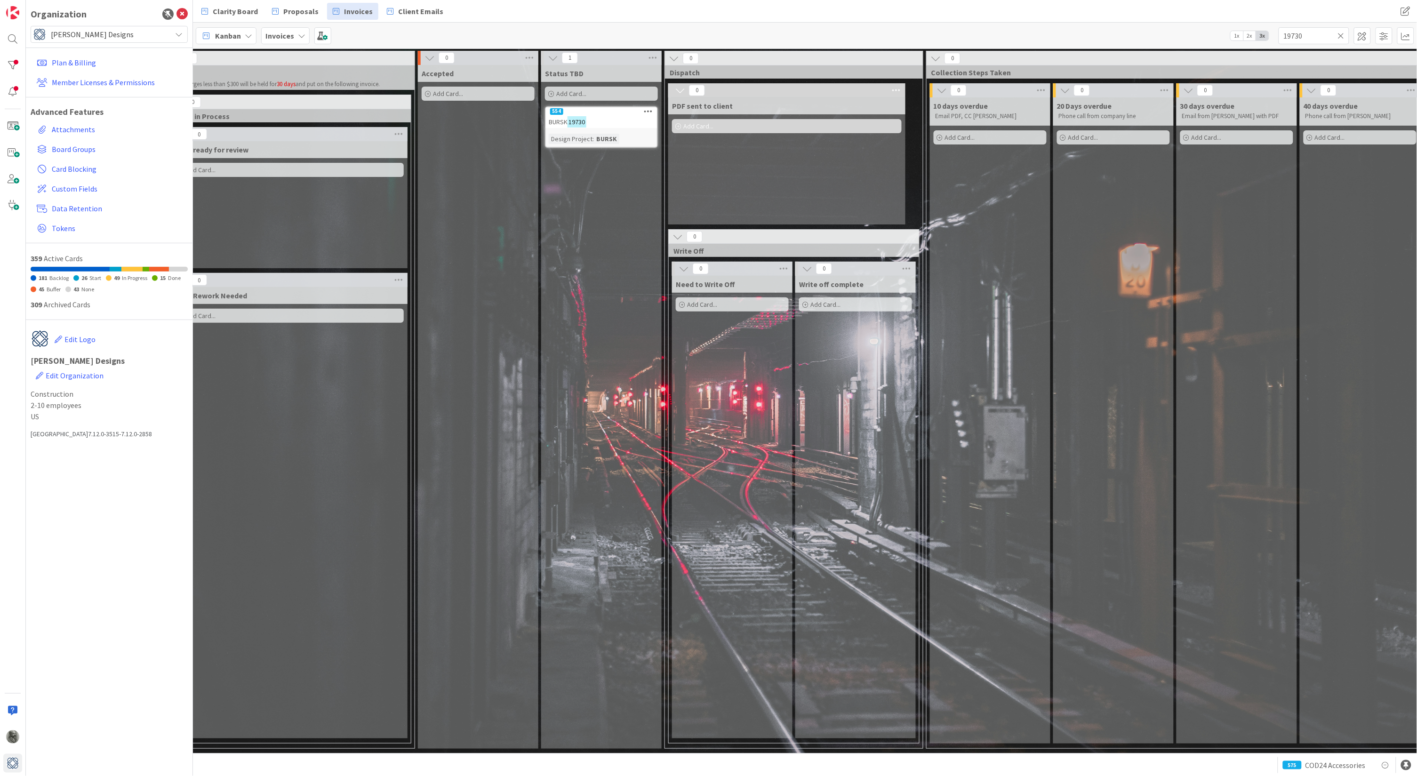
scroll to position [0, 222]
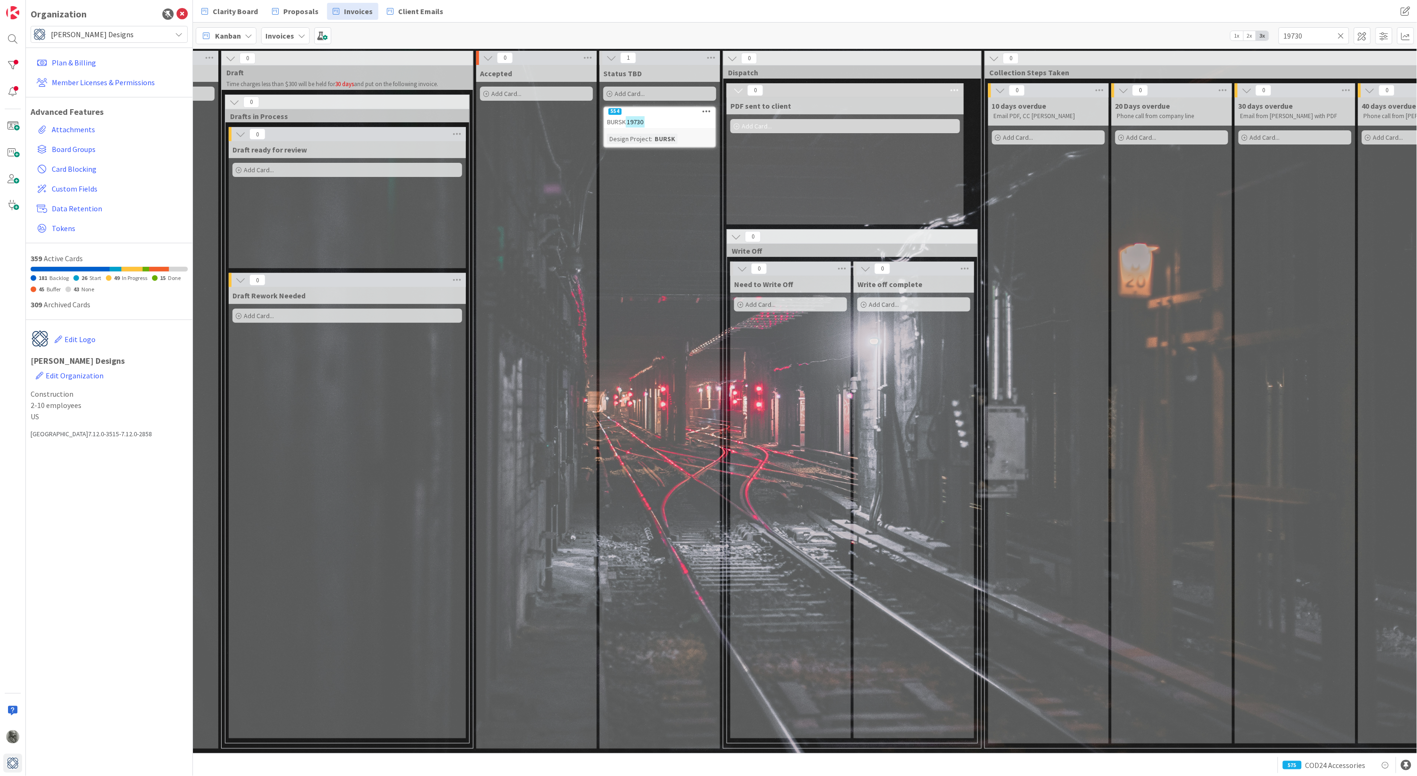
click at [654, 119] on div "BURSK 19730" at bounding box center [659, 122] width 111 height 12
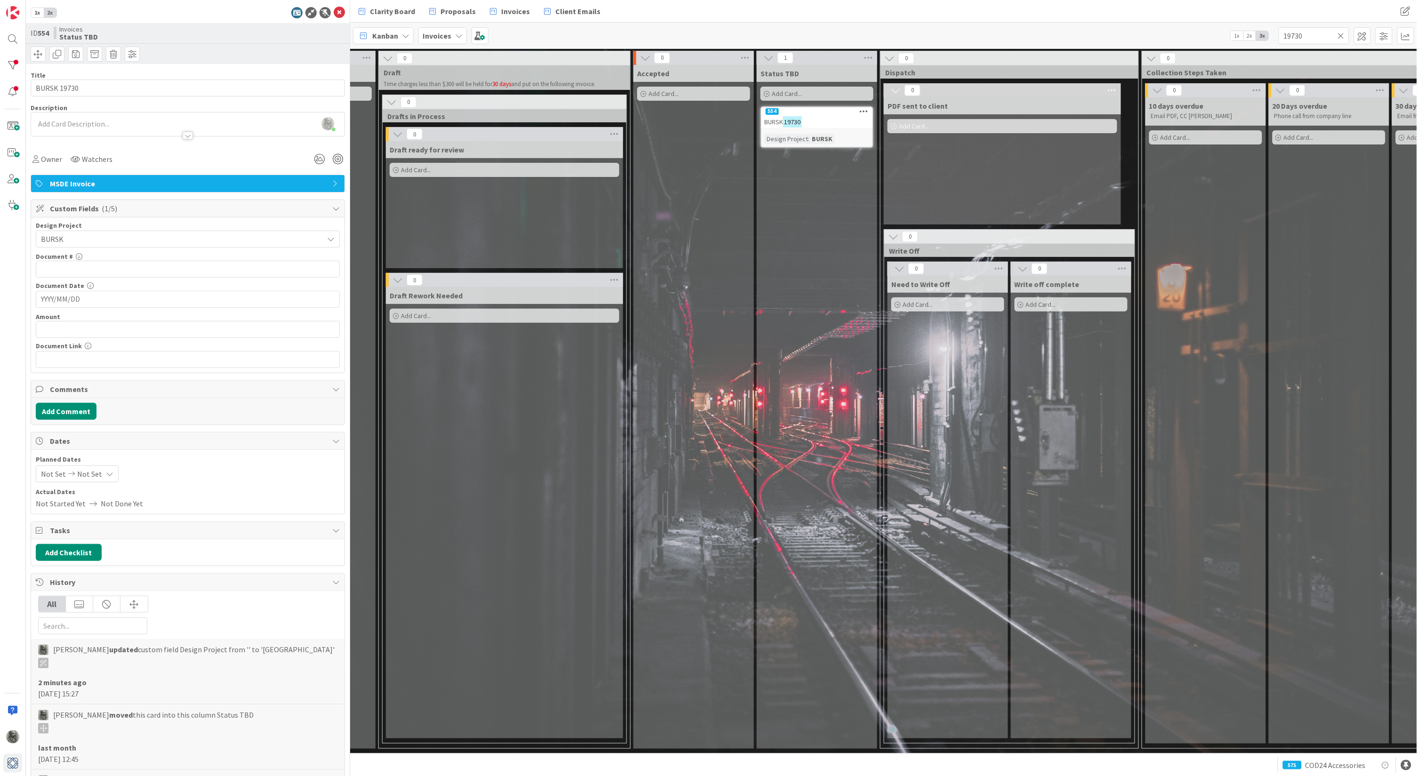
click at [110, 183] on span "MSDE Invoice" at bounding box center [189, 183] width 278 height 11
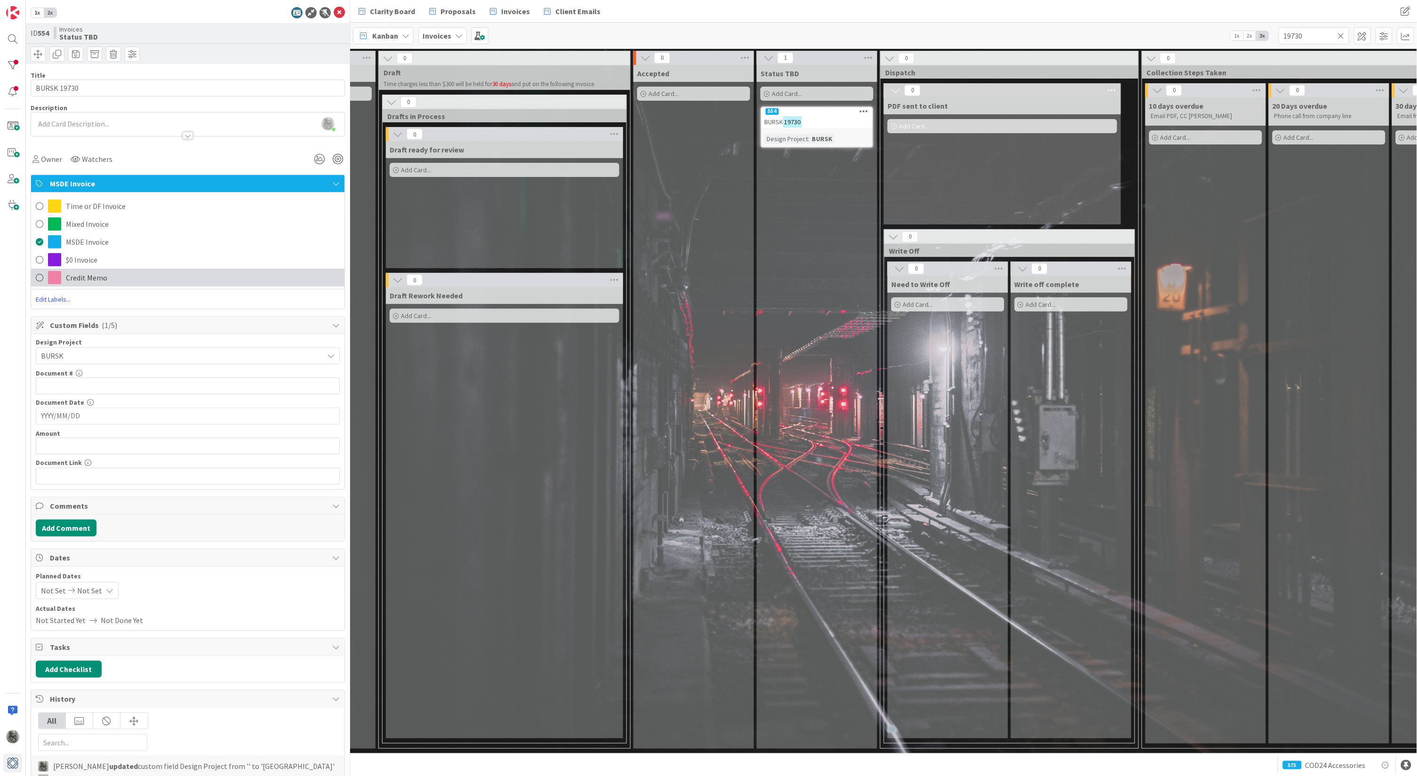
click at [89, 272] on span "Credit Memo" at bounding box center [86, 277] width 41 height 11
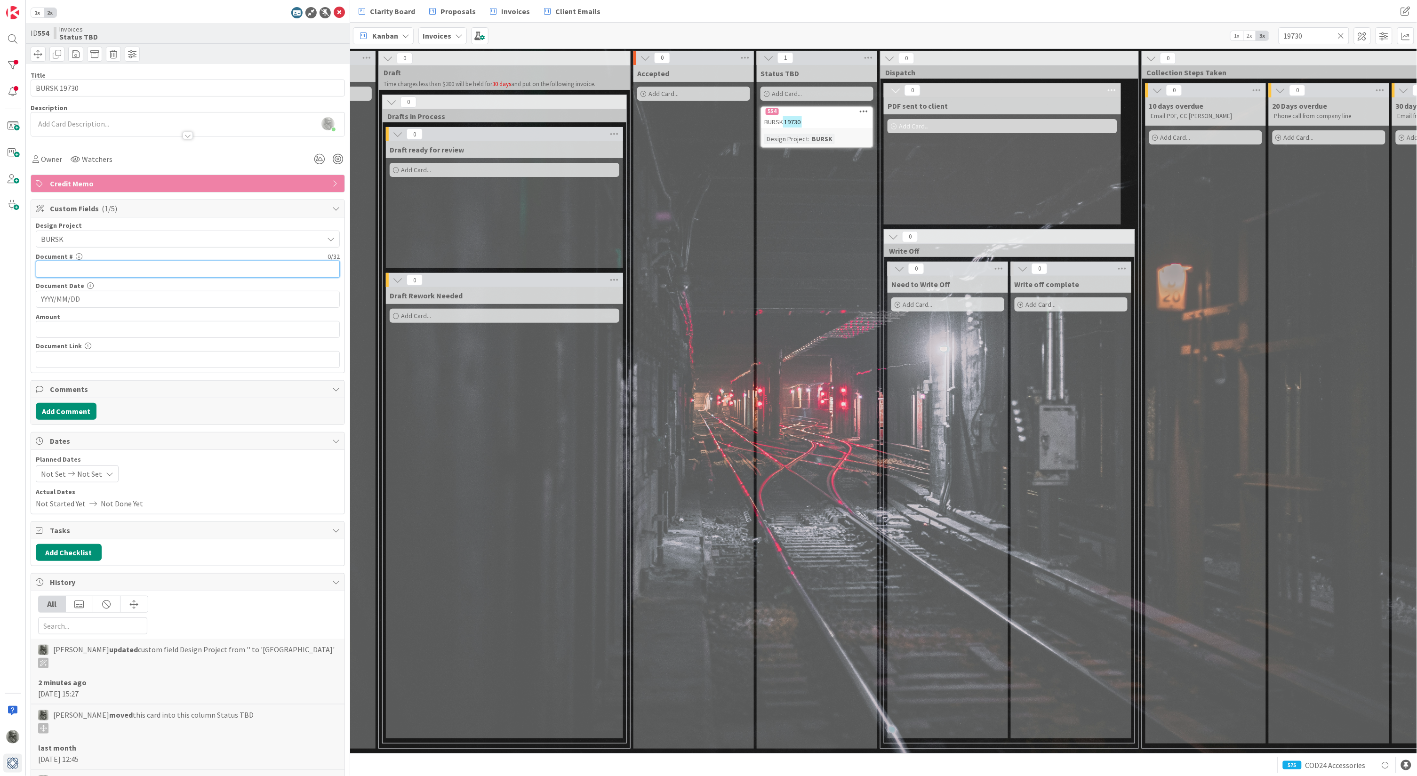
click at [102, 266] on input "text" at bounding box center [188, 269] width 304 height 17
type input "19730"
click at [92, 301] on input "YYYY/MM/DD" at bounding box center [188, 299] width 294 height 16
type input "[DATE]"
click at [104, 327] on input "text" at bounding box center [188, 329] width 304 height 17
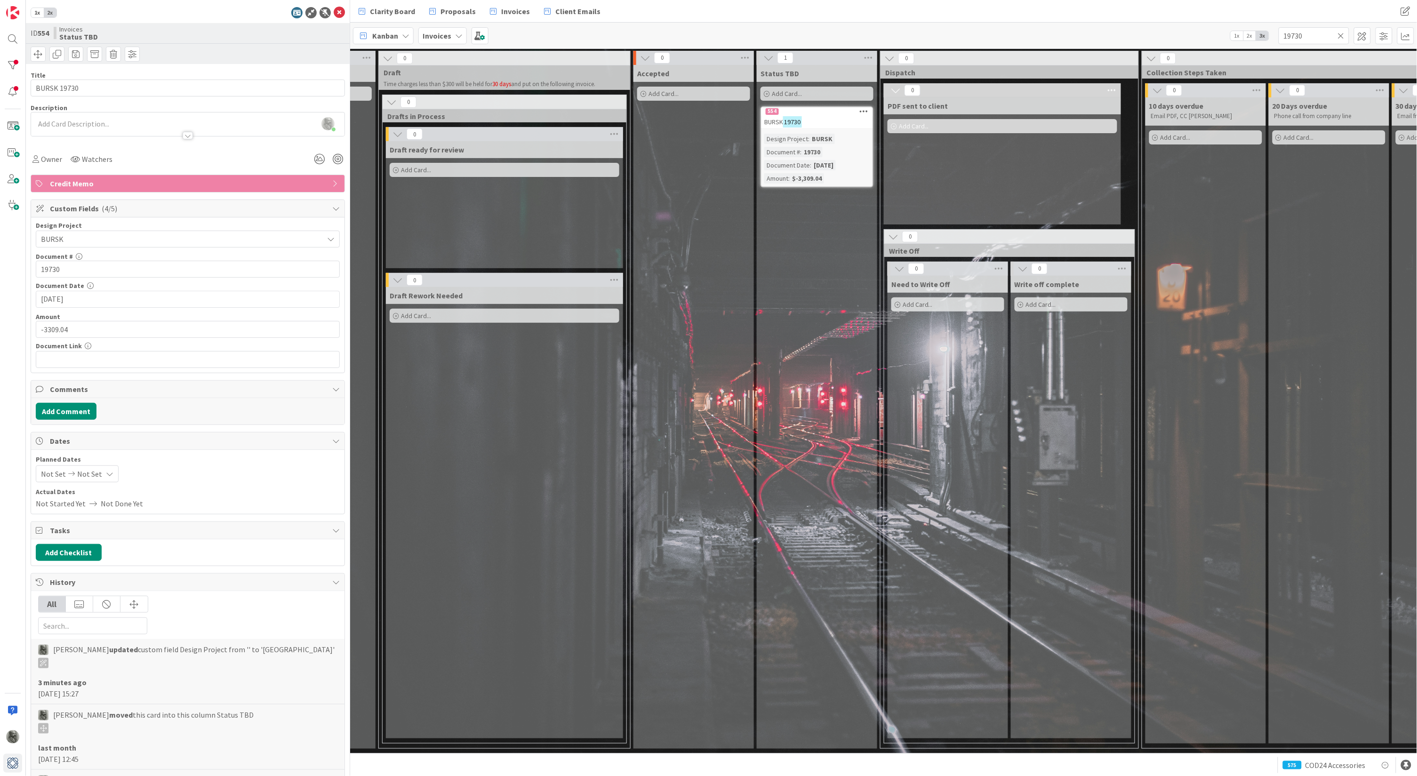
type input "$-3,309.04"
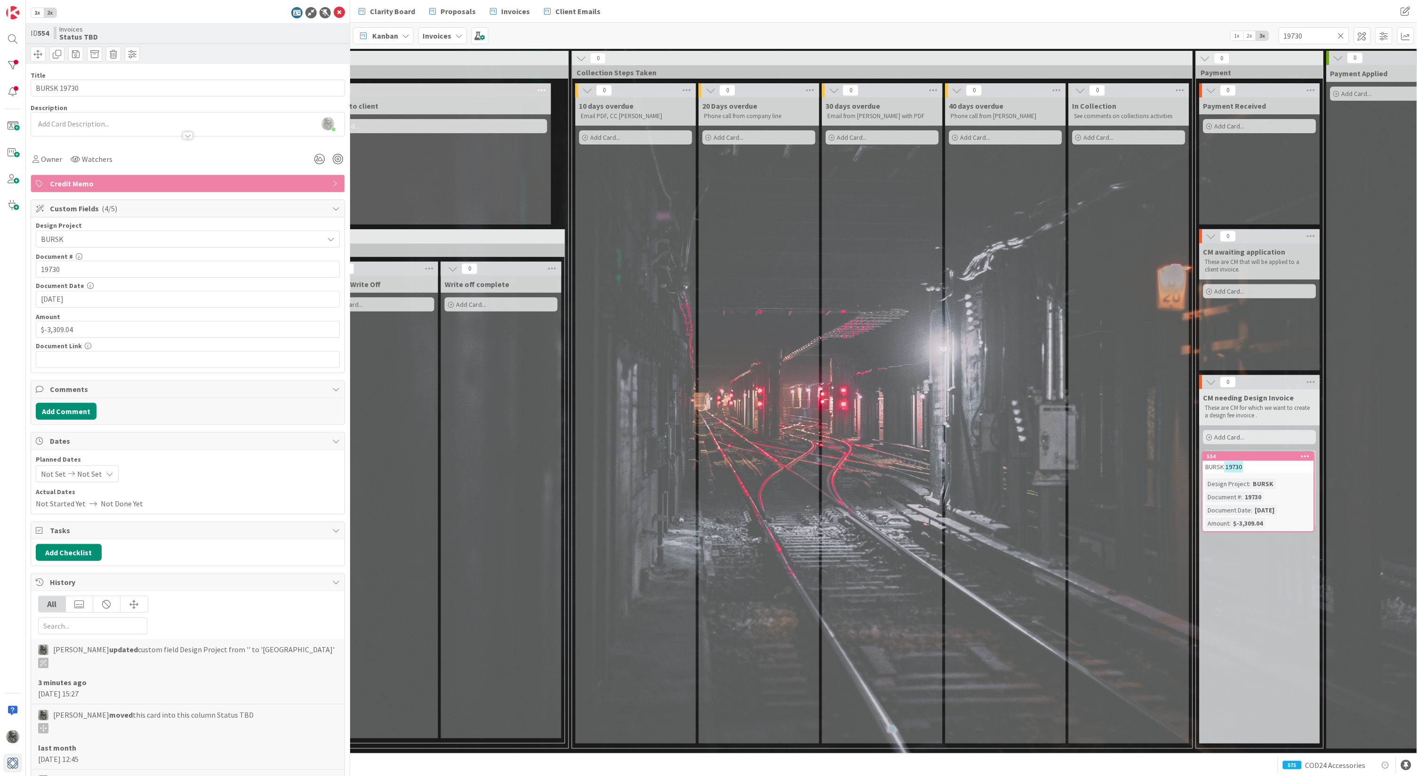
scroll to position [0, 791]
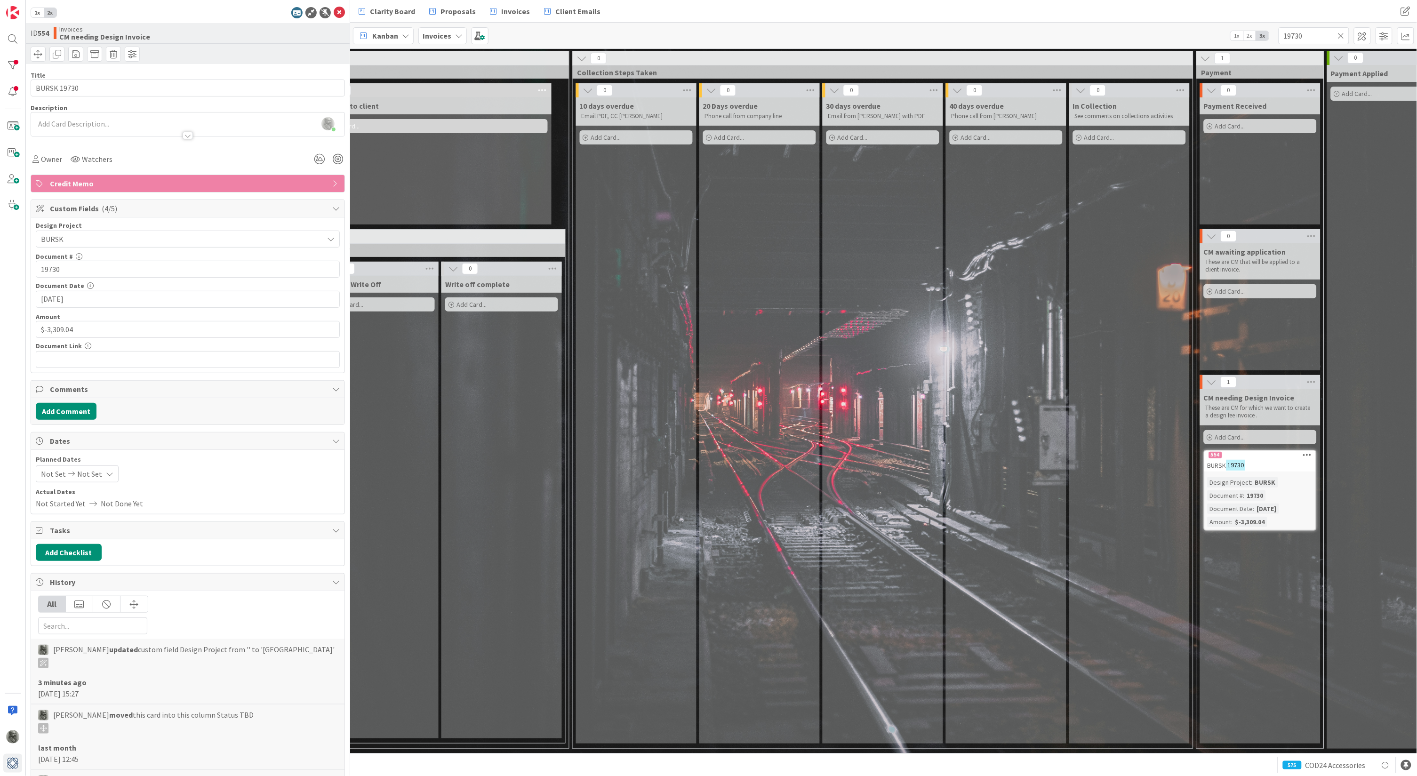
click at [1340, 34] on icon at bounding box center [1341, 36] width 7 height 8
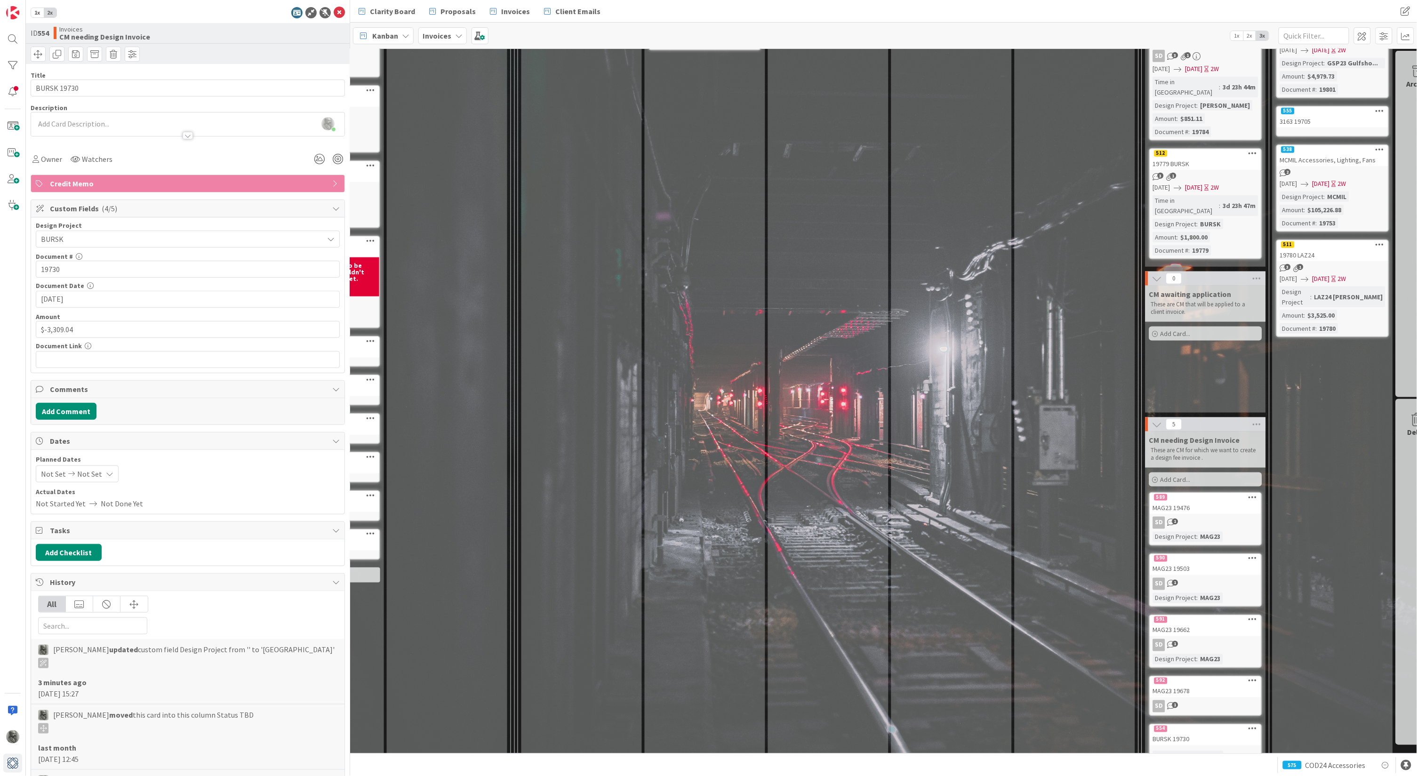
scroll to position [457, 846]
click at [1214, 726] on div "554" at bounding box center [1205, 730] width 111 height 8
click at [1254, 726] on icon at bounding box center [1252, 729] width 9 height 7
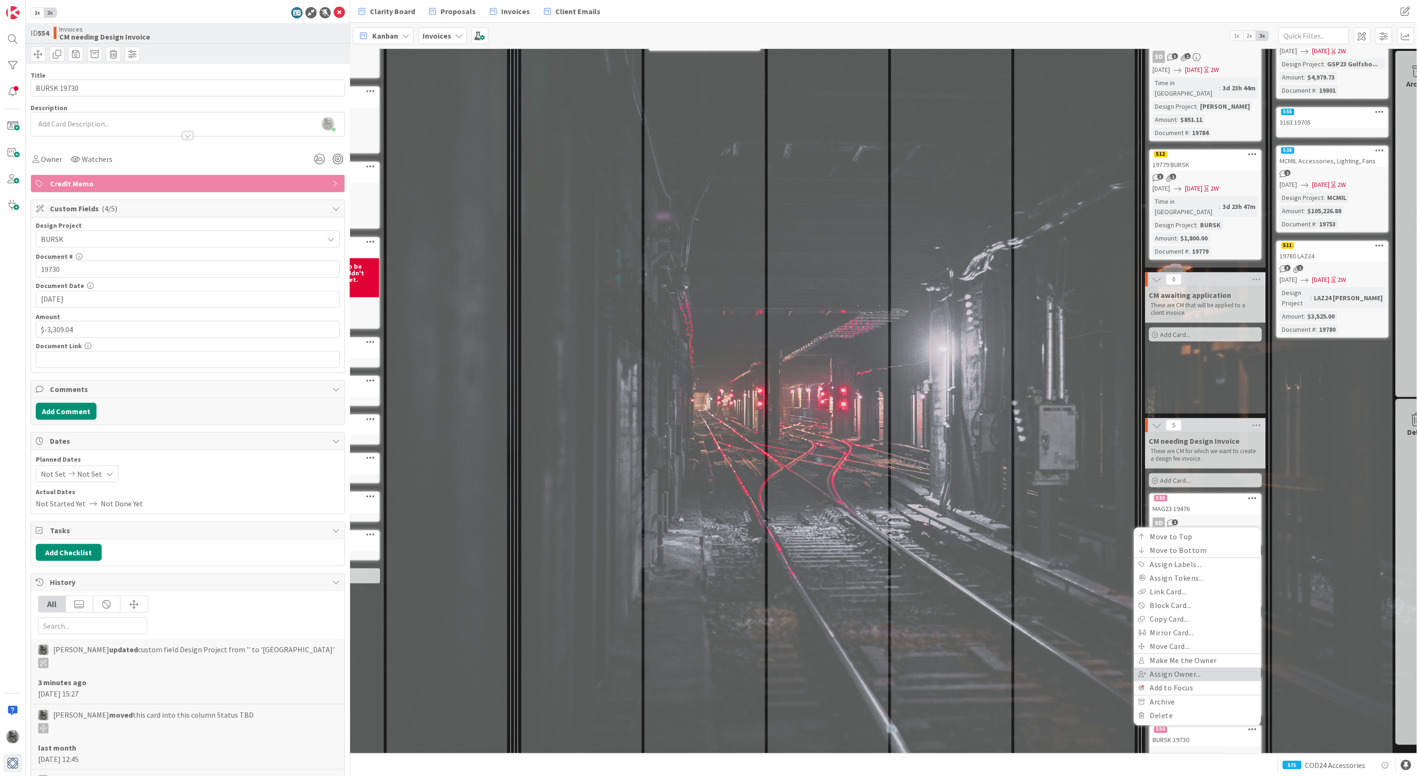
click at [1182, 668] on link "Assign Owner..." at bounding box center [1197, 675] width 127 height 14
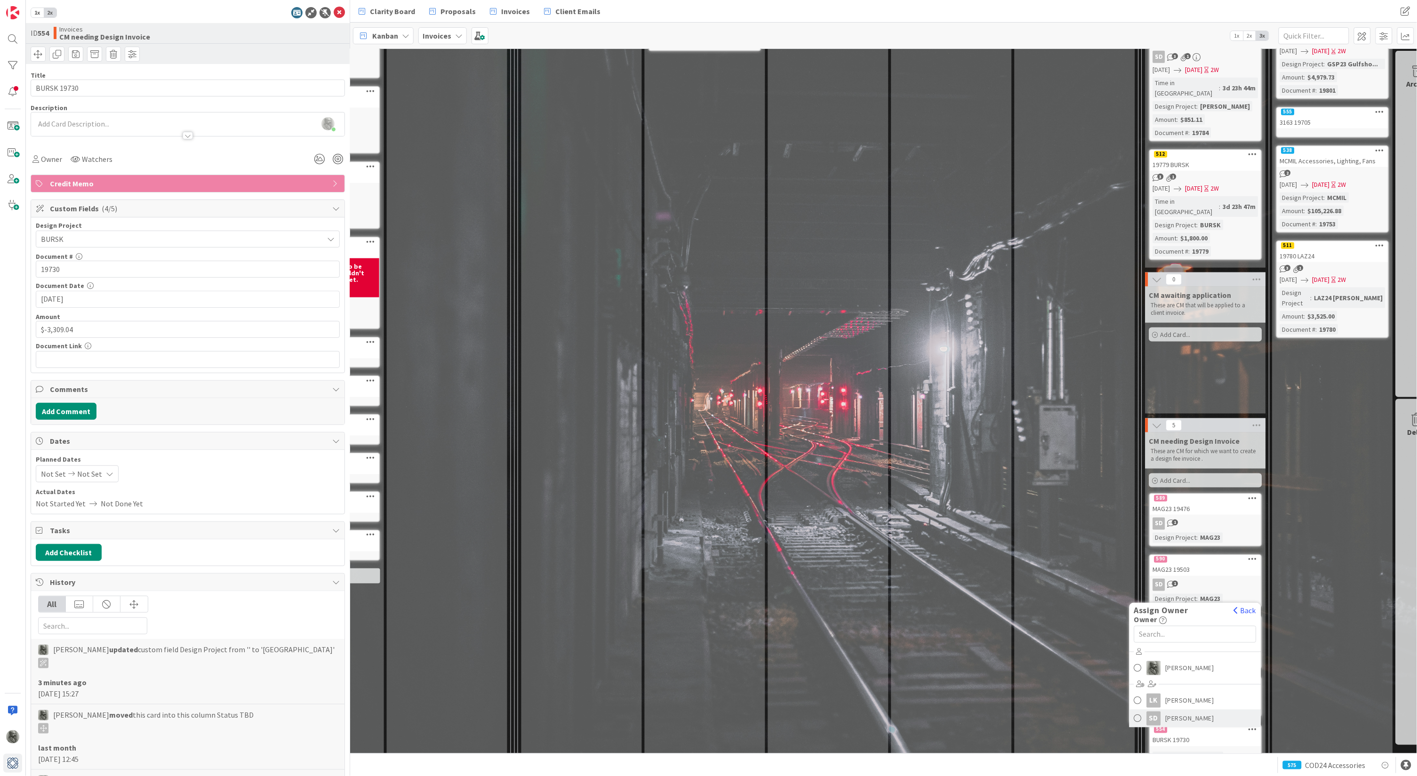
click at [1181, 711] on span "[PERSON_NAME]" at bounding box center [1189, 718] width 49 height 14
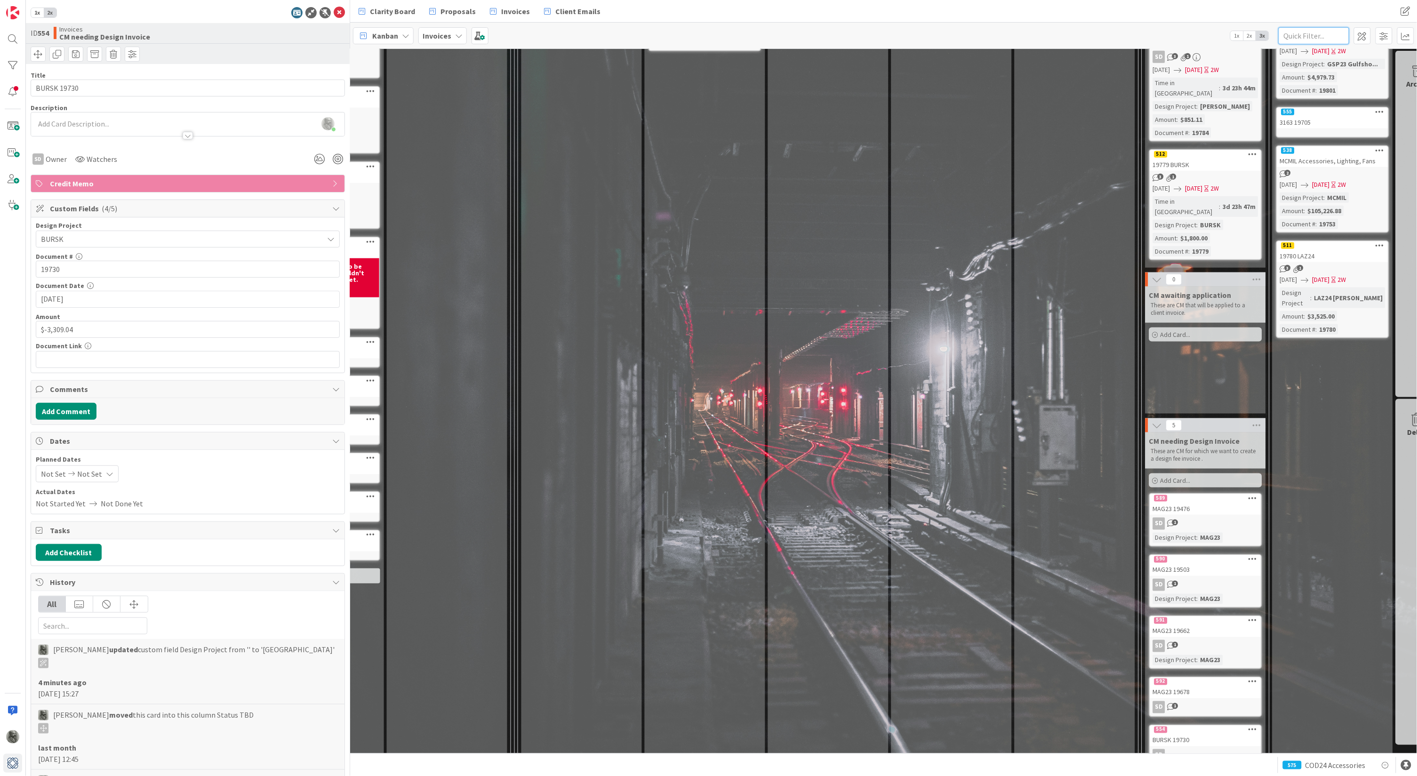
click at [1327, 34] on input "text" at bounding box center [1313, 35] width 71 height 17
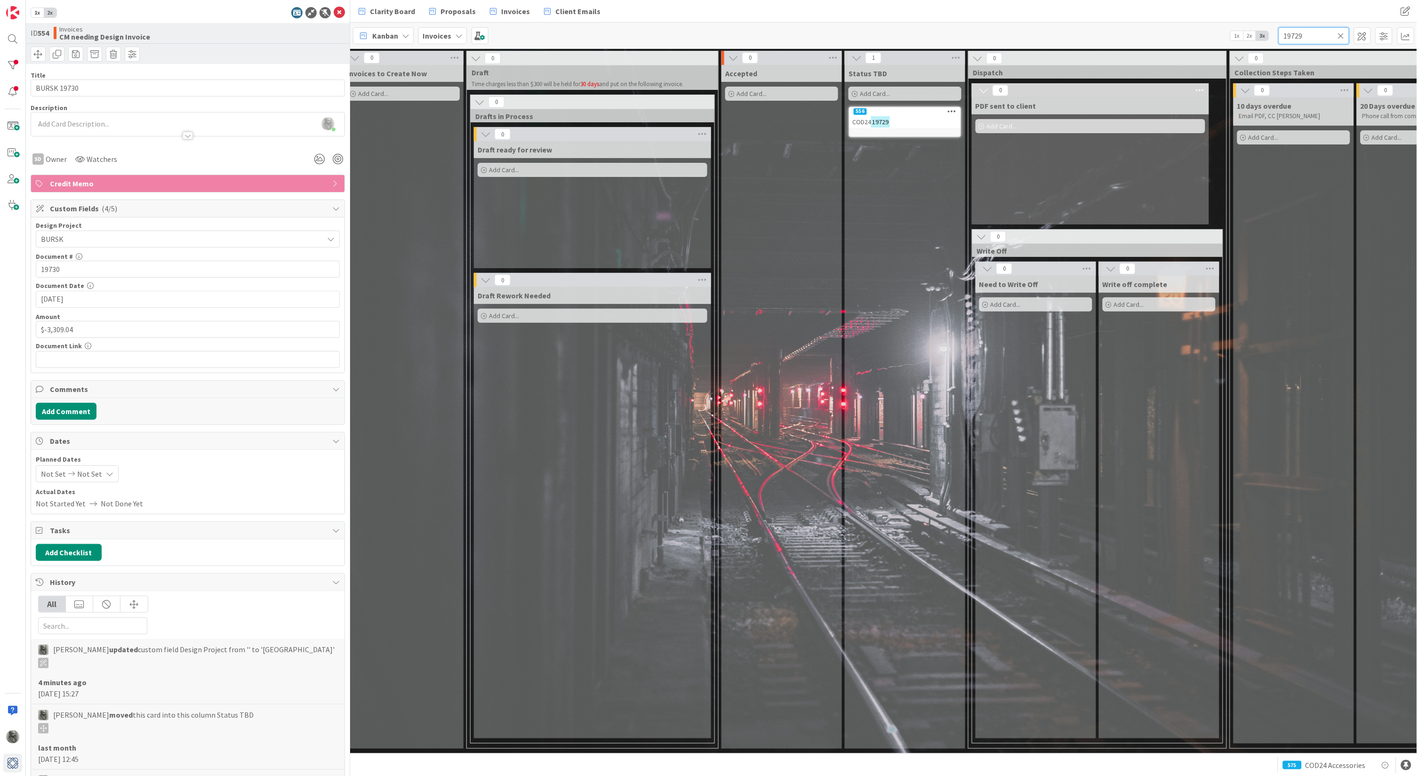
scroll to position [0, 145]
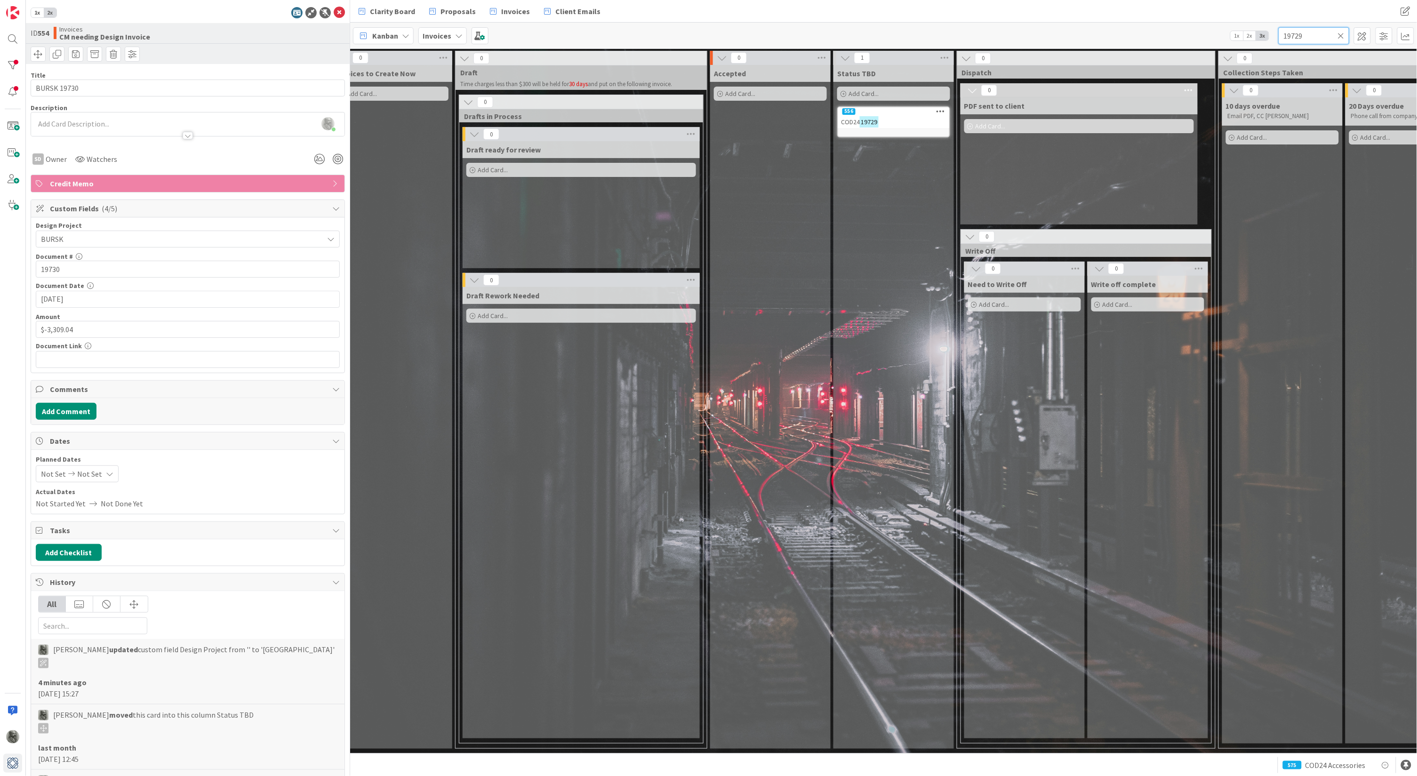
type input "19729"
click at [892, 115] on div "556" at bounding box center [893, 111] width 111 height 8
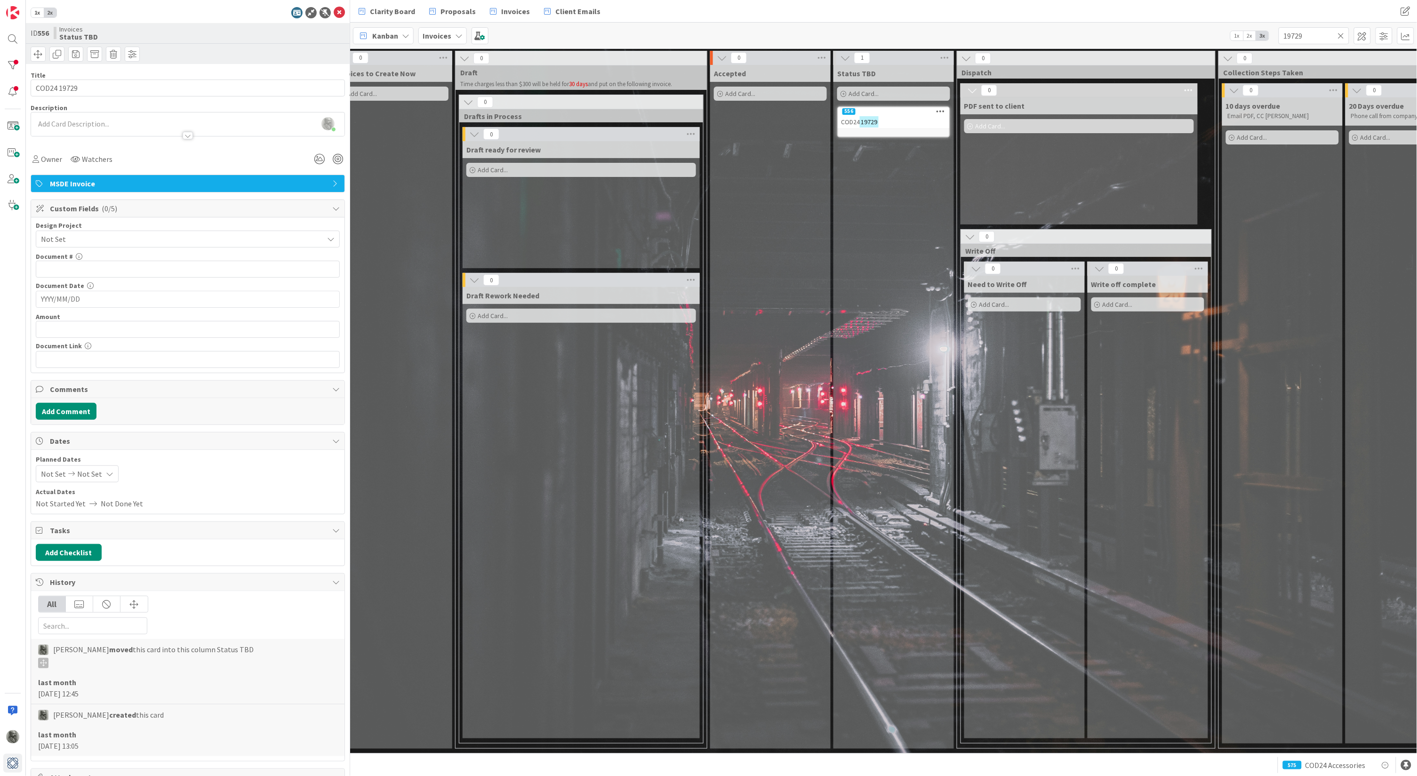
click at [904, 118] on div "COD24 19729" at bounding box center [893, 122] width 111 height 12
click at [882, 128] on div "556 COD24 19729" at bounding box center [893, 121] width 113 height 31
click at [135, 237] on span "Not Set" at bounding box center [180, 238] width 278 height 13
click at [75, 382] on span "COD24" at bounding box center [194, 389] width 280 height 14
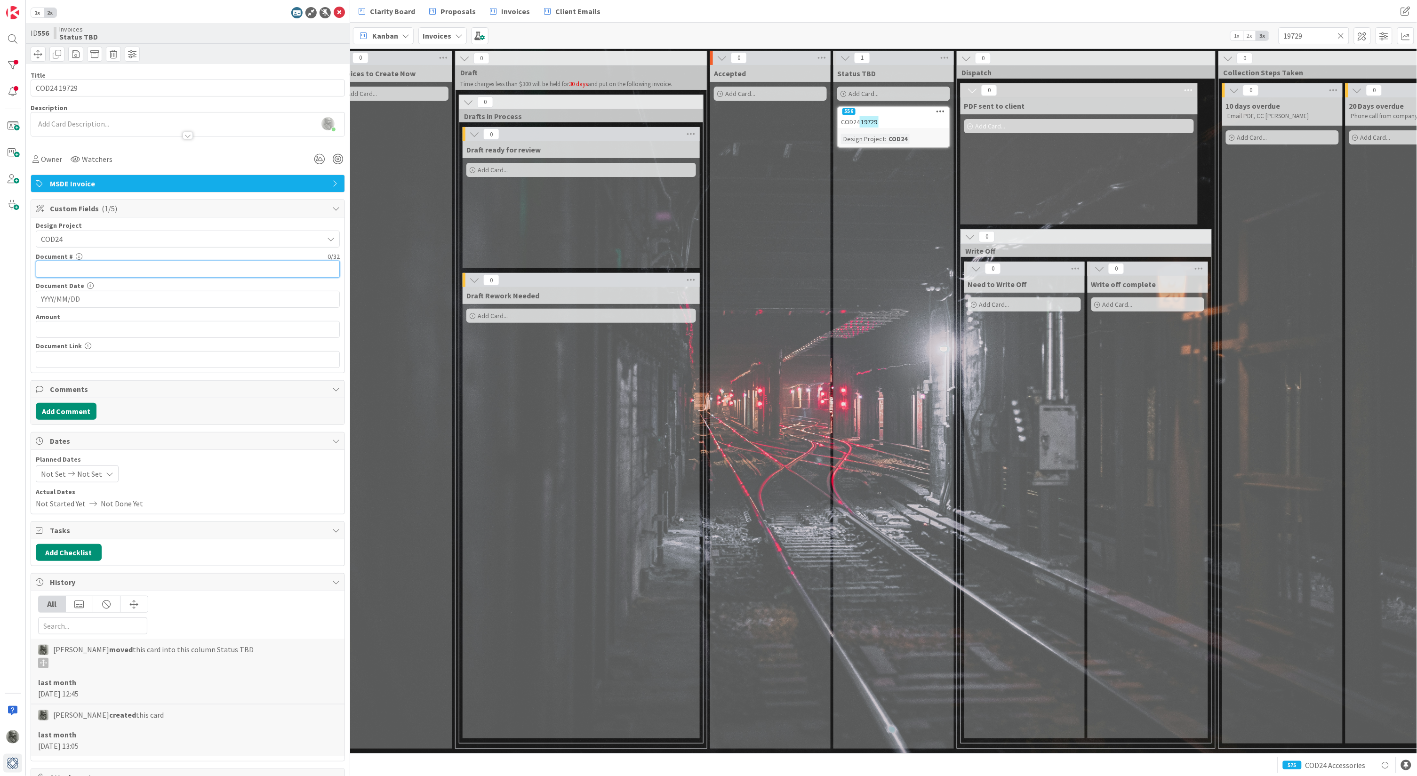
click at [108, 266] on input "text" at bounding box center [188, 269] width 304 height 17
type input "19729"
click at [88, 295] on input "YYYY/MM/DD" at bounding box center [188, 299] width 294 height 16
type input "[DATE]"
click at [95, 325] on input "text" at bounding box center [188, 329] width 304 height 17
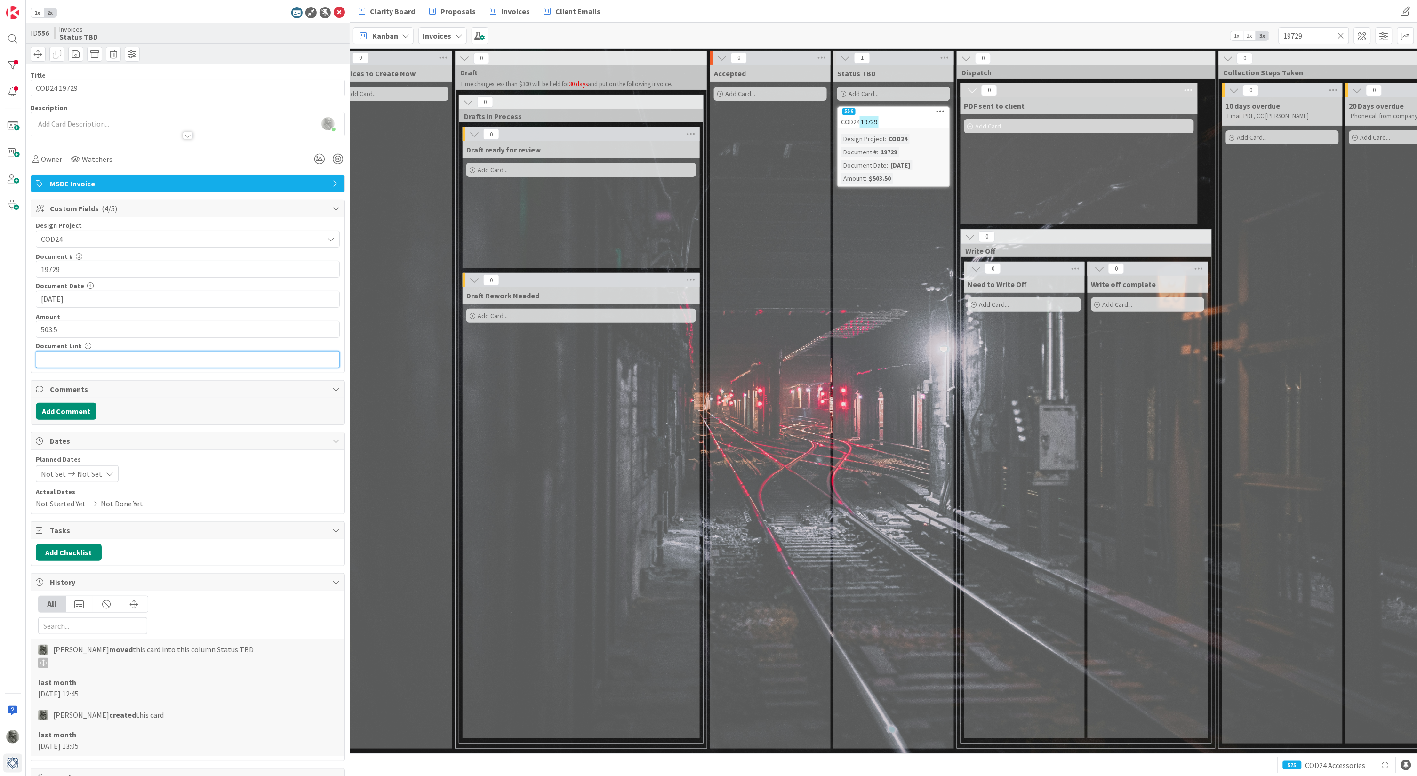
type input "$503.50"
click at [105, 358] on input "text" at bounding box center [188, 359] width 304 height 17
click at [72, 409] on button "Add Comment" at bounding box center [66, 411] width 61 height 17
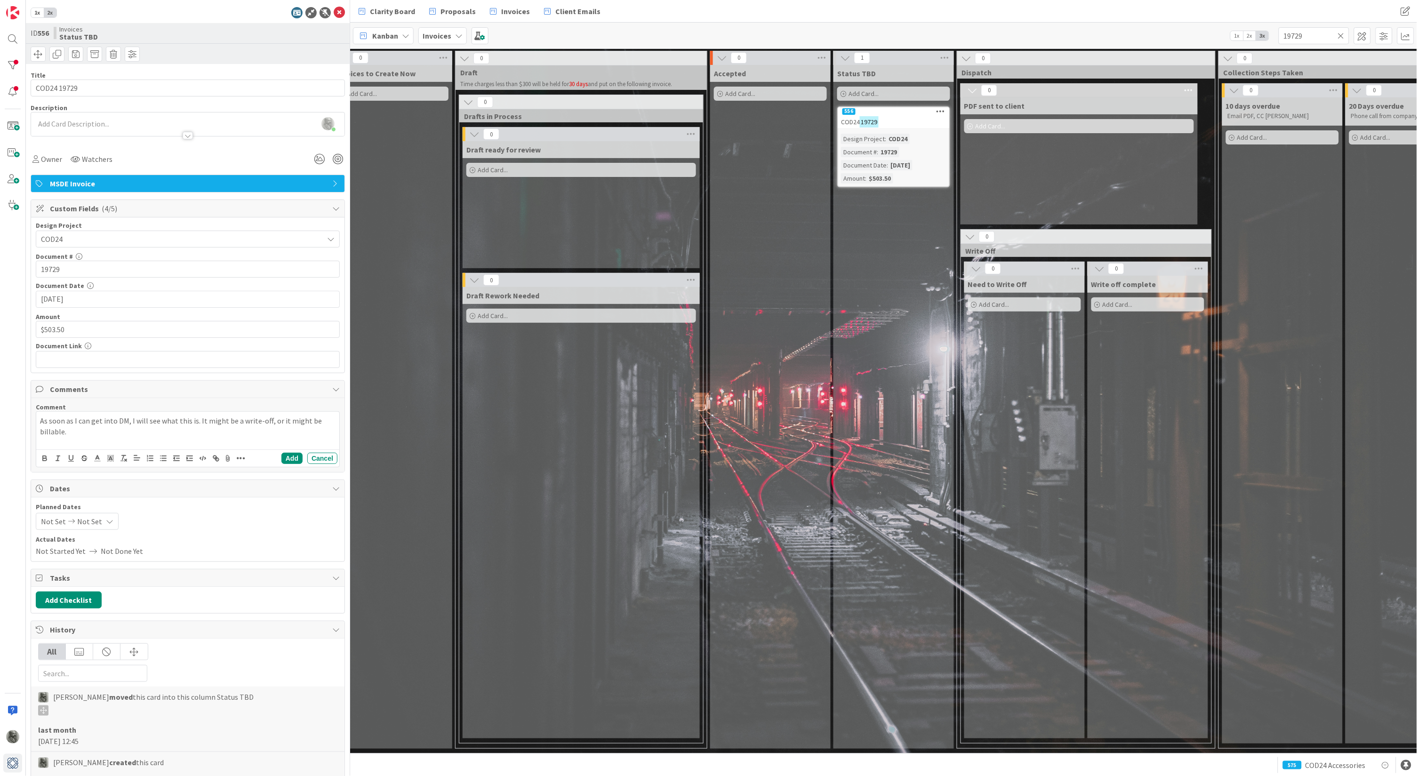
drag, startPoint x: 82, startPoint y: 429, endPoint x: 195, endPoint y: 419, distance: 113.8
click at [195, 419] on p "As soon as I can get into DM, I will see what this is. It might be a write-off,…" at bounding box center [187, 425] width 295 height 21
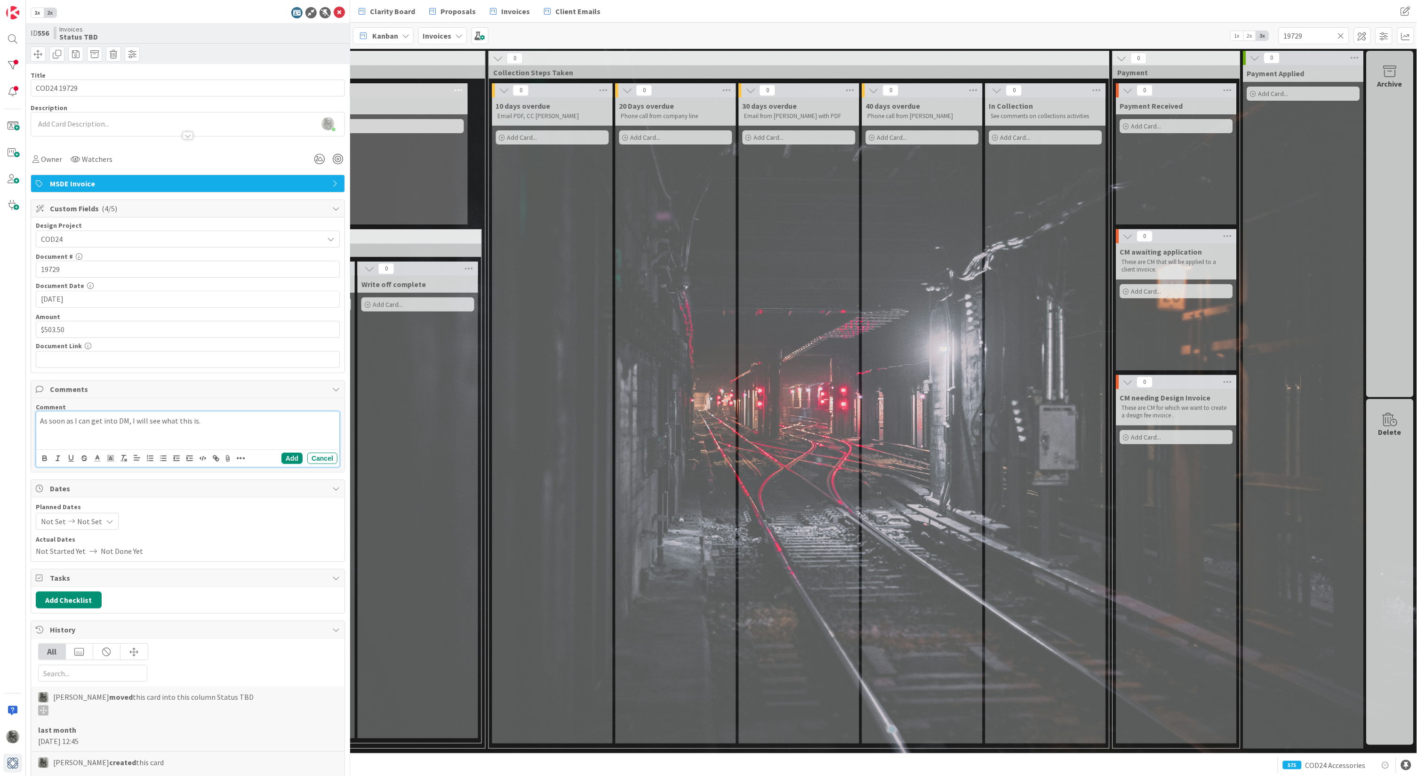
scroll to position [0, 0]
click at [295, 458] on button "Add" at bounding box center [291, 458] width 21 height 11
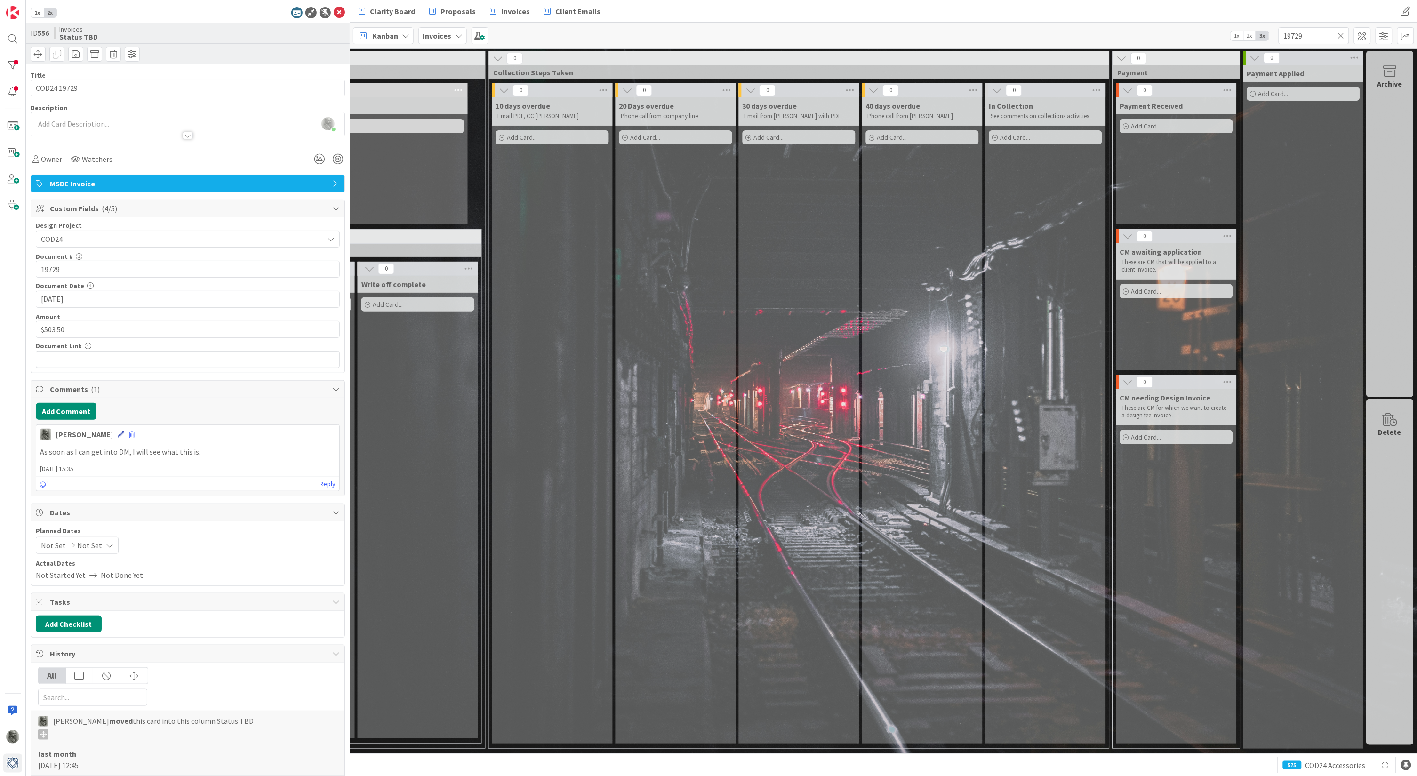
click at [118, 431] on icon at bounding box center [121, 434] width 7 height 7
click at [45, 463] on p "As soon as I can get into DM, I will see what this is." at bounding box center [187, 464] width 287 height 11
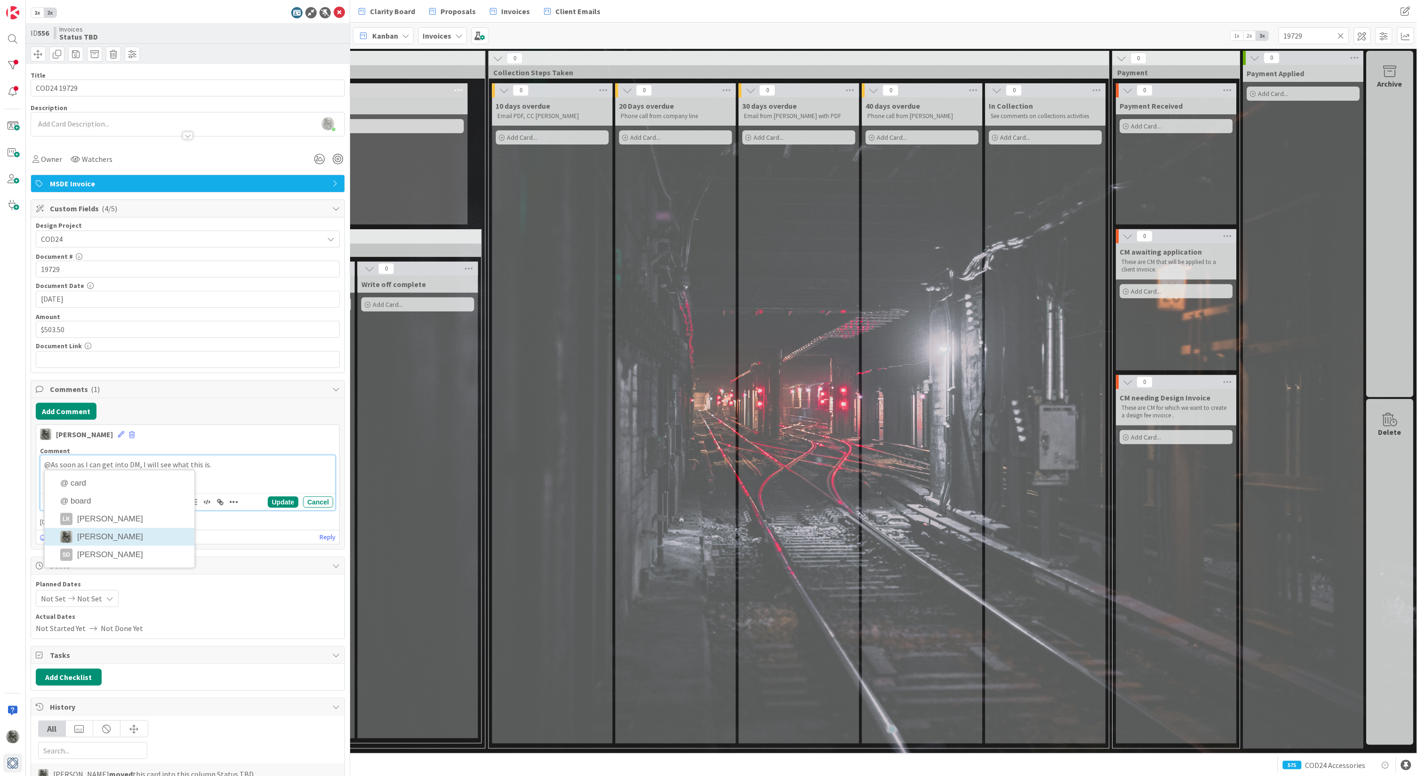
click at [109, 541] on div "[PERSON_NAME] [DATE] 15:35 Comment @As soon as I can get into DM, I will see wh…" at bounding box center [188, 484] width 304 height 120
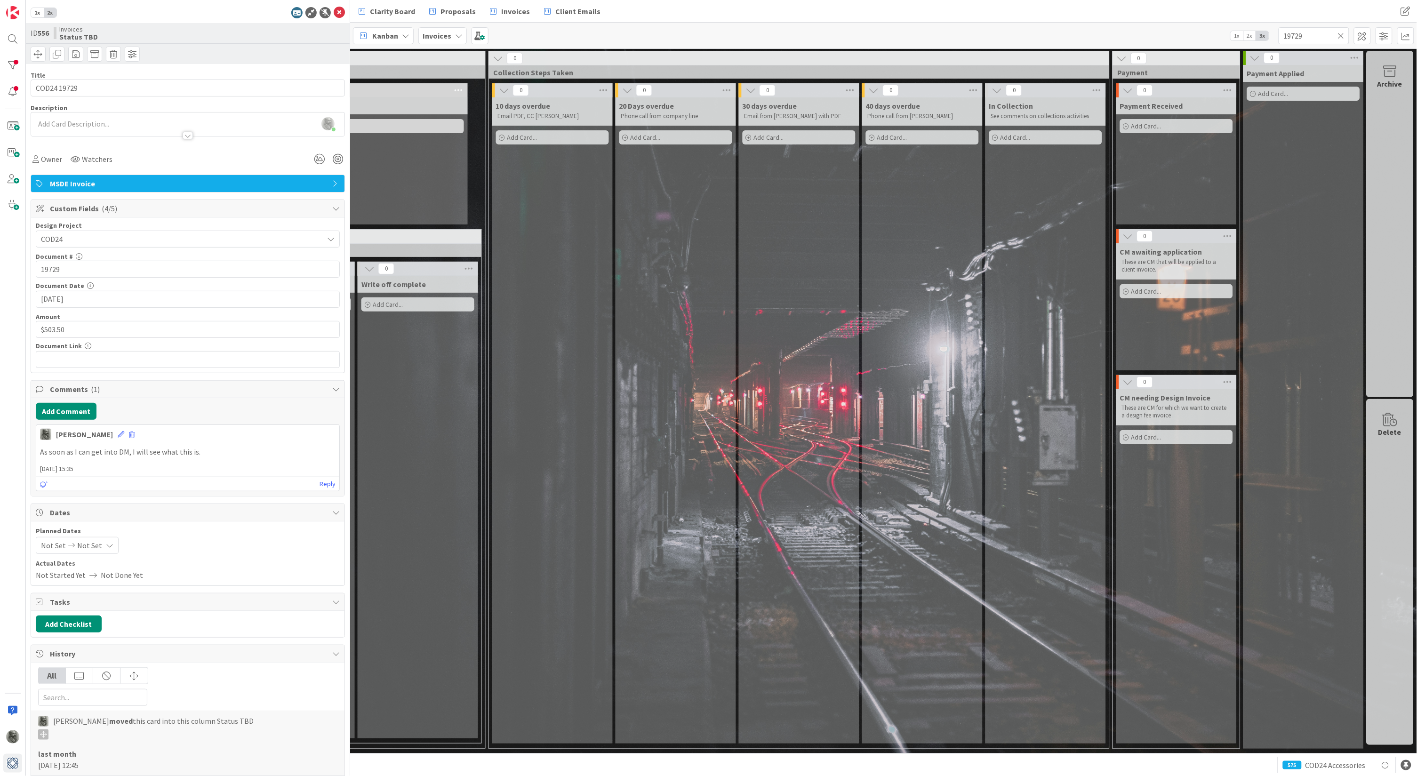
click at [41, 451] on p "As soon as I can get into DM, I will see what this is." at bounding box center [187, 452] width 295 height 11
click at [118, 434] on icon at bounding box center [121, 434] width 7 height 7
click at [43, 463] on div "As soon as I can get into DM, I will see what this is." at bounding box center [187, 474] width 295 height 38
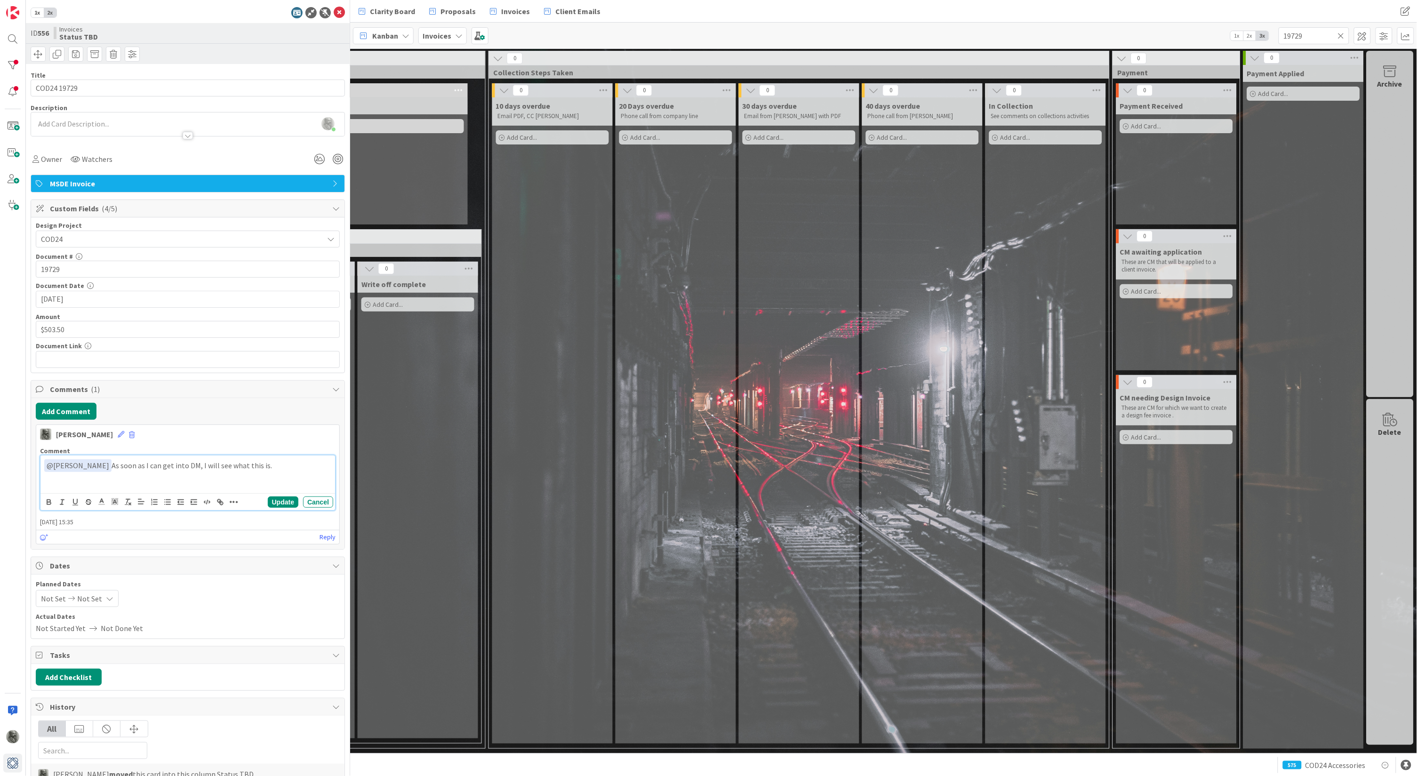
click at [81, 538] on div "[PERSON_NAME] [DATE] 15:35 Comment ﻿ @ [PERSON_NAME] ﻿ As soon as I can get int…" at bounding box center [188, 484] width 304 height 120
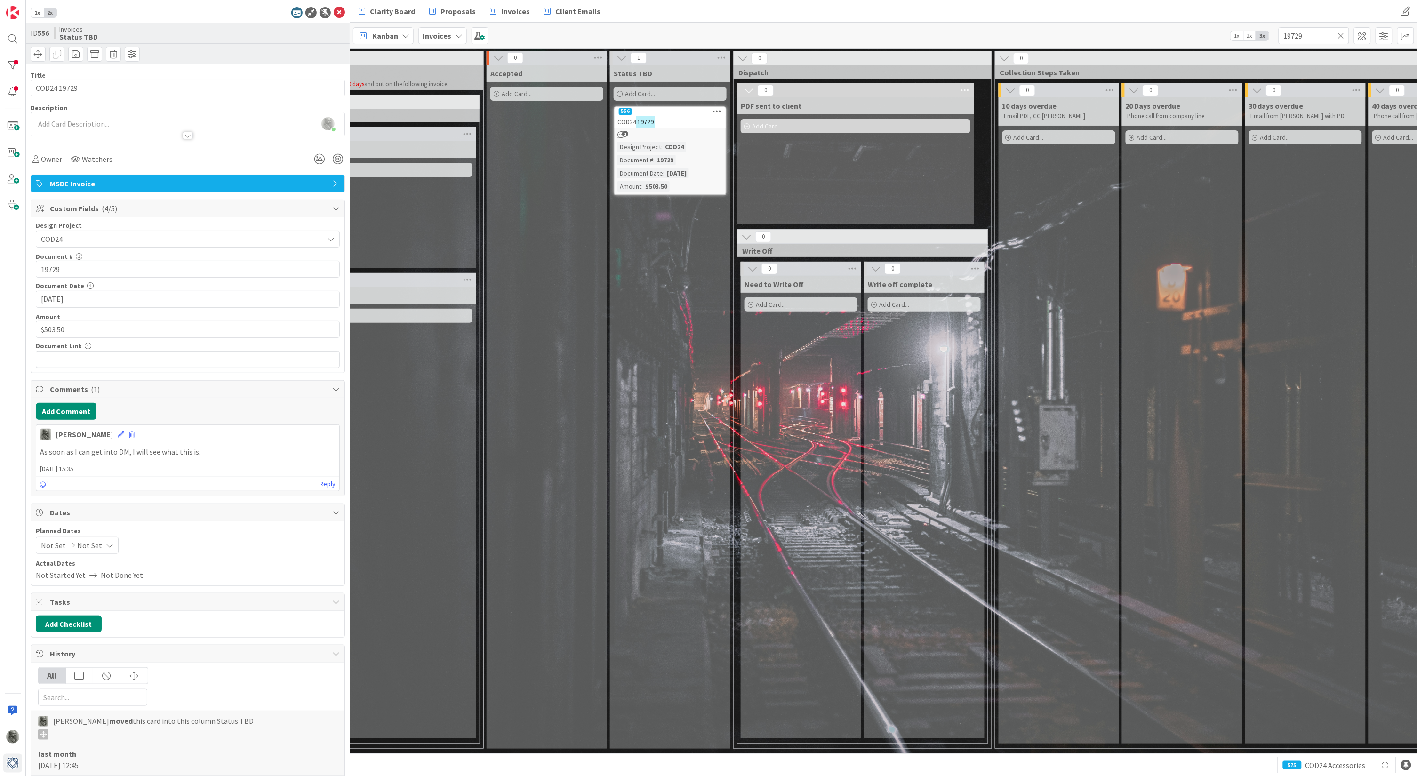
scroll to position [0, 364]
